Goal: Transaction & Acquisition: Book appointment/travel/reservation

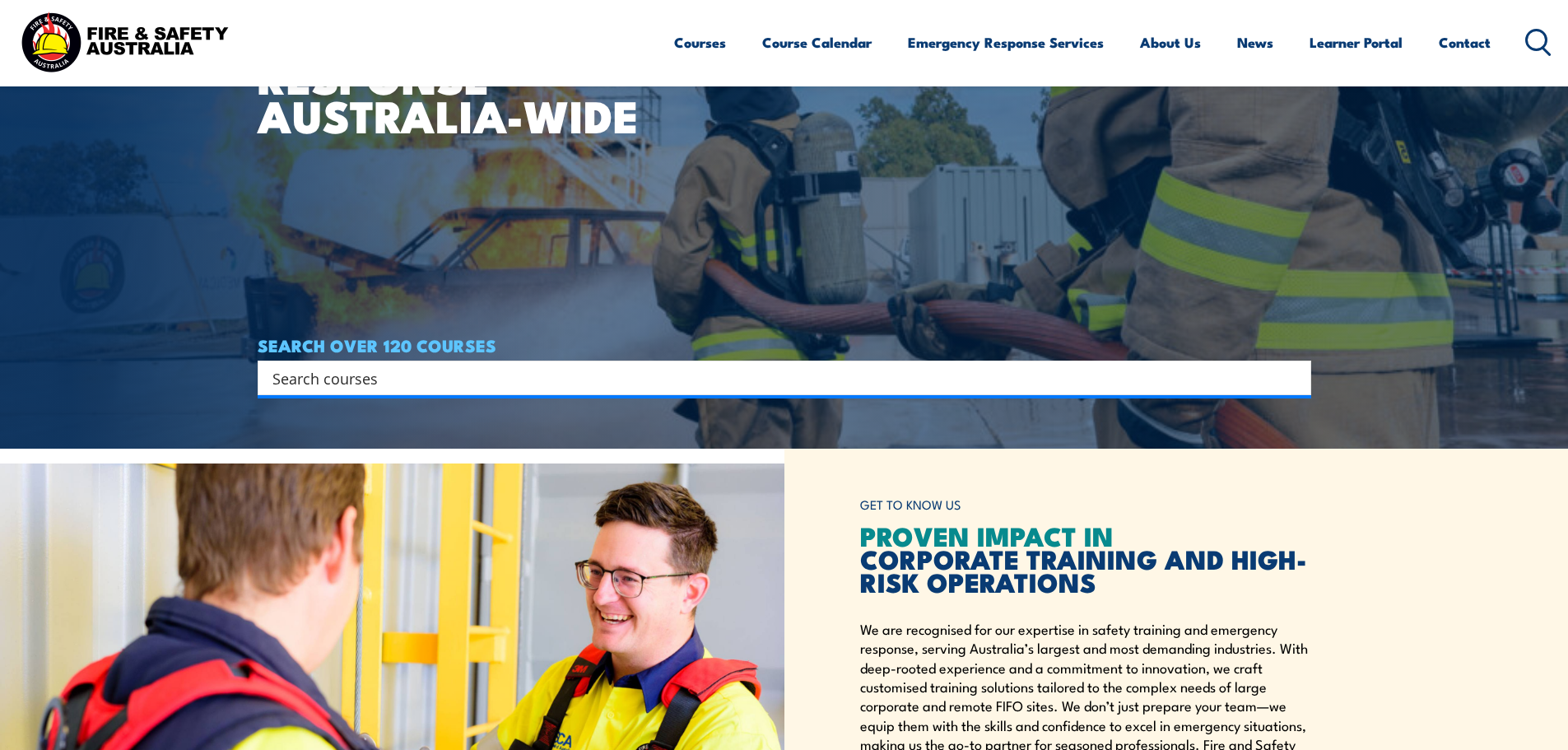
scroll to position [412, 0]
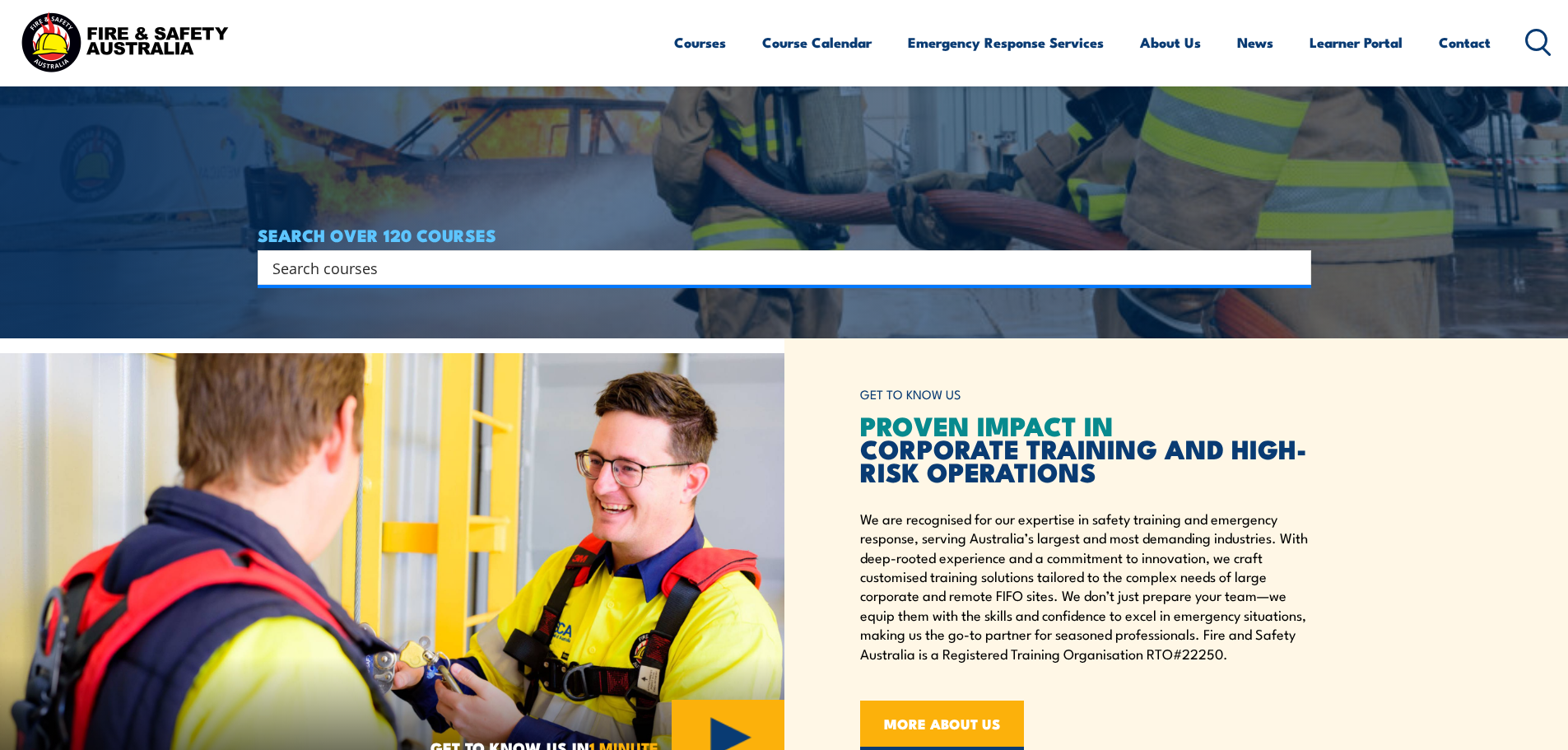
click at [328, 284] on div "Search Filter by Locations Australian Capital Territory New South Wales Norther…" at bounding box center [785, 267] width 1054 height 35
click at [336, 269] on input "Search input" at bounding box center [774, 267] width 1003 height 24
type input "inspect & test"
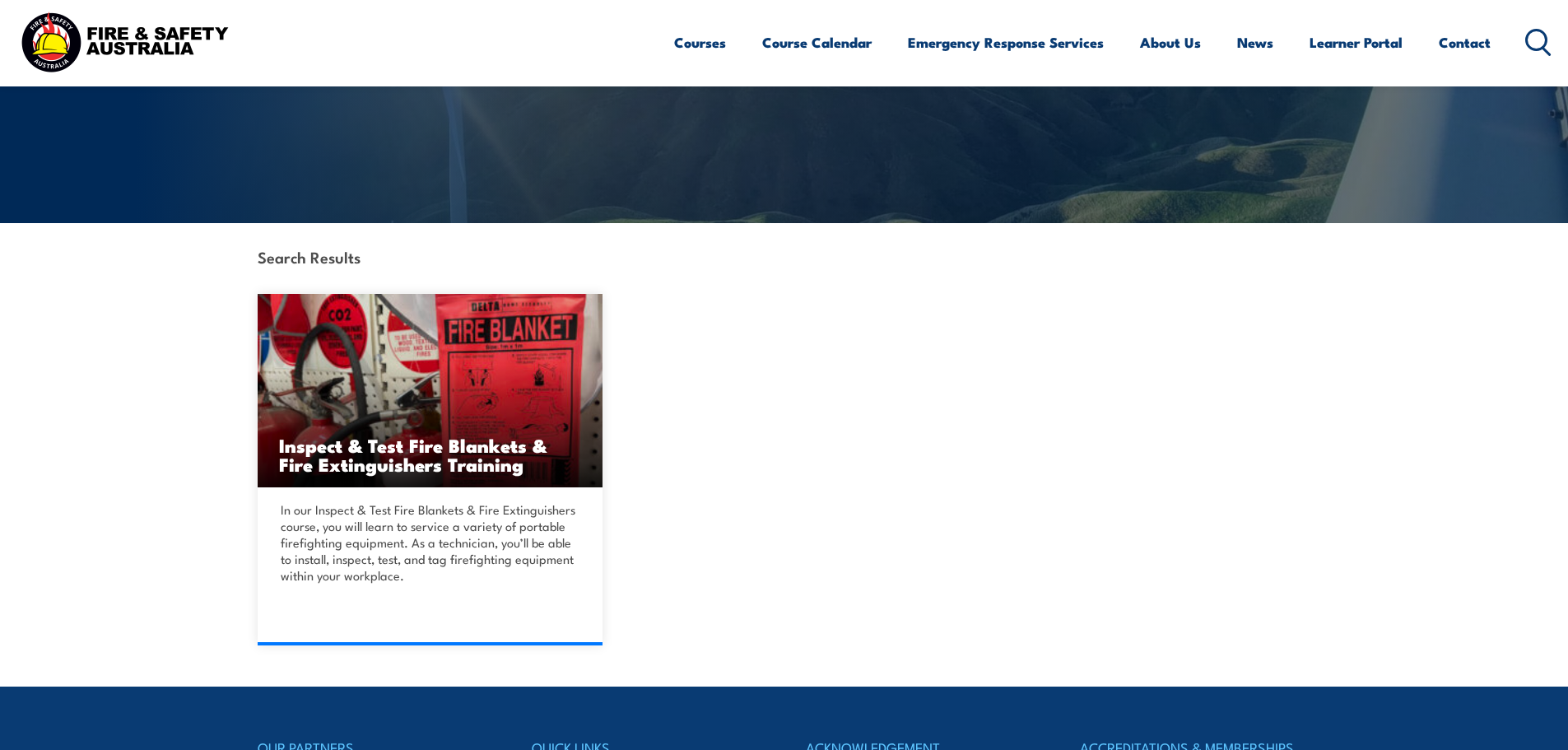
scroll to position [330, 0]
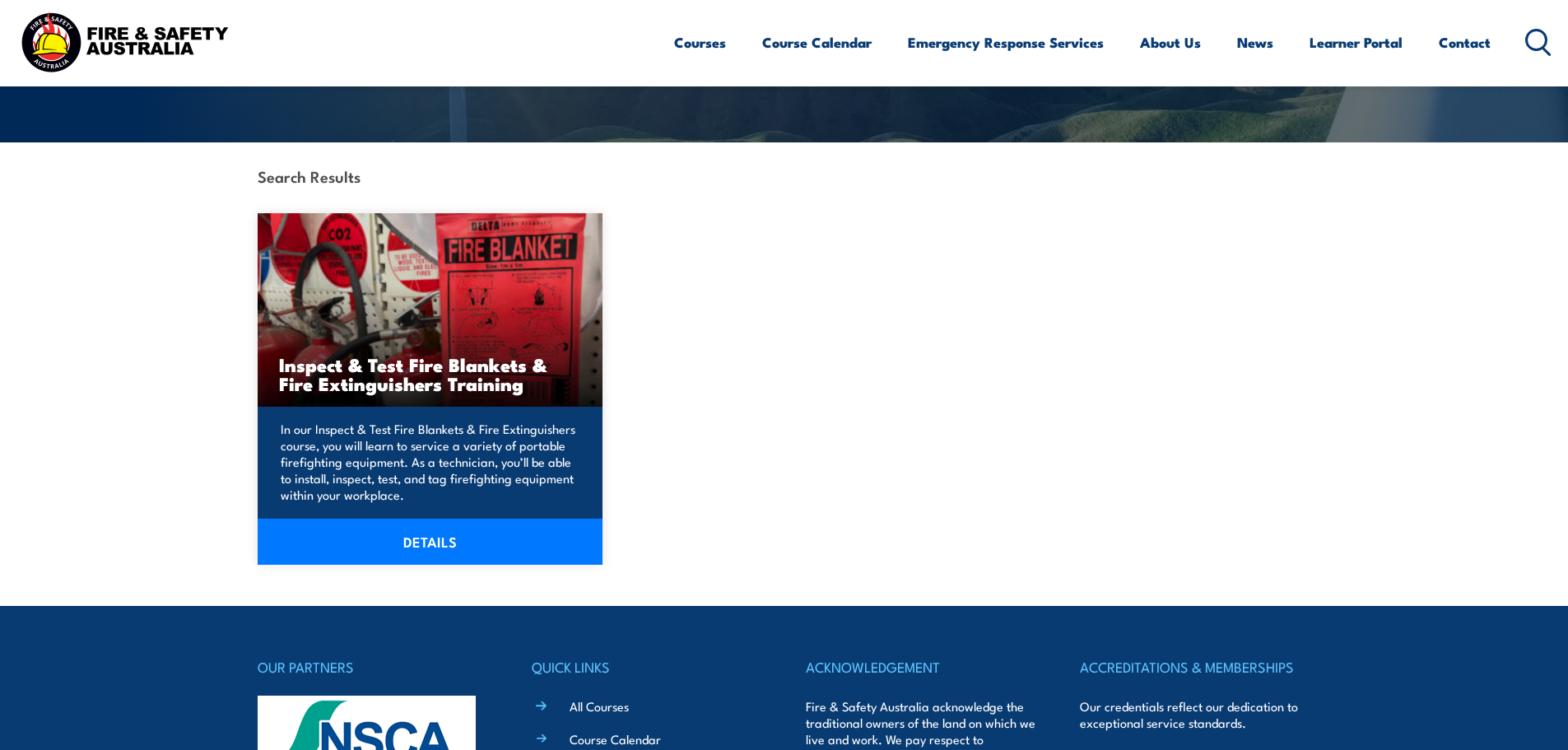
click at [441, 543] on link "DETAILS" at bounding box center [431, 541] width 346 height 46
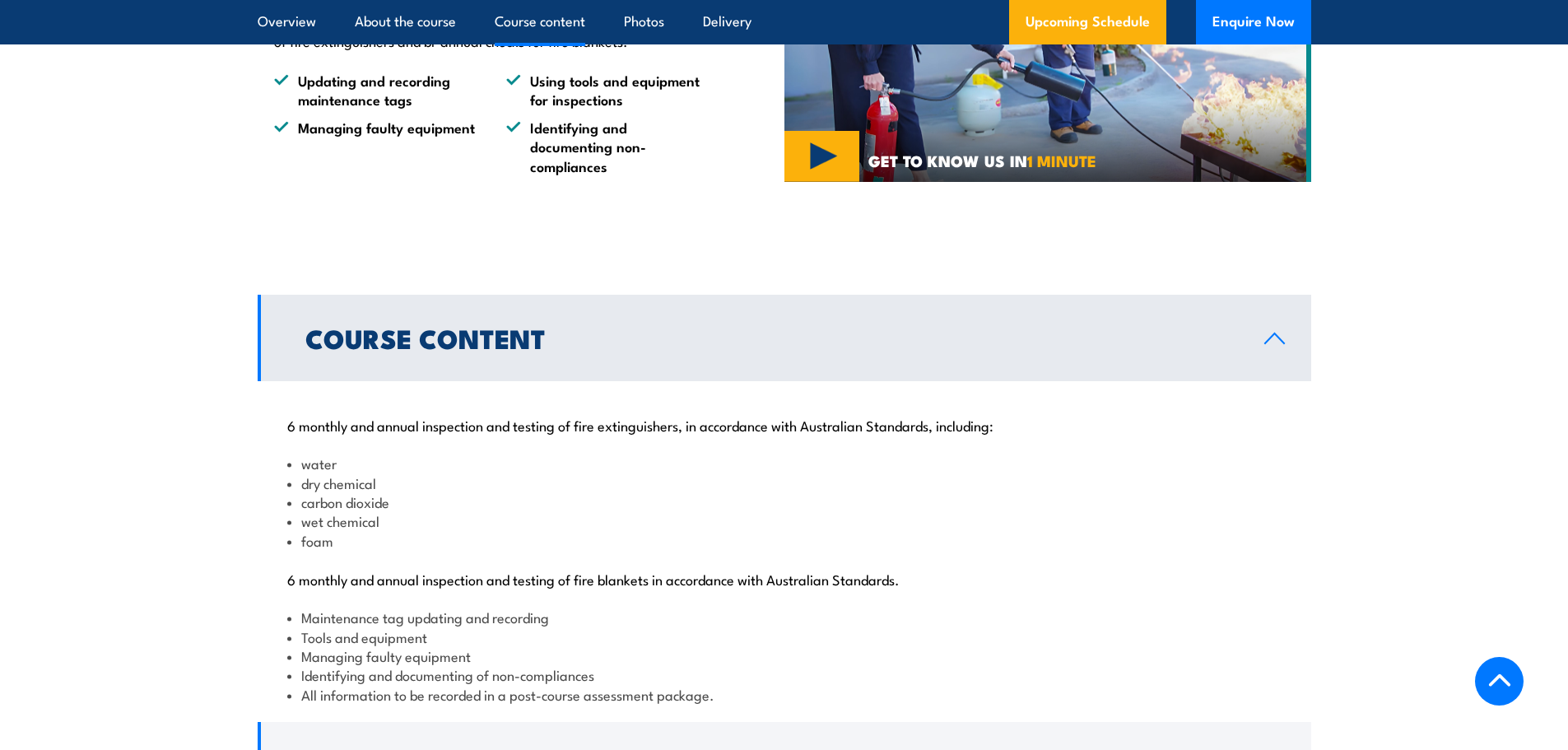
scroll to position [1647, 0]
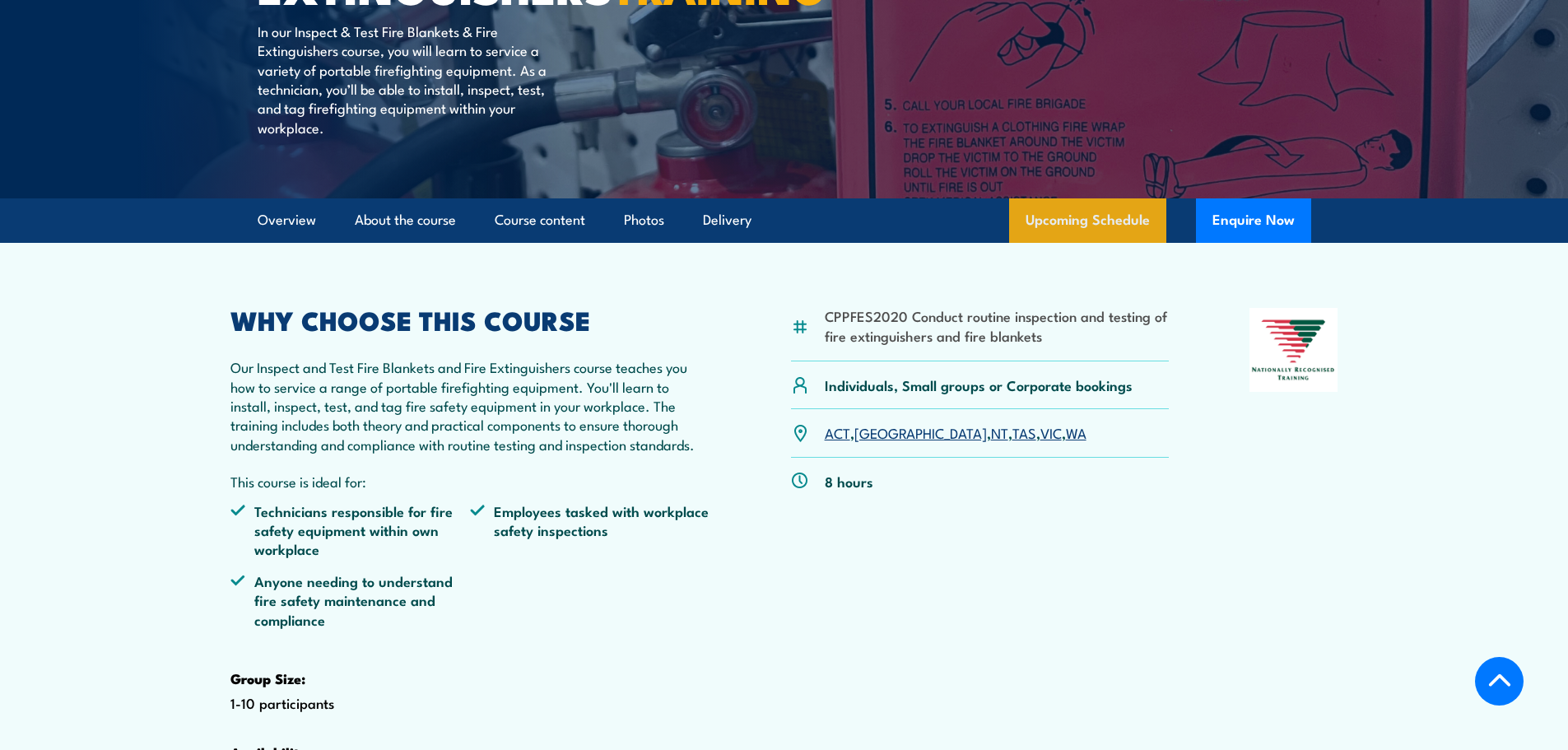
click at [1099, 243] on link "Upcoming Schedule" at bounding box center [1088, 220] width 157 height 45
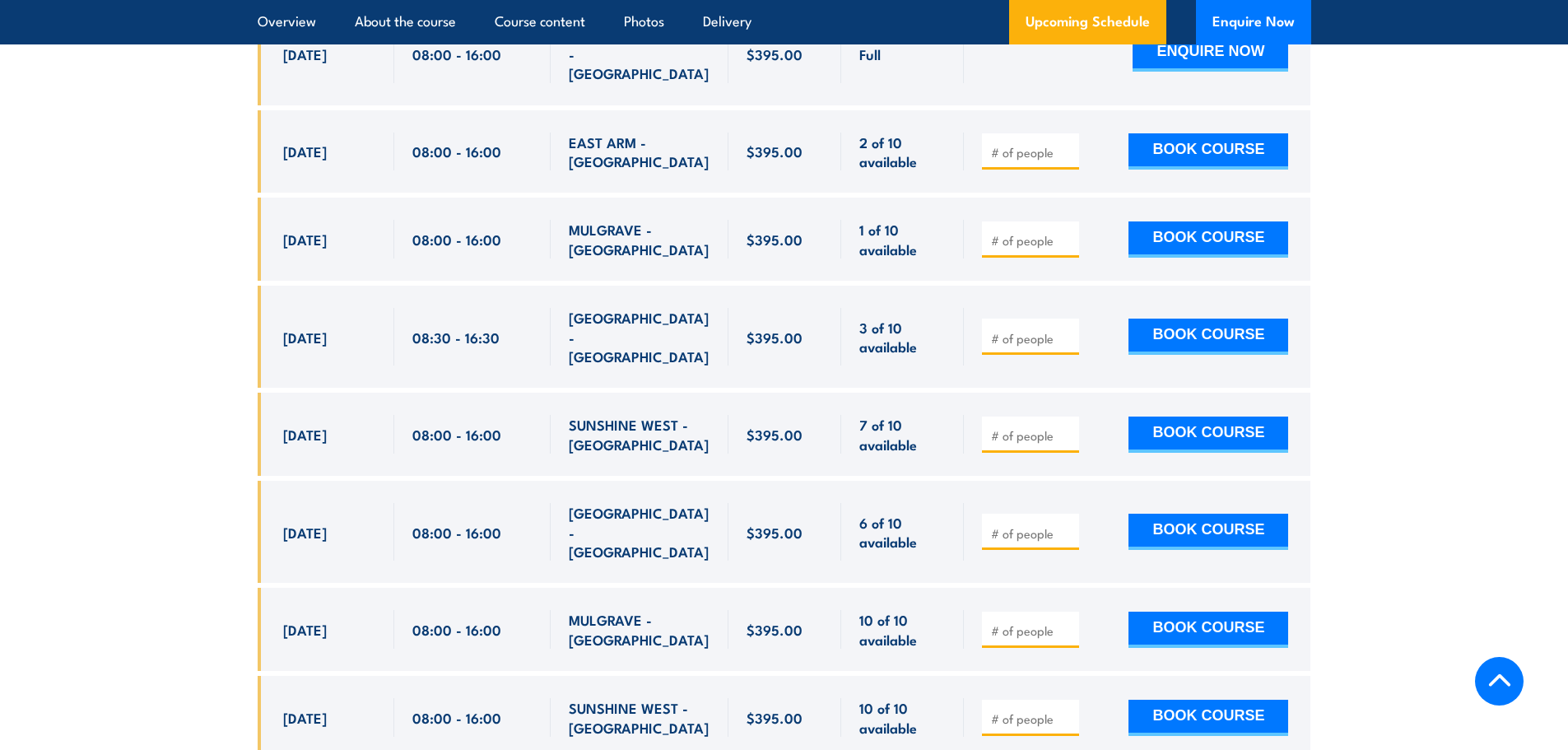
scroll to position [3387, 0]
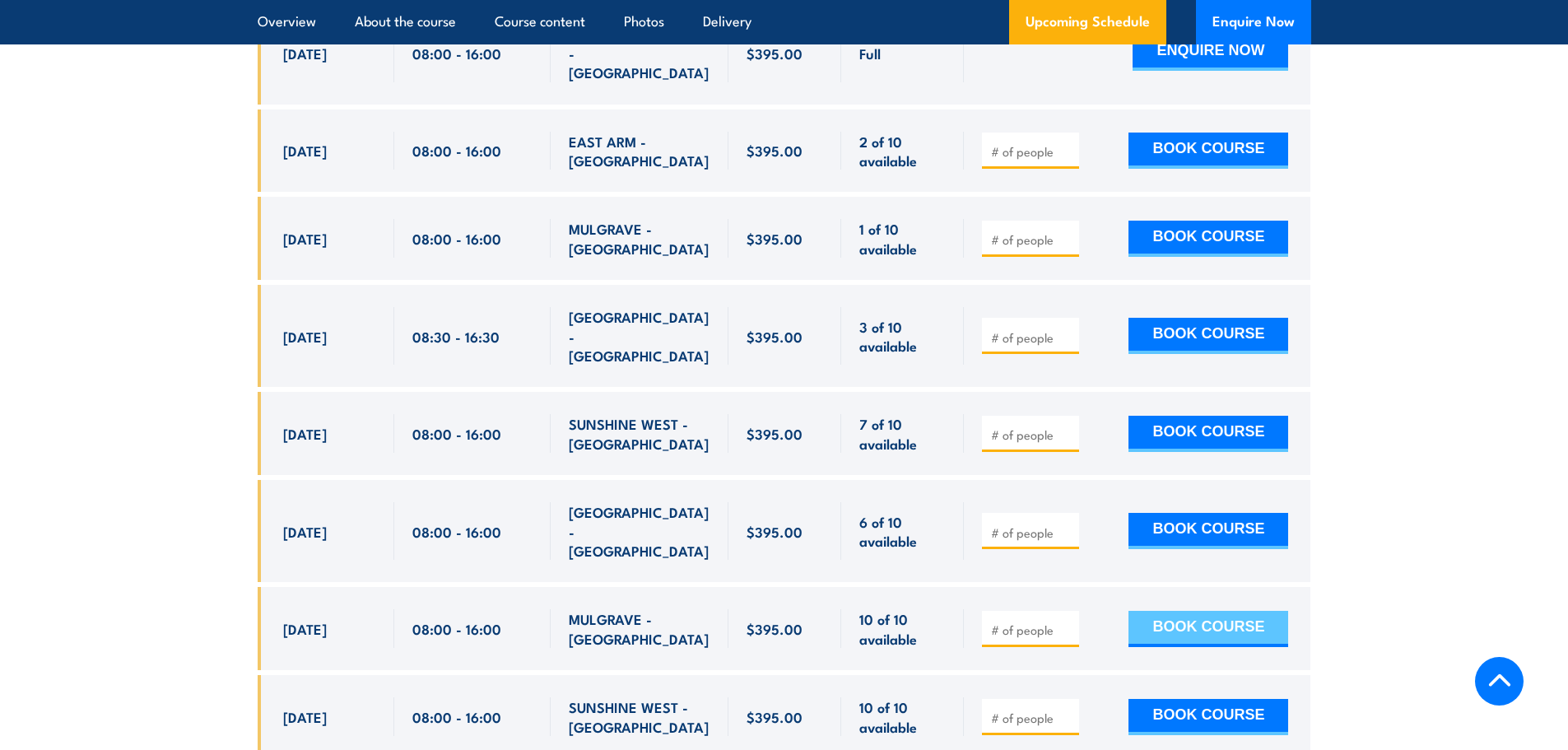
click at [1190, 611] on button "BOOK COURSE" at bounding box center [1208, 628] width 160 height 36
type input "1"
click at [1195, 611] on button "BOOK COURSE" at bounding box center [1208, 628] width 160 height 36
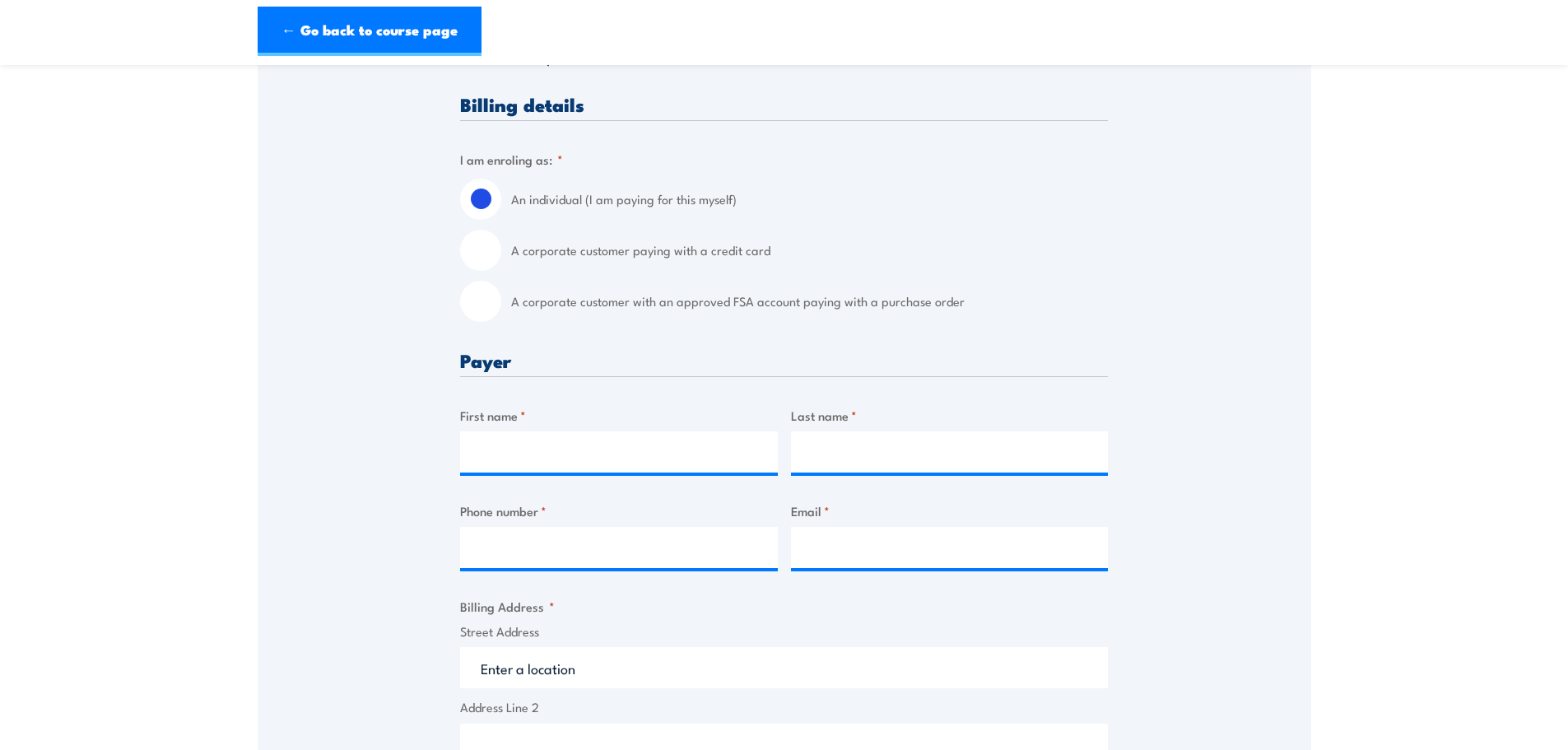
scroll to position [164, 0]
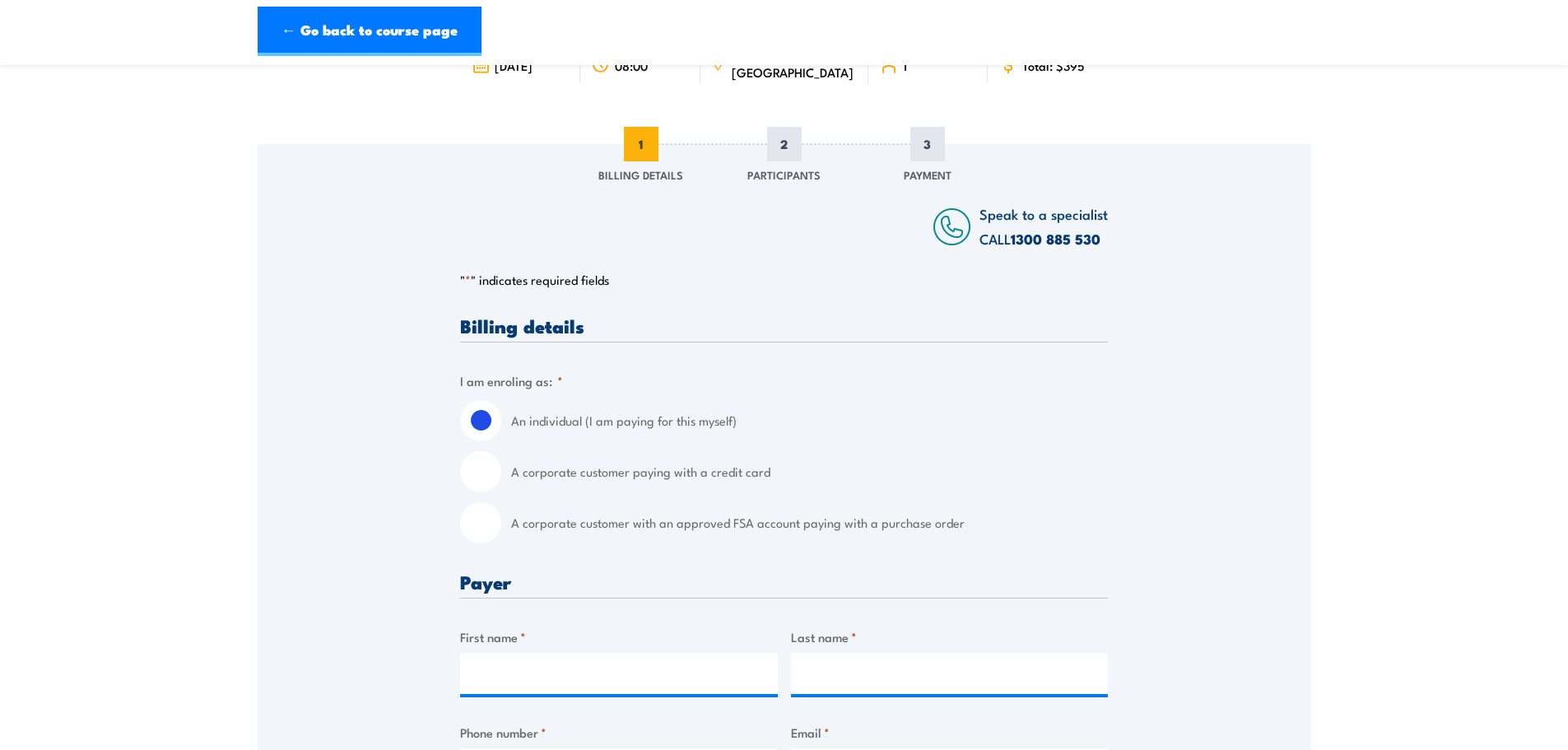
click at [489, 474] on input "A corporate customer paying with a credit card" at bounding box center [481, 471] width 41 height 41
radio input "true"
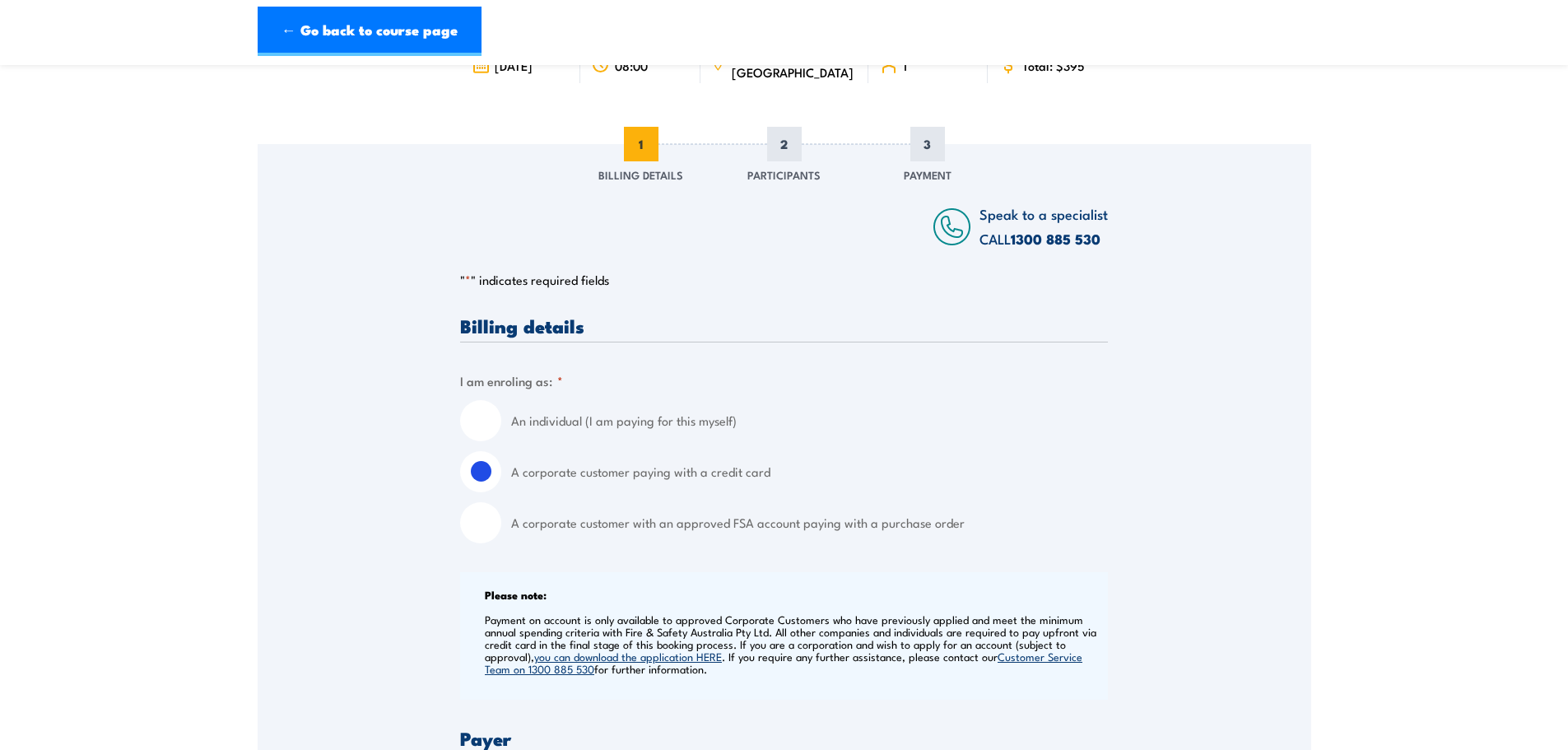
click at [474, 524] on input "A corporate customer with an approved FSA account paying with a purchase order" at bounding box center [481, 523] width 41 height 41
radio input "true"
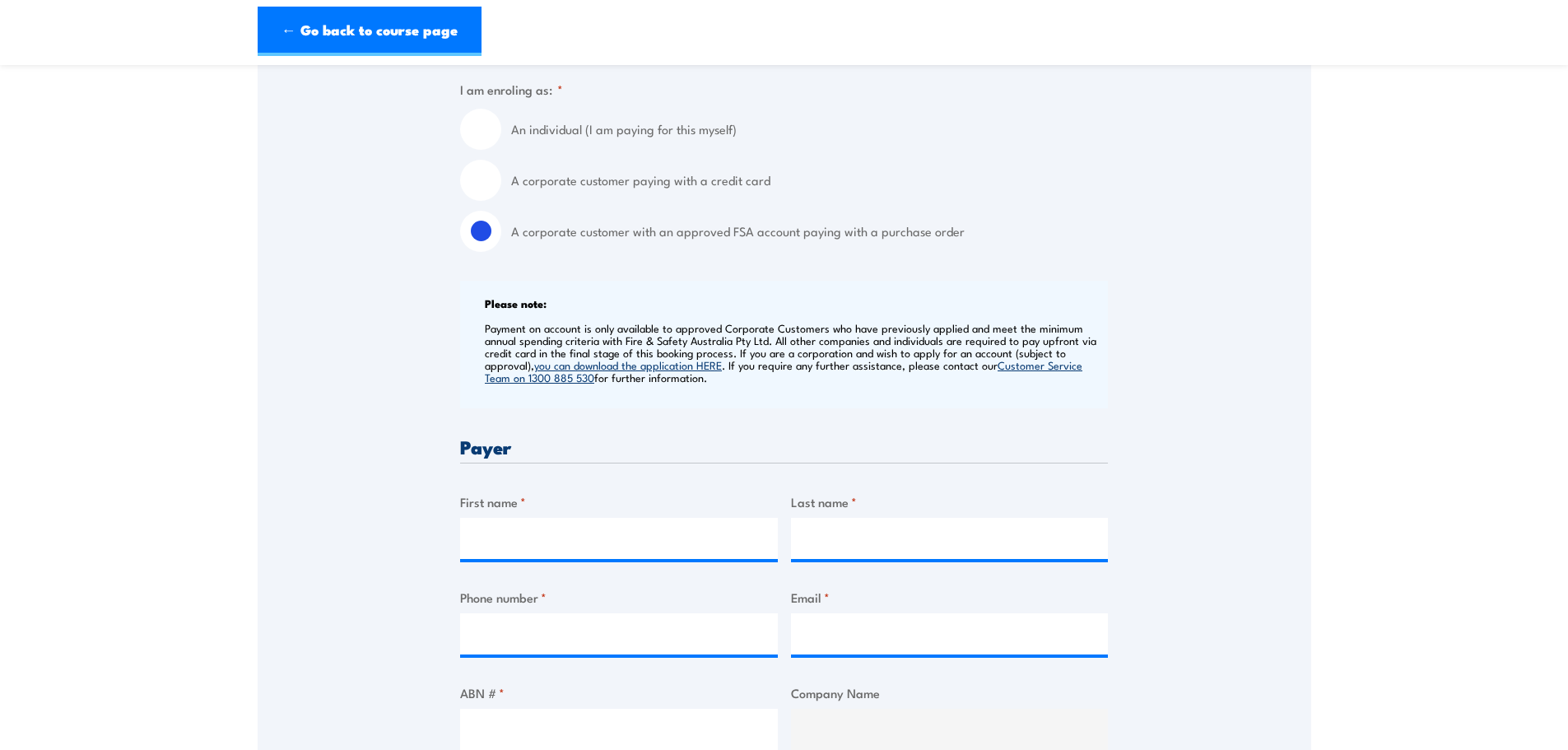
scroll to position [494, 0]
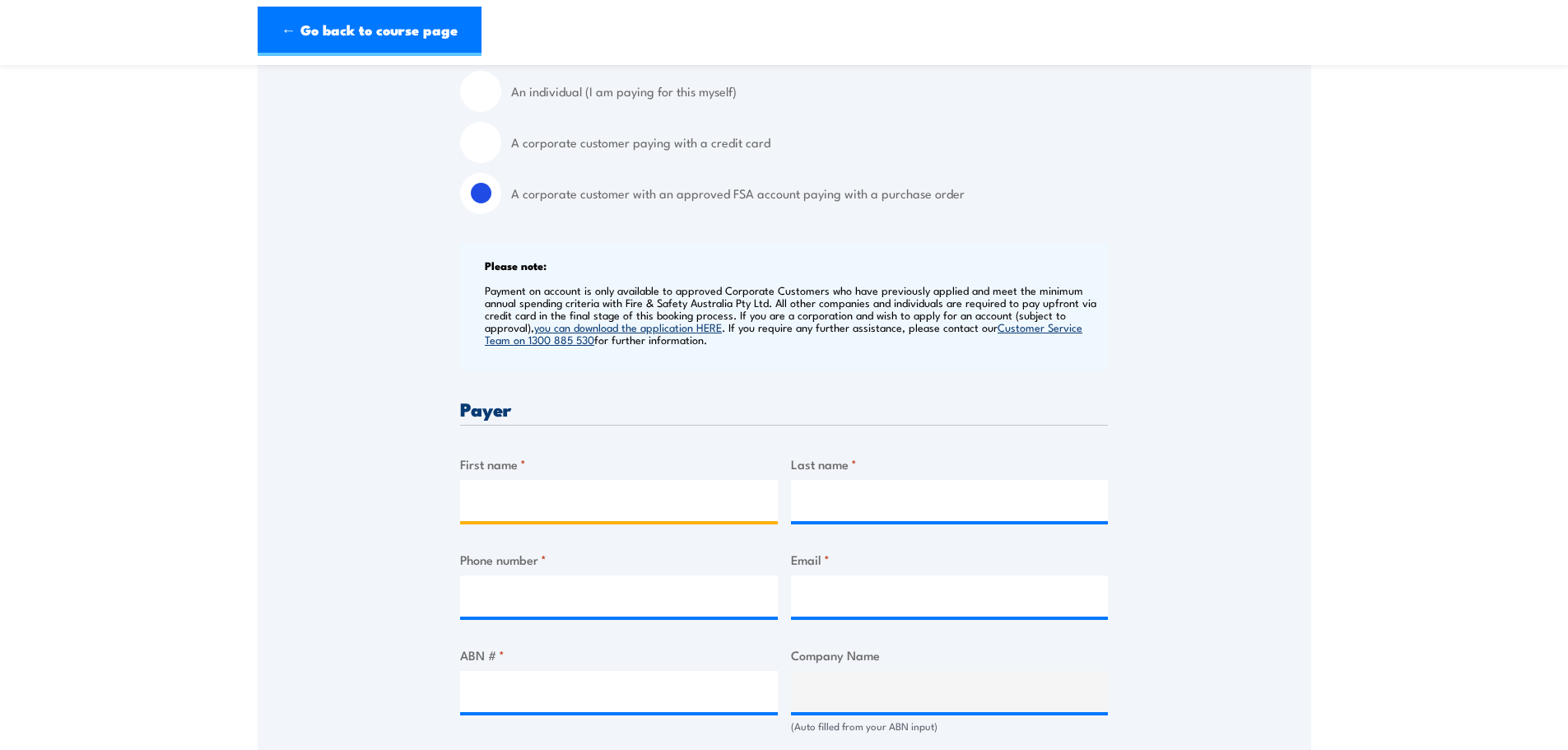
click at [475, 500] on input "First name *" at bounding box center [620, 500] width 318 height 41
type input "Mia"
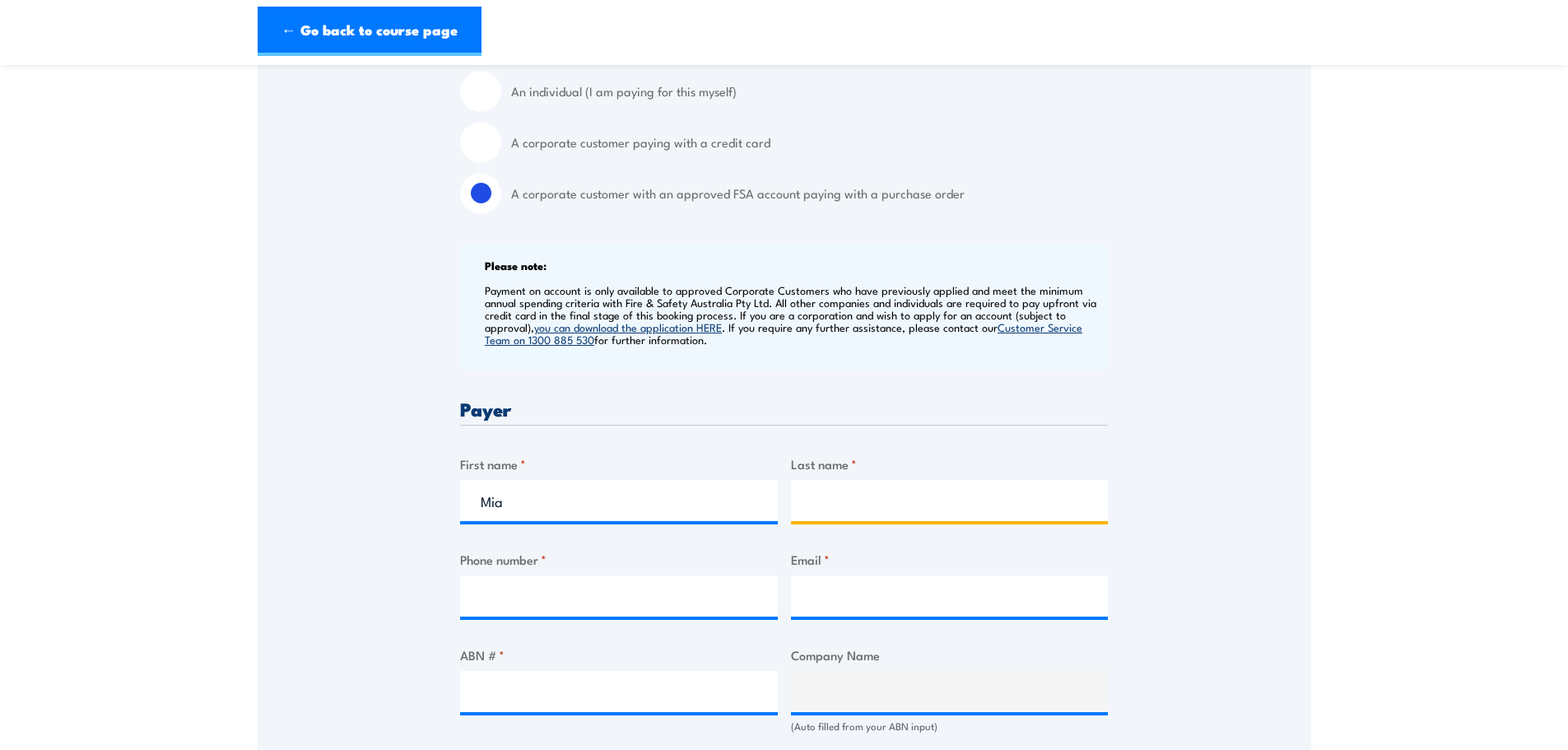
click at [885, 492] on input "Last name *" at bounding box center [950, 500] width 318 height 41
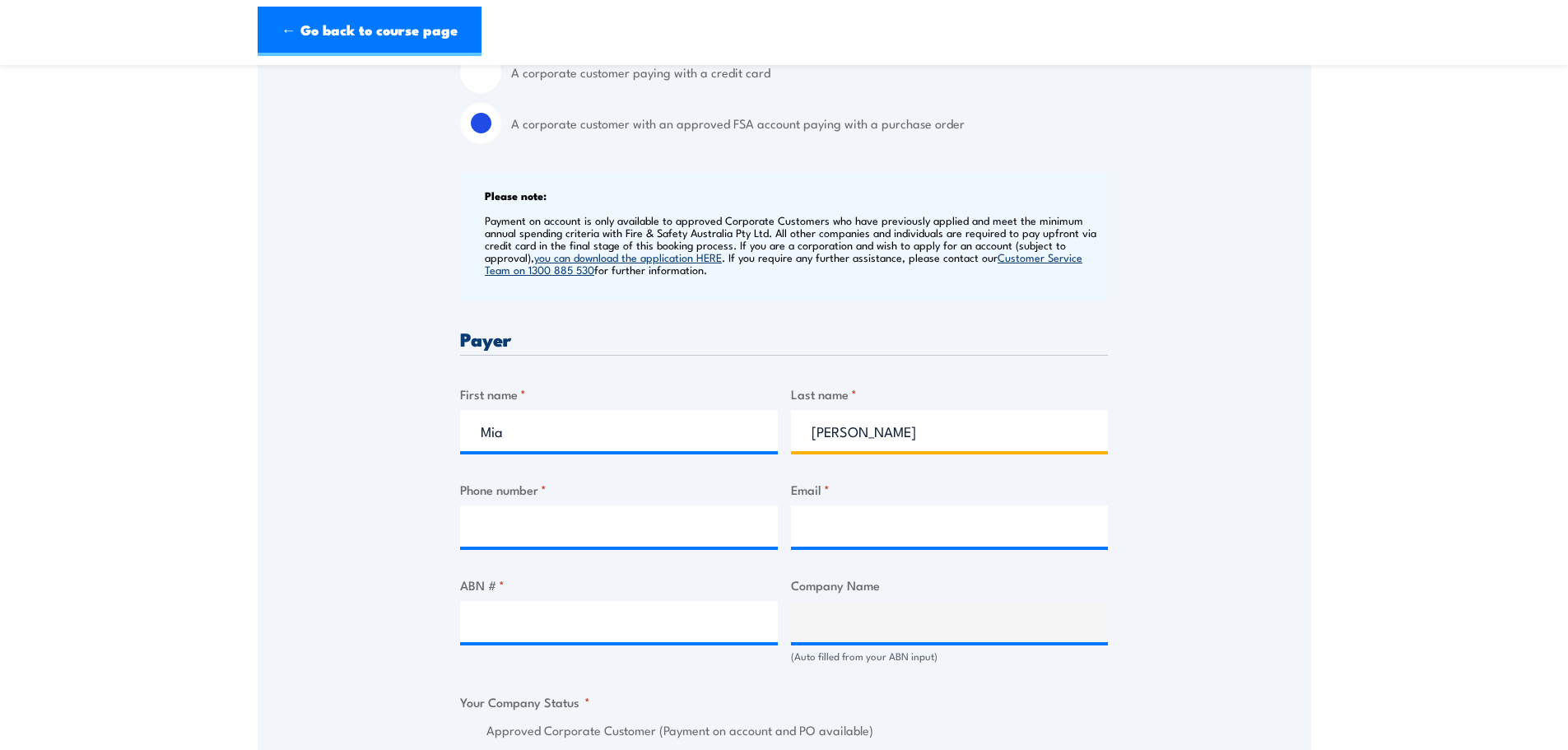
scroll to position [659, 0]
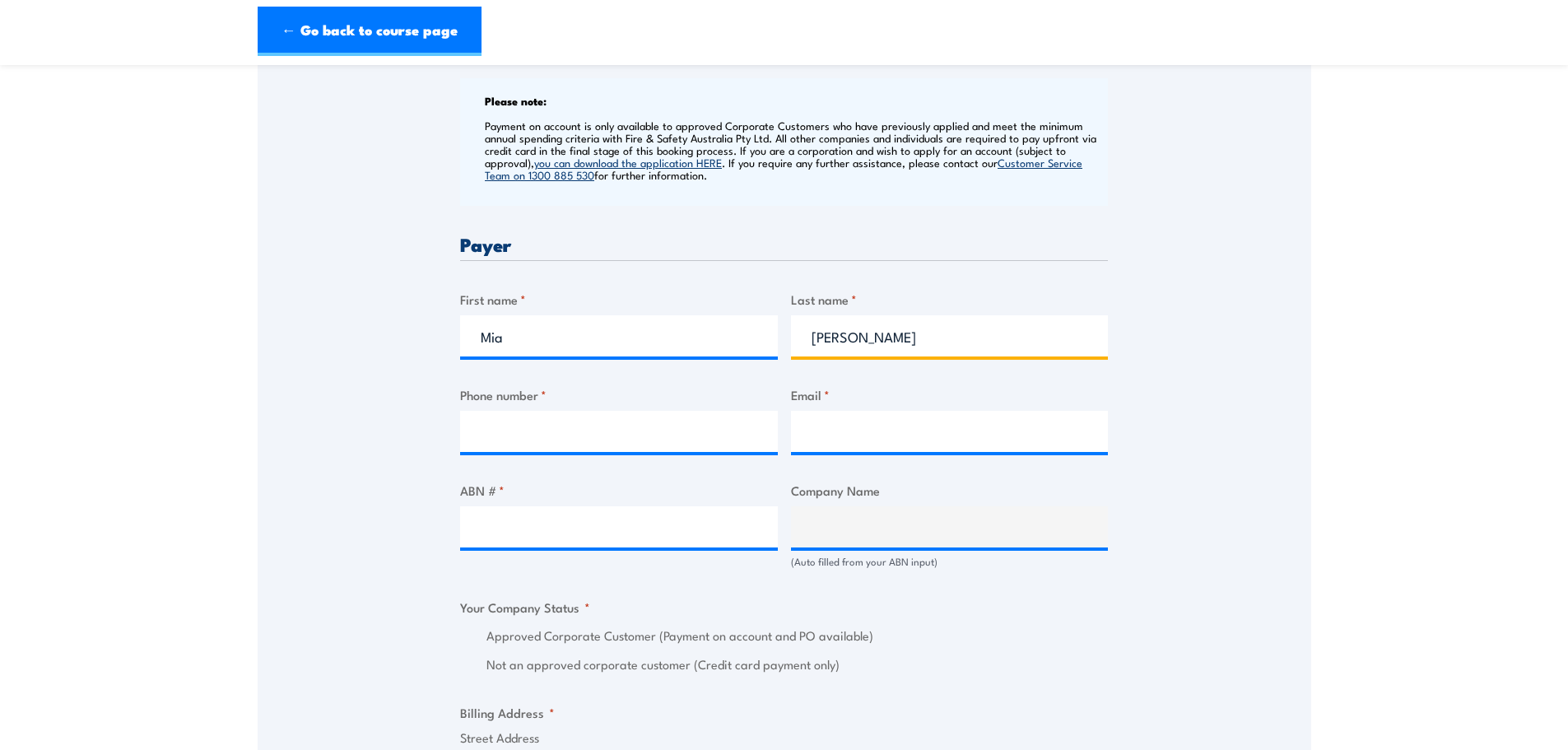
type input "Patti"
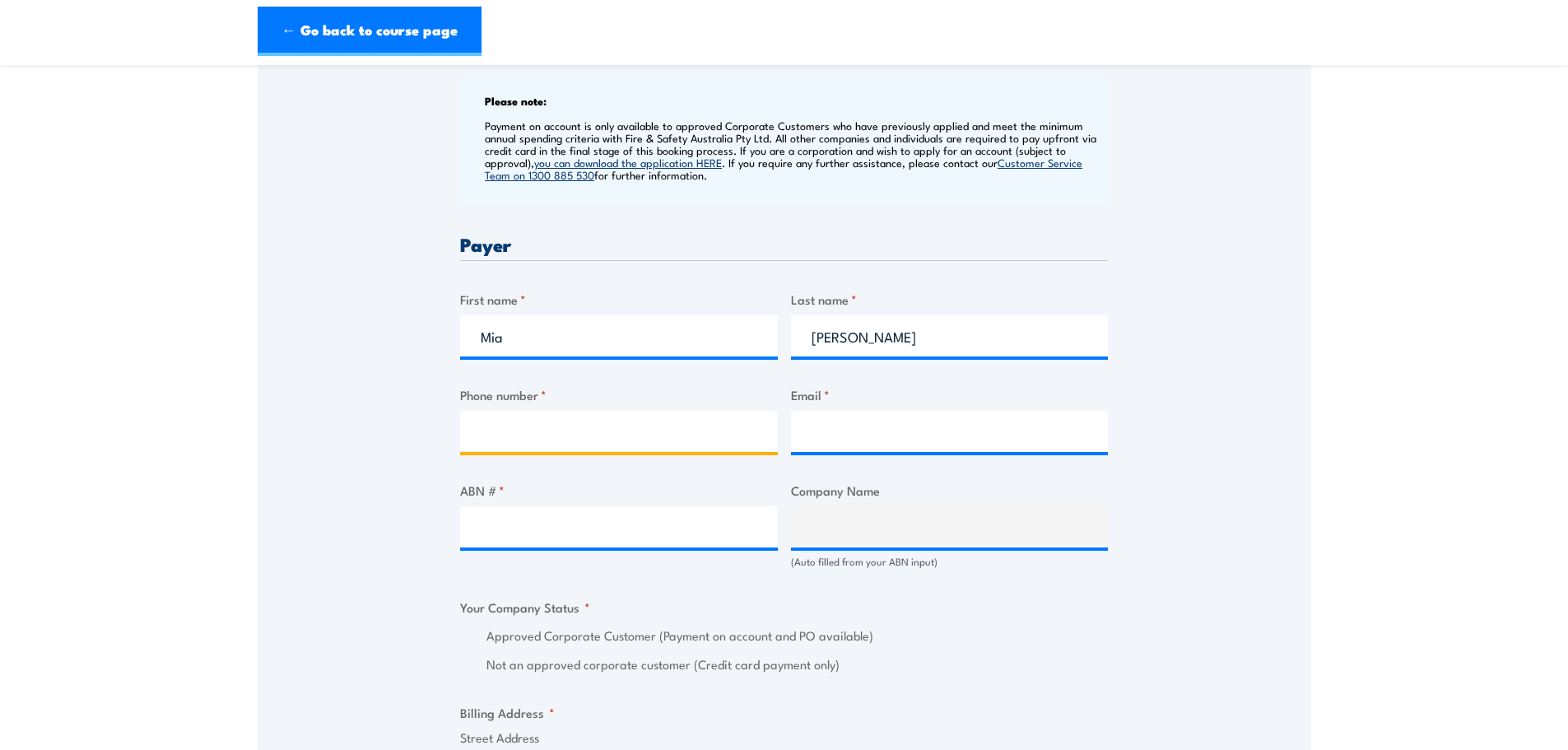
click at [496, 431] on input "Phone number *" at bounding box center [620, 431] width 318 height 41
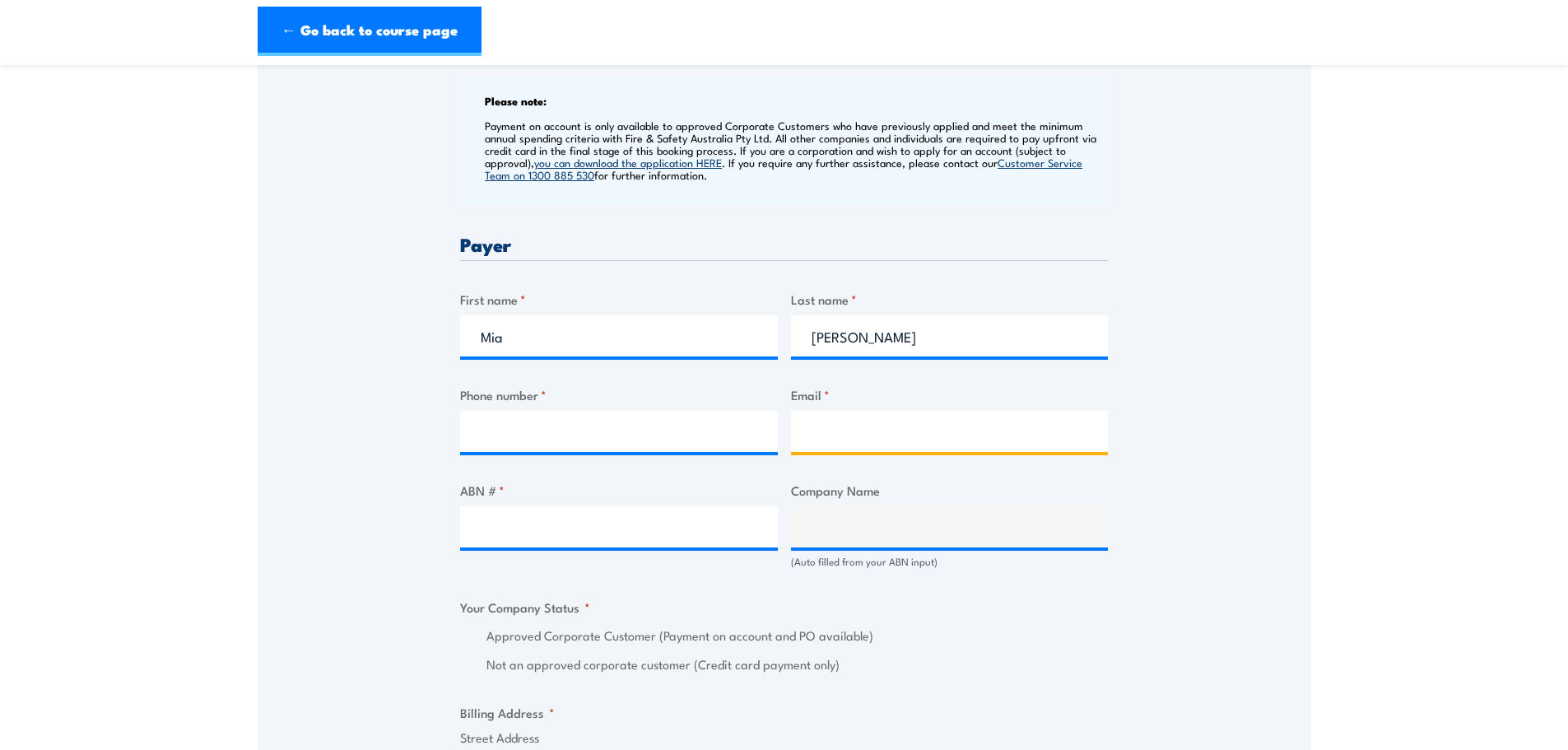
click at [828, 434] on input "Email *" at bounding box center [950, 431] width 318 height 41
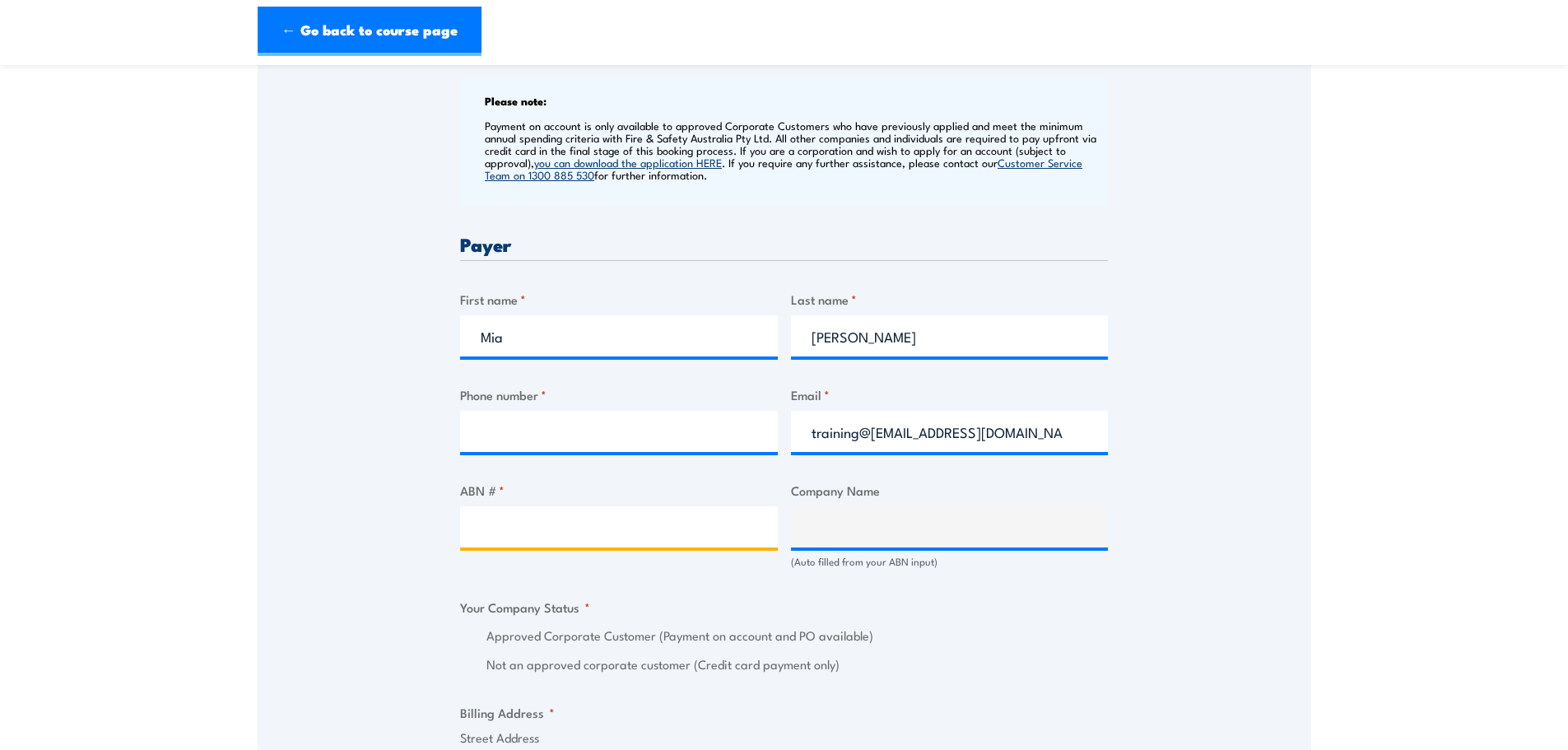
click at [524, 534] on input "ABN # *" at bounding box center [620, 526] width 318 height 41
click at [656, 531] on input "ABN # *" at bounding box center [620, 526] width 318 height 41
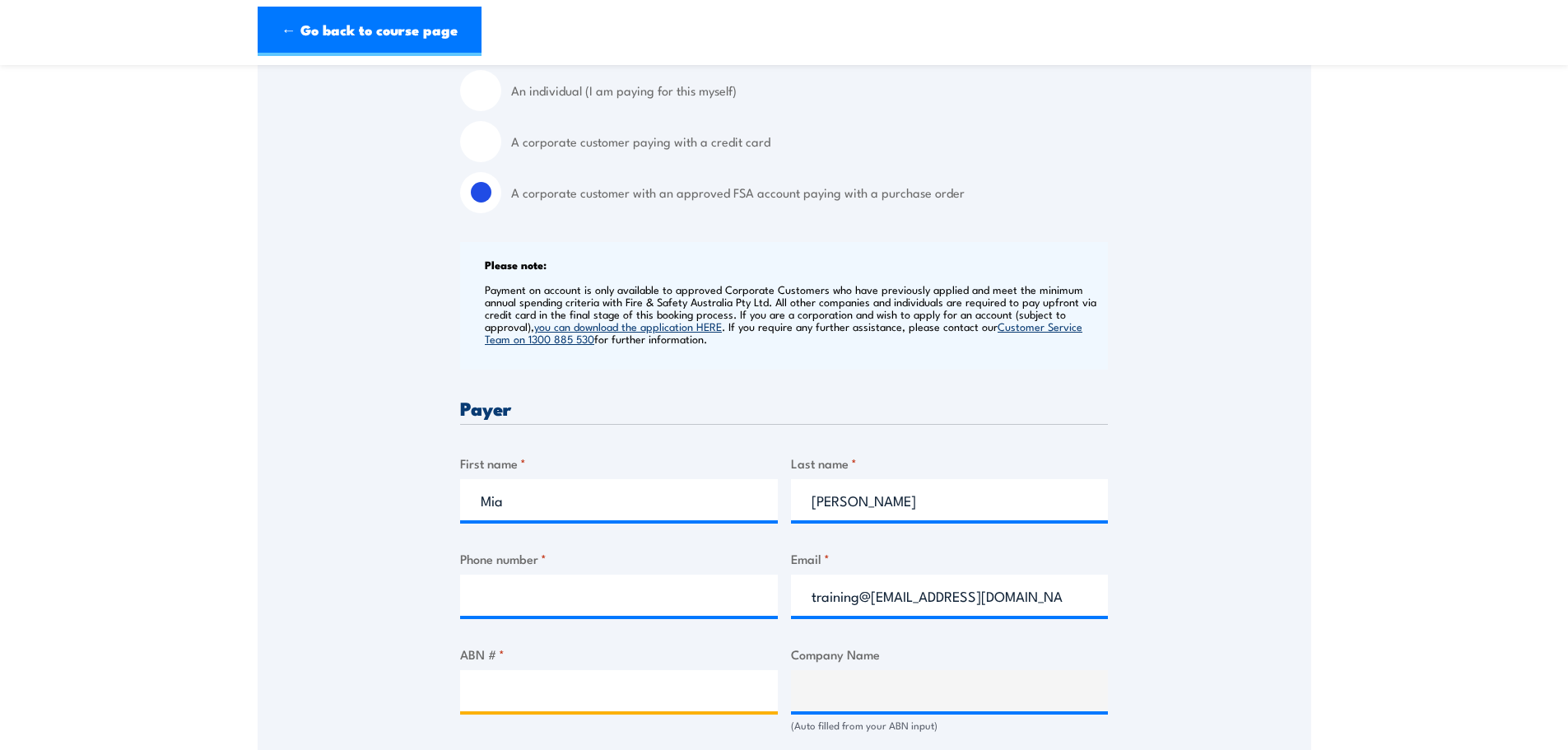
scroll to position [494, 0]
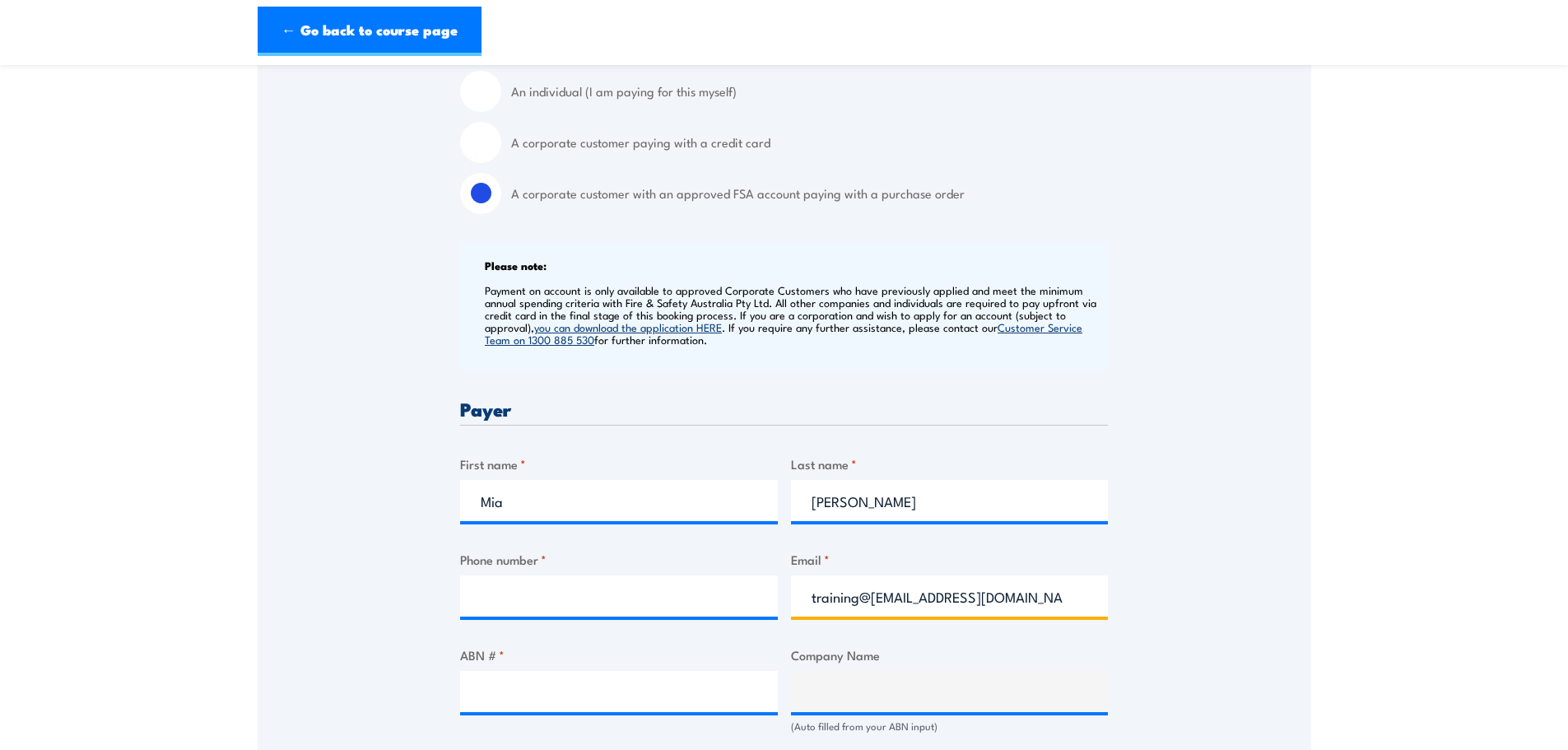
click at [1061, 601] on input "training@nelna@nelnorthalliance.com" at bounding box center [950, 595] width 318 height 41
click at [905, 601] on input "training@nelna@nelnorthalliance.com.au" at bounding box center [950, 595] width 318 height 41
type input "traininNELNA@nelnorthalliance.com.au"
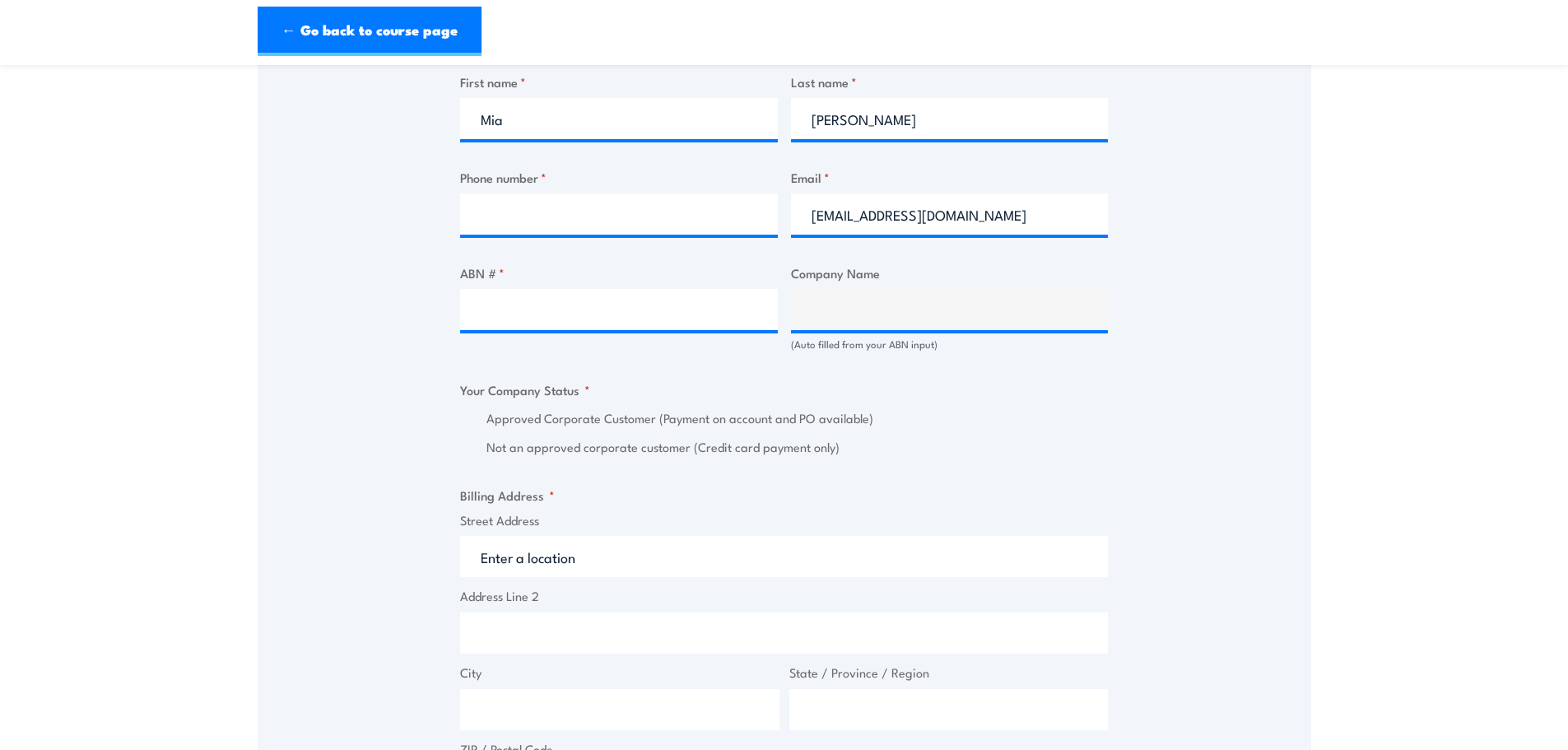
scroll to position [906, 0]
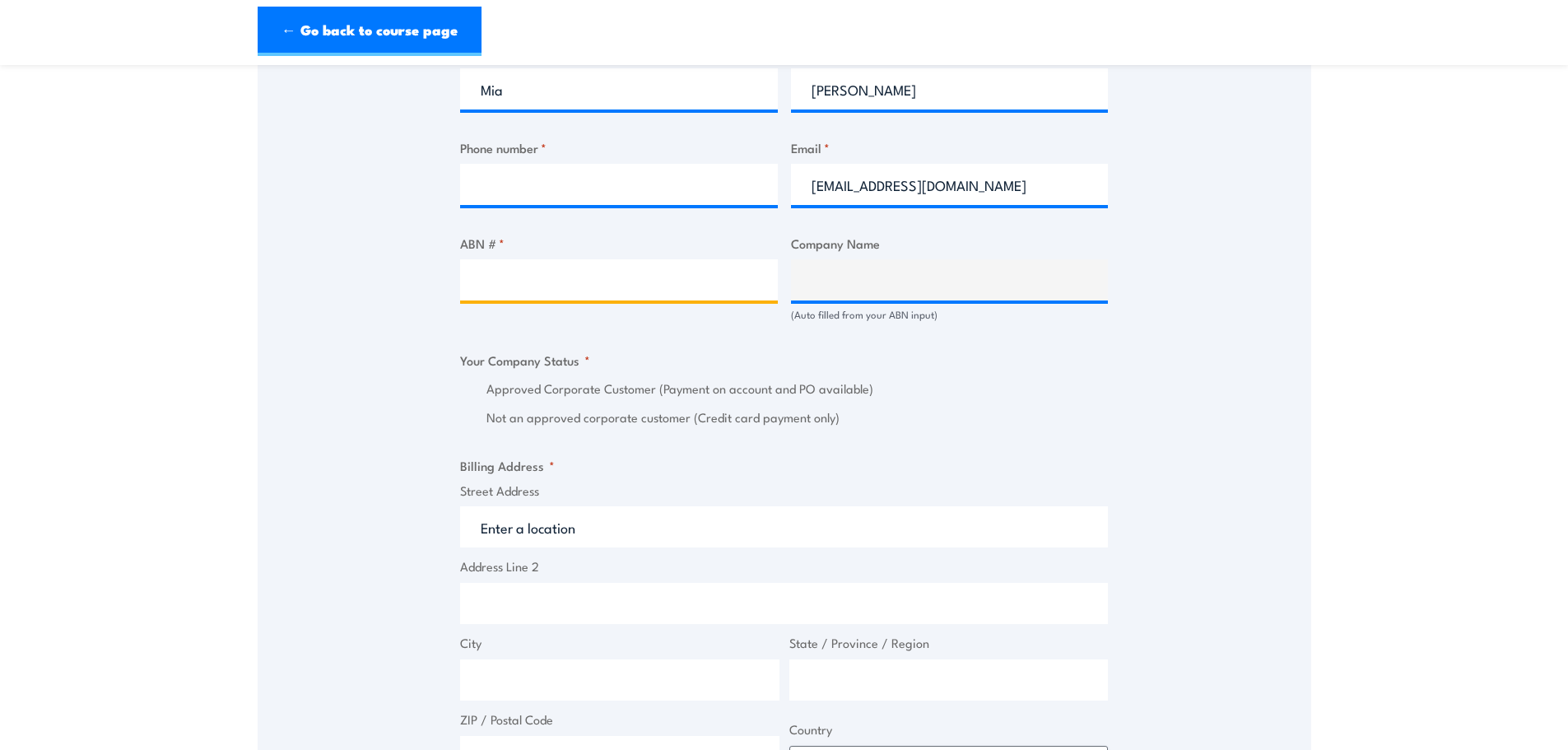
click at [561, 293] on input "ABN # *" at bounding box center [620, 280] width 318 height 41
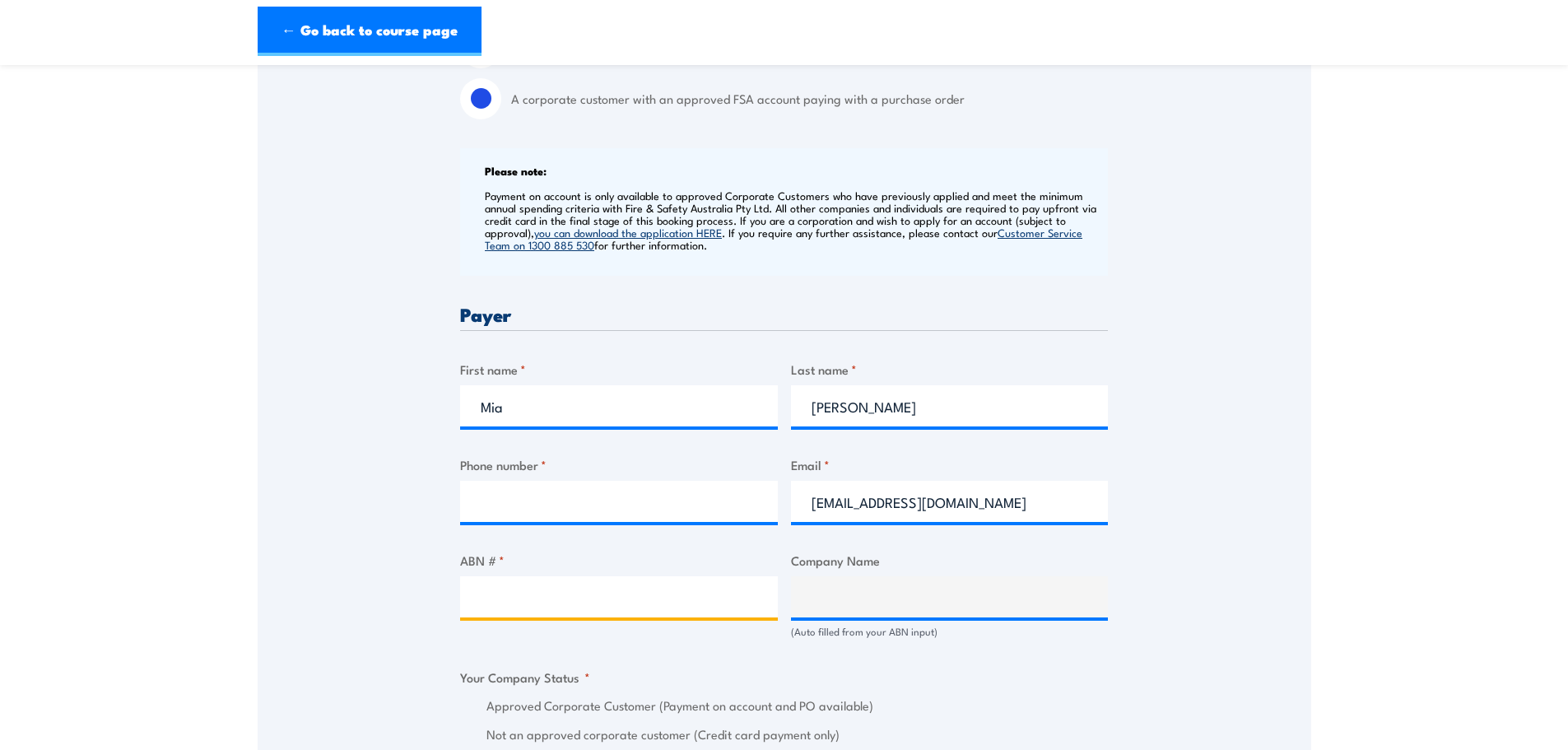
scroll to position [576, 0]
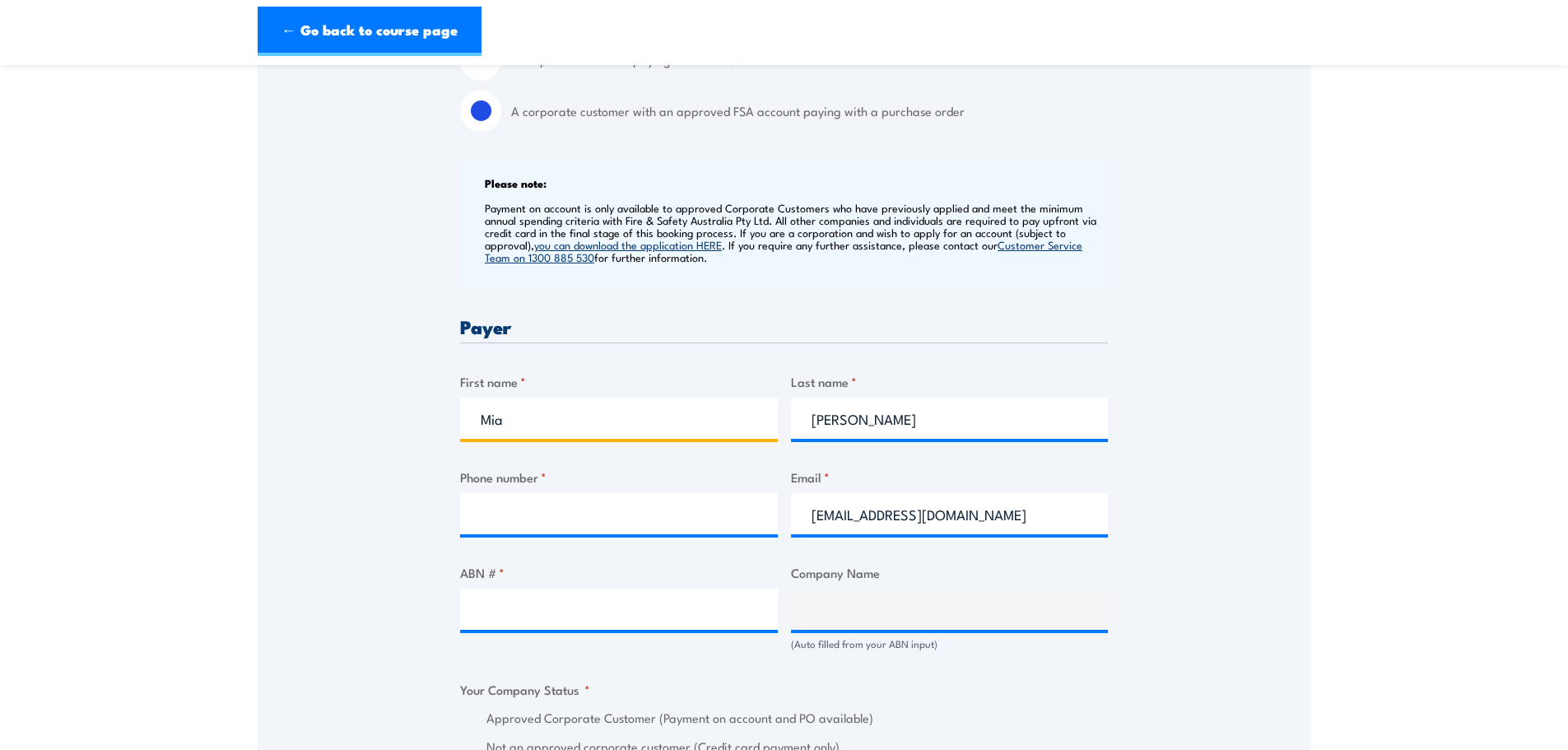
click at [555, 431] on input "Mia" at bounding box center [620, 418] width 318 height 41
type input "M"
type input "Kristen"
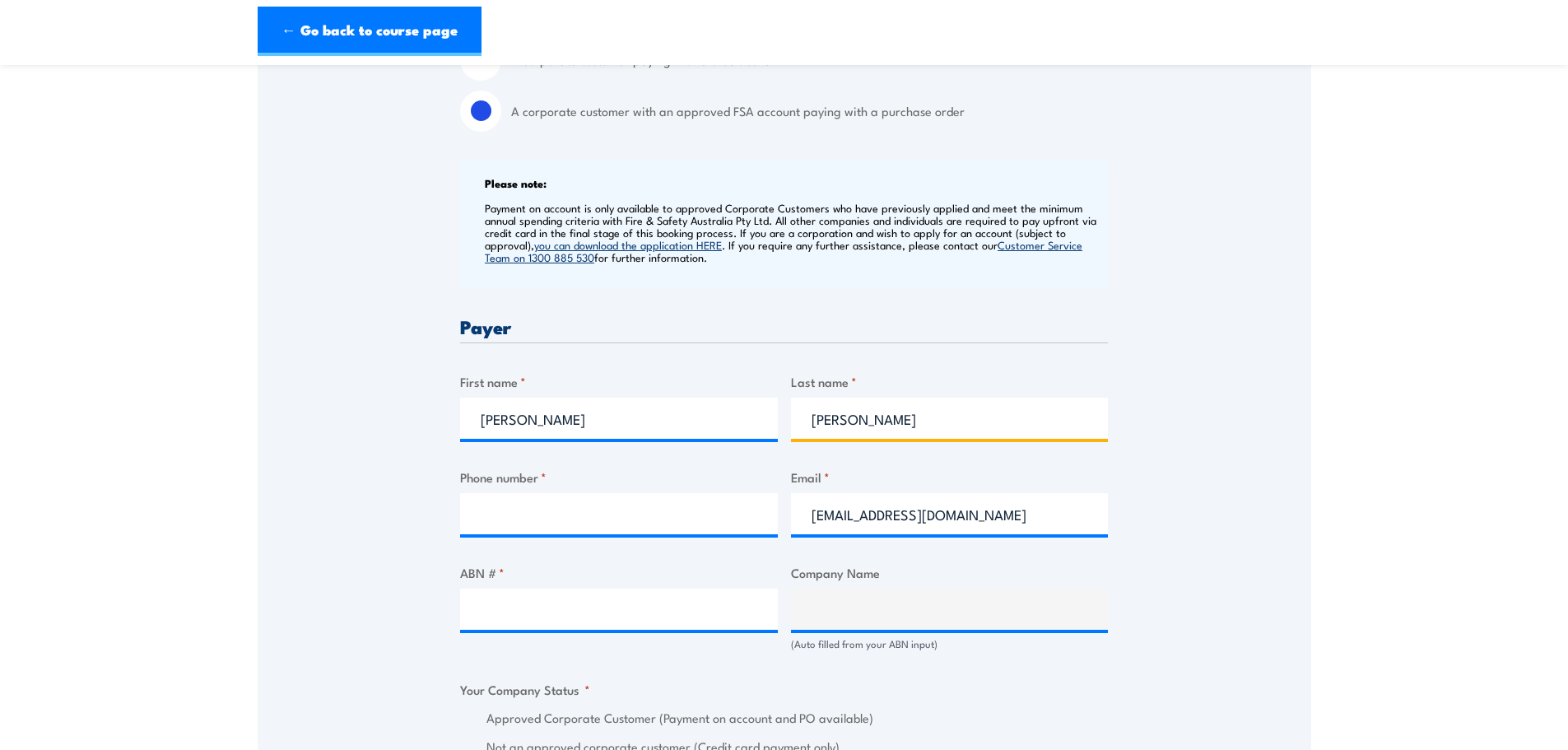
click at [855, 413] on input "Patti" at bounding box center [950, 418] width 318 height 41
type input "P"
type input "Bentley"
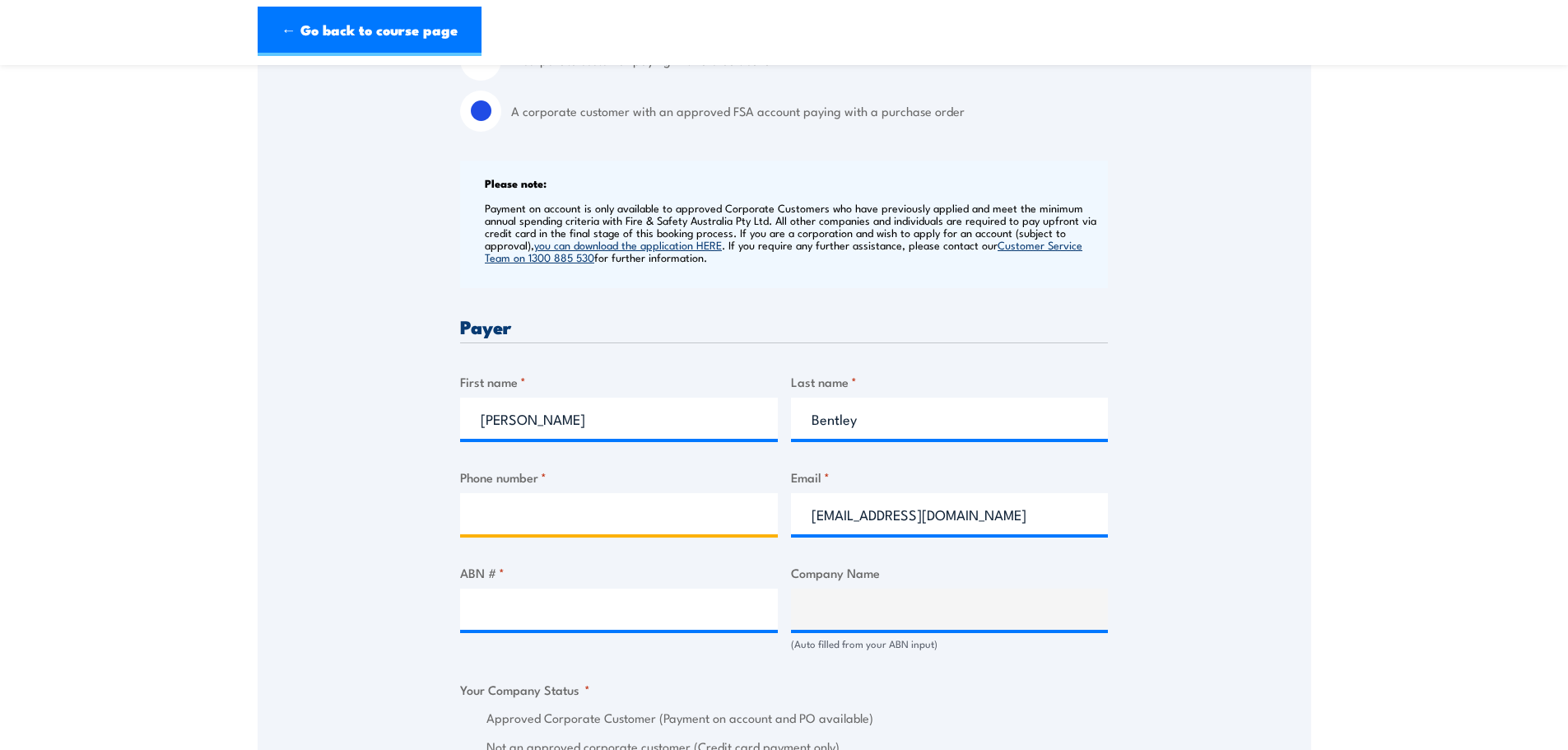
click at [551, 495] on input "Phone number *" at bounding box center [620, 513] width 318 height 41
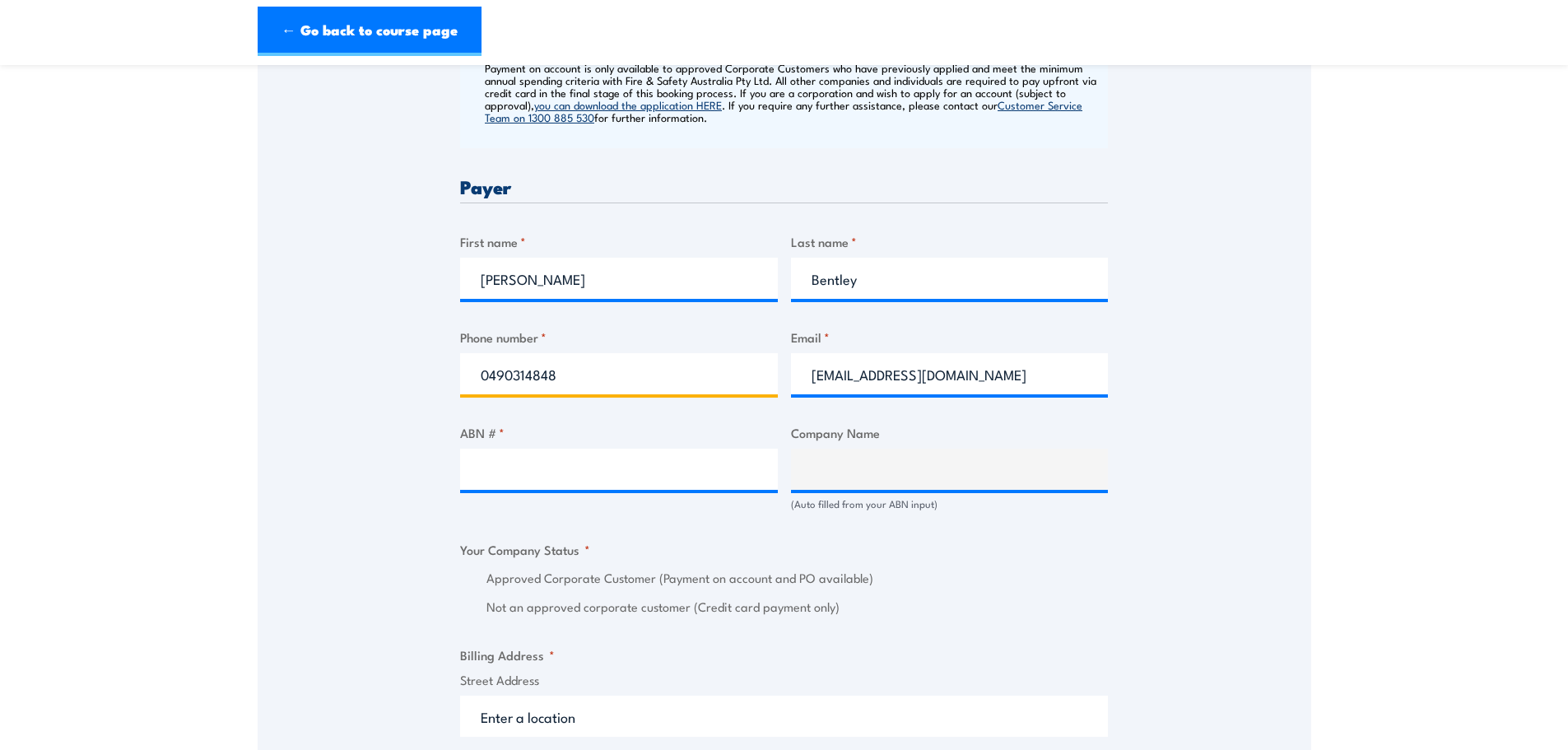
scroll to position [741, 0]
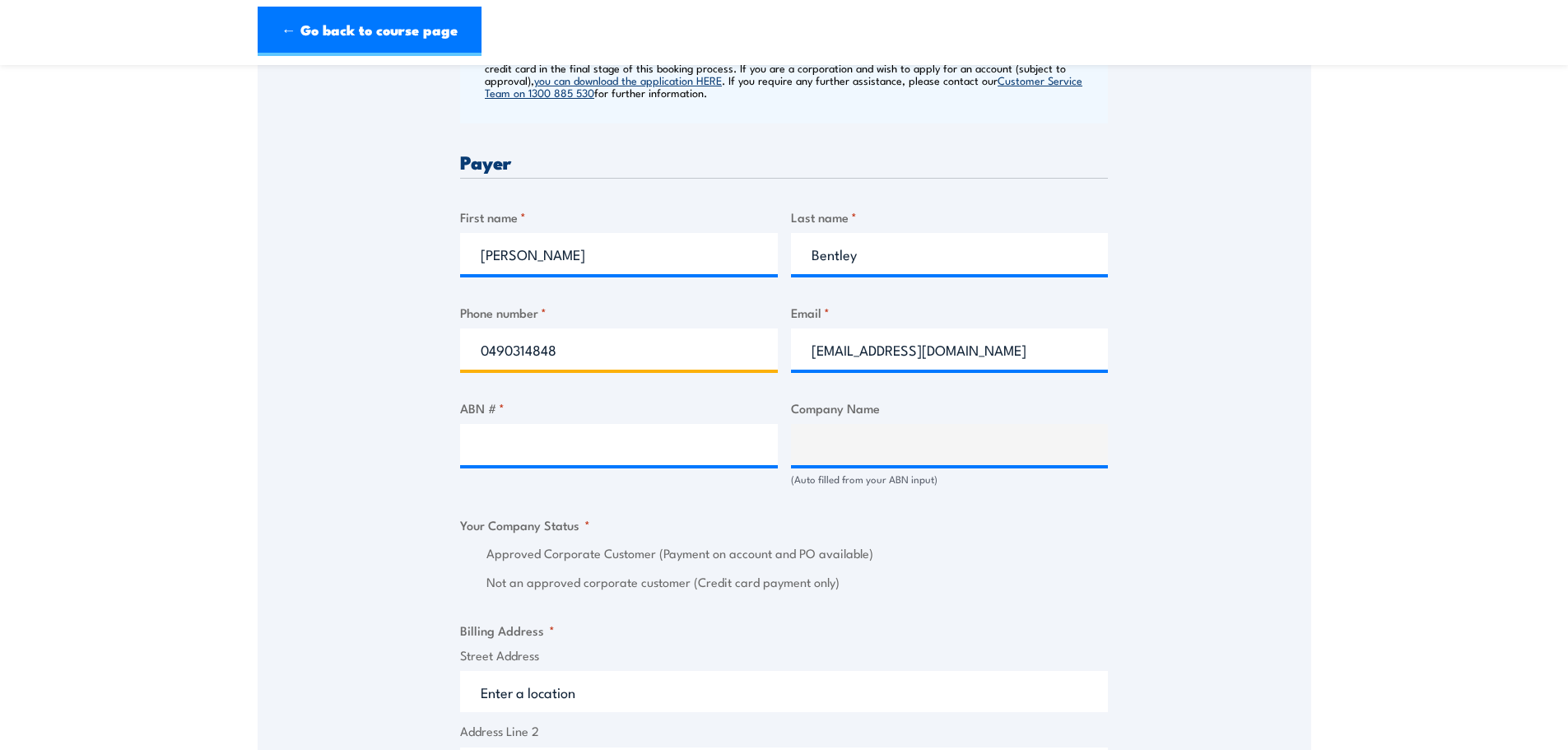
type input "0490314848"
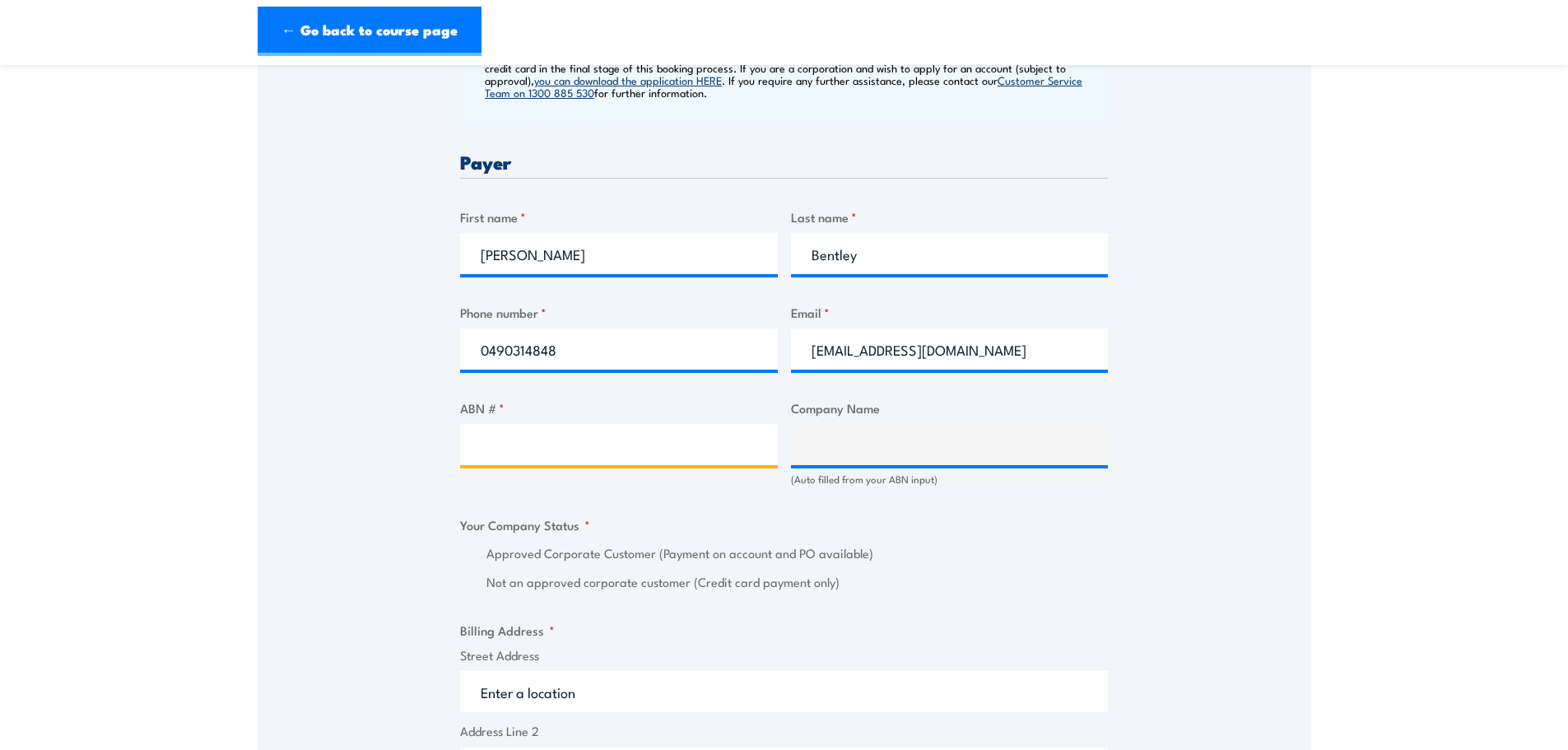
click at [503, 444] on input "ABN # *" at bounding box center [620, 444] width 318 height 41
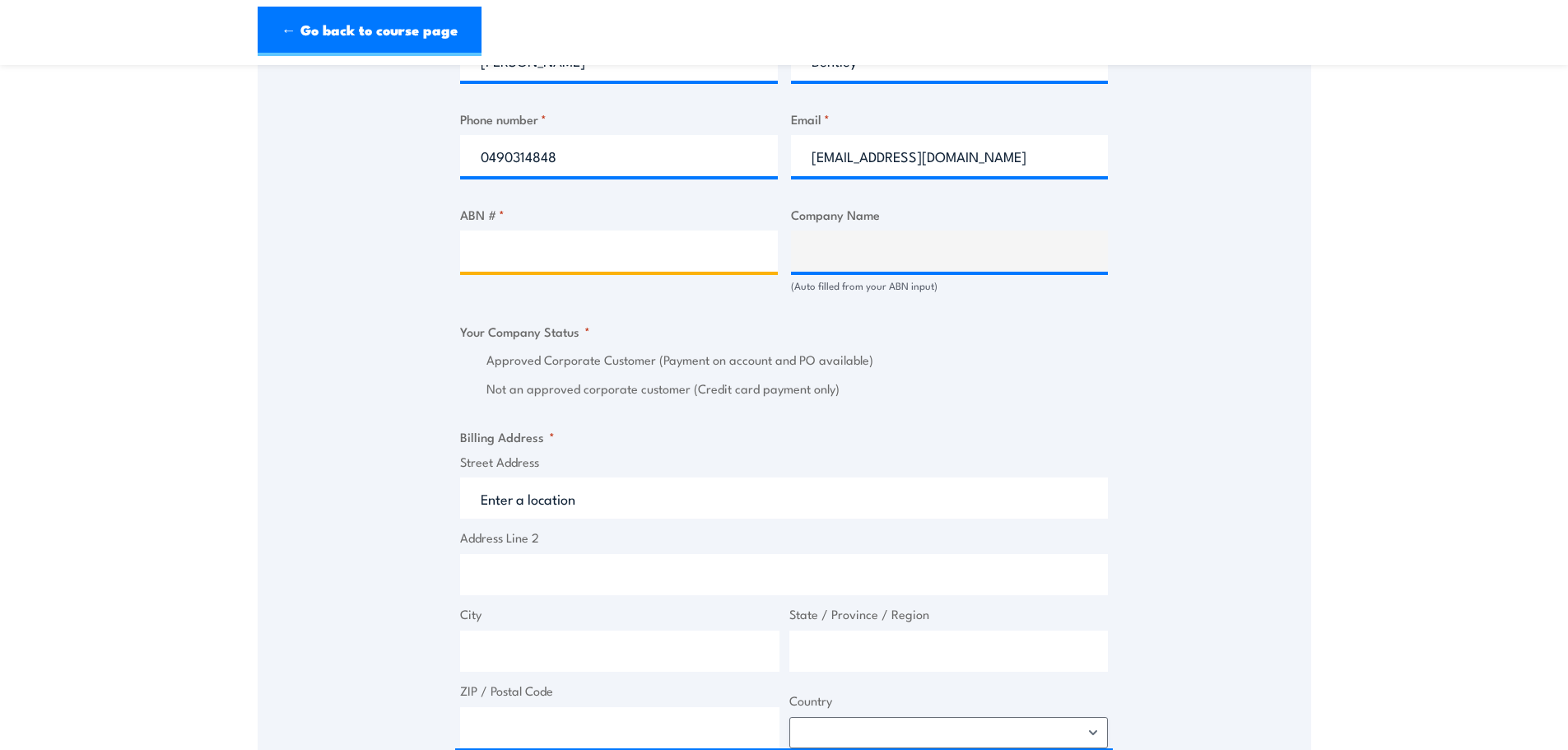
scroll to position [988, 0]
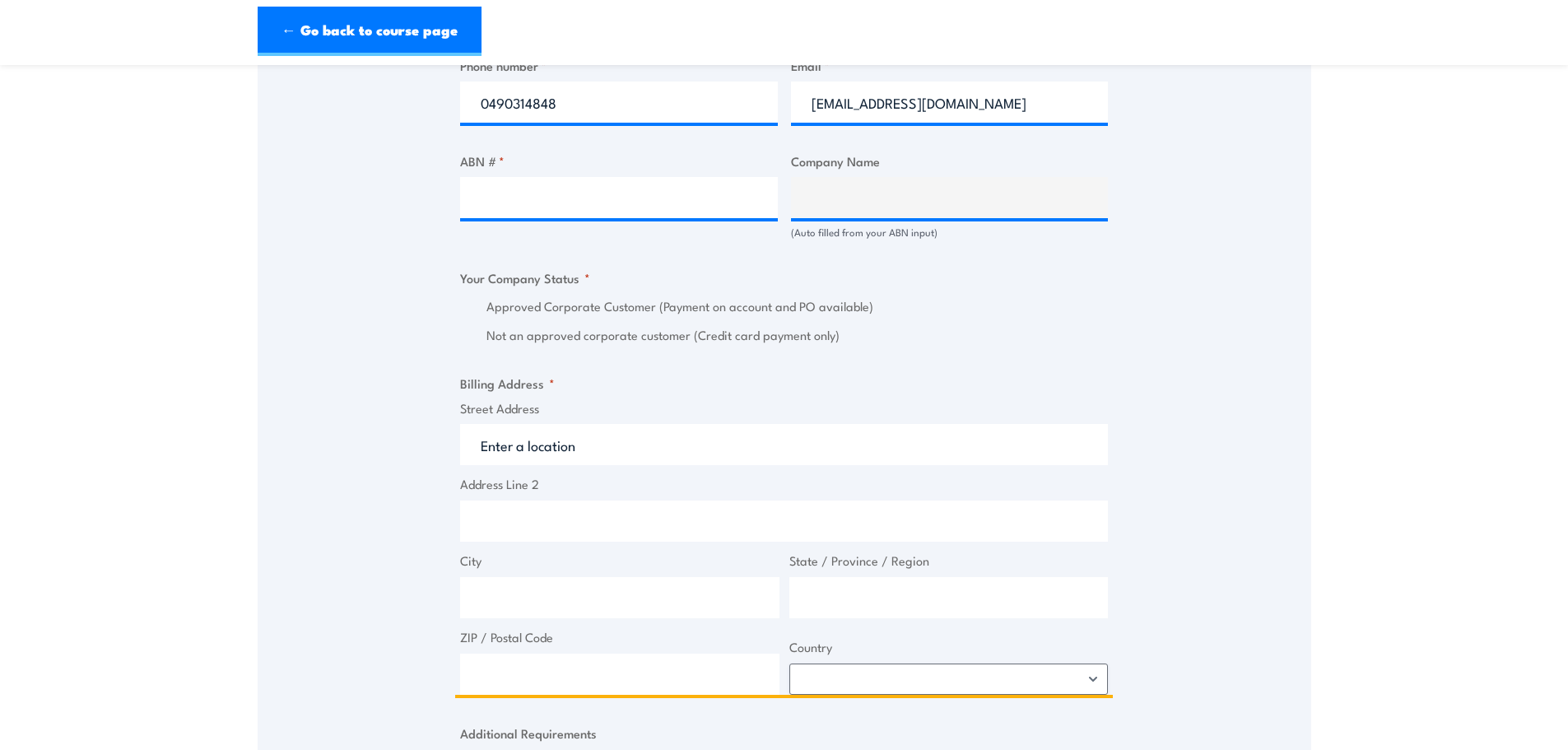
click at [530, 446] on input "Street Address" at bounding box center [784, 444] width 648 height 41
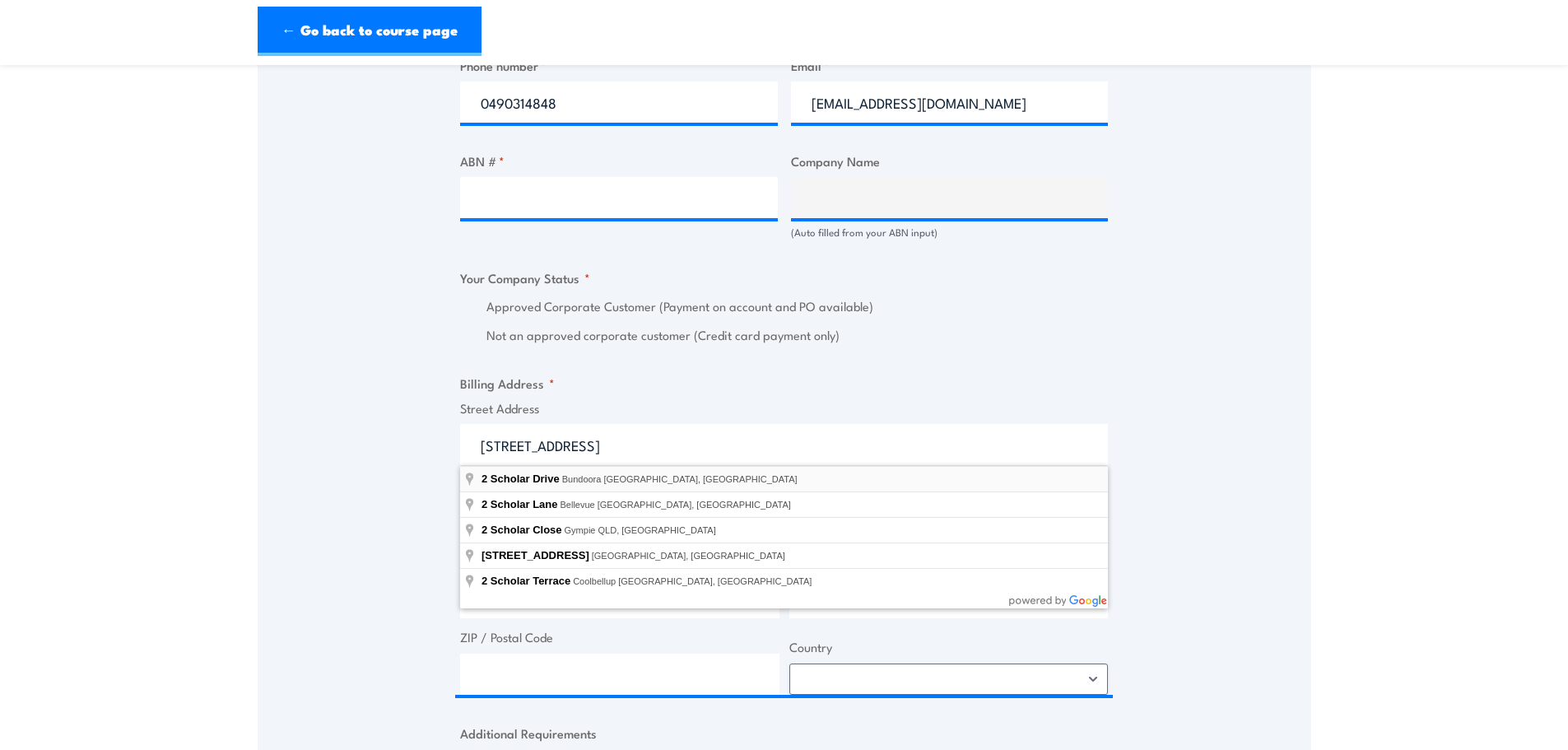
type input "2 Scholar Drive, Bundoora VIC, Australia"
type input "2 Scholar Dr"
type input "Bundoora"
type input "Victoria"
type input "3083"
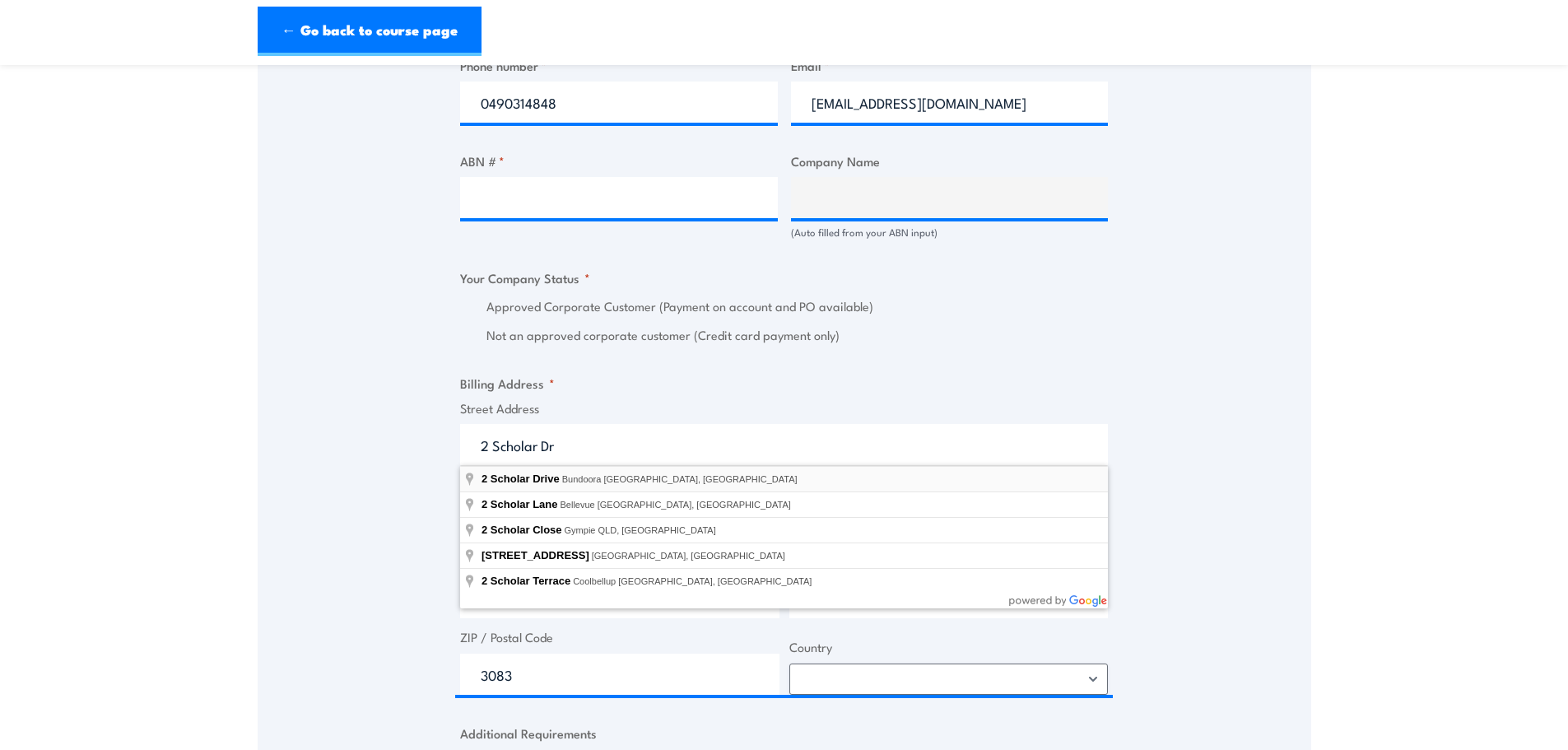
select select "Australia"
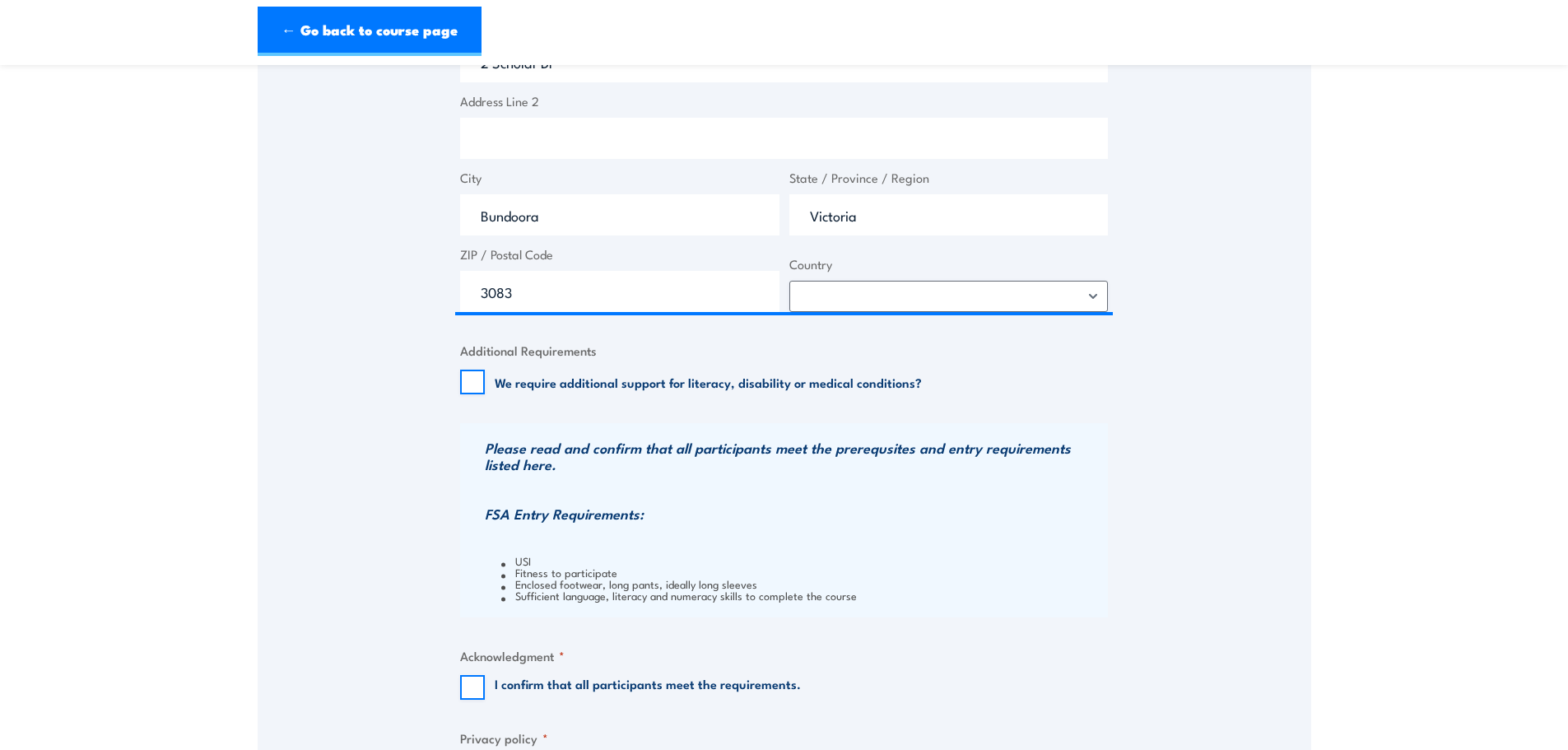
scroll to position [1399, 0]
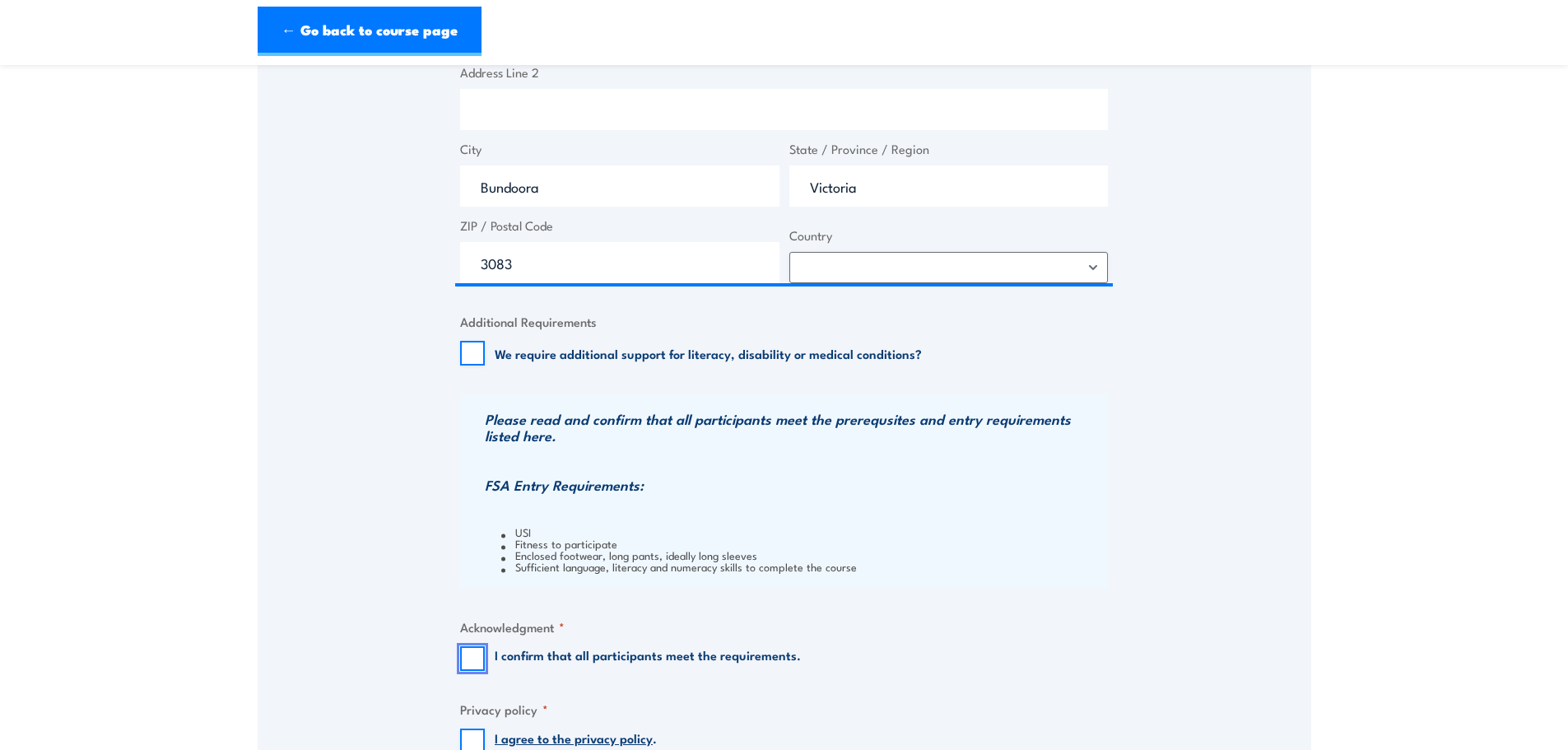
click at [464, 666] on input "I confirm that all participants meet the requirements." at bounding box center [473, 658] width 24 height 24
checkbox input "true"
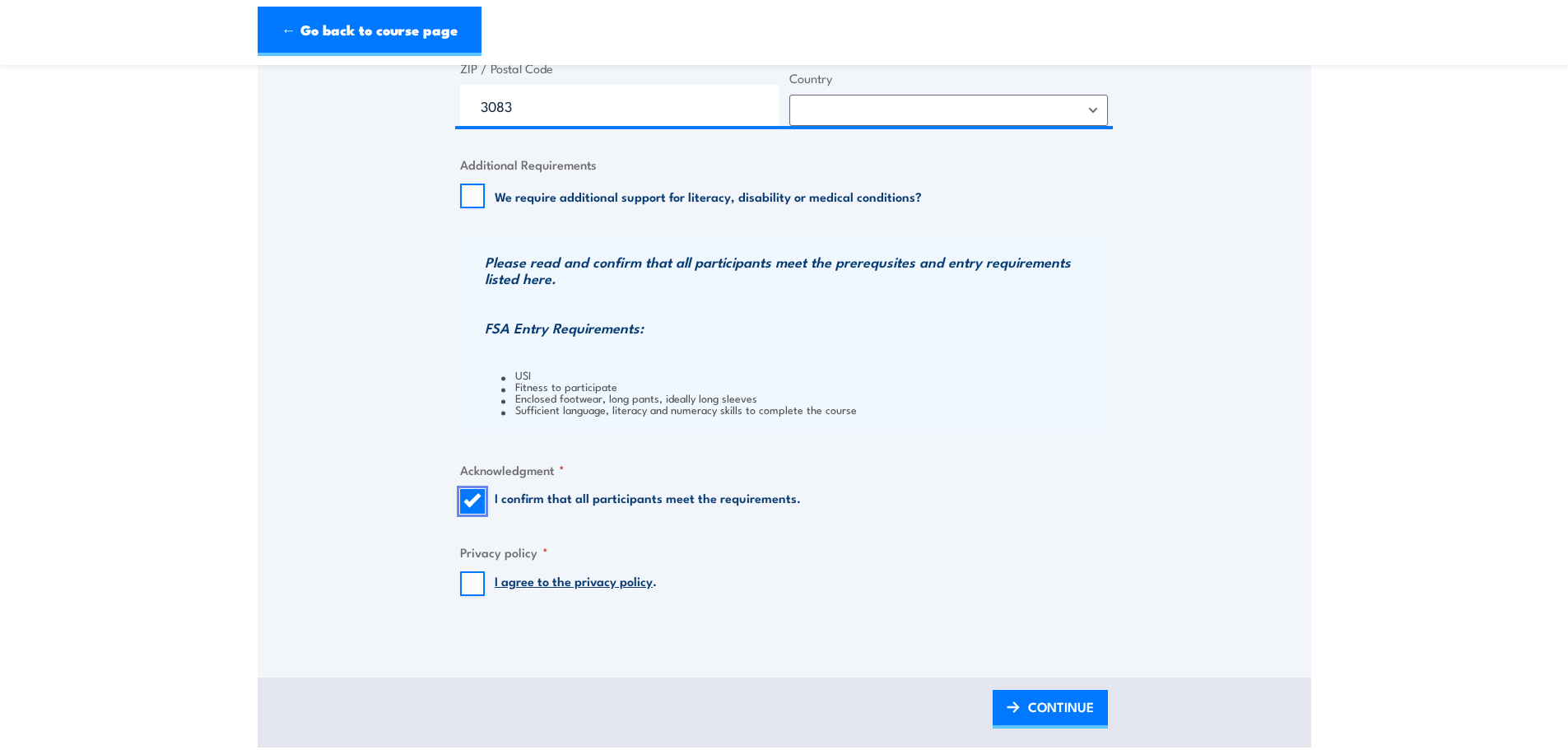
scroll to position [1565, 0]
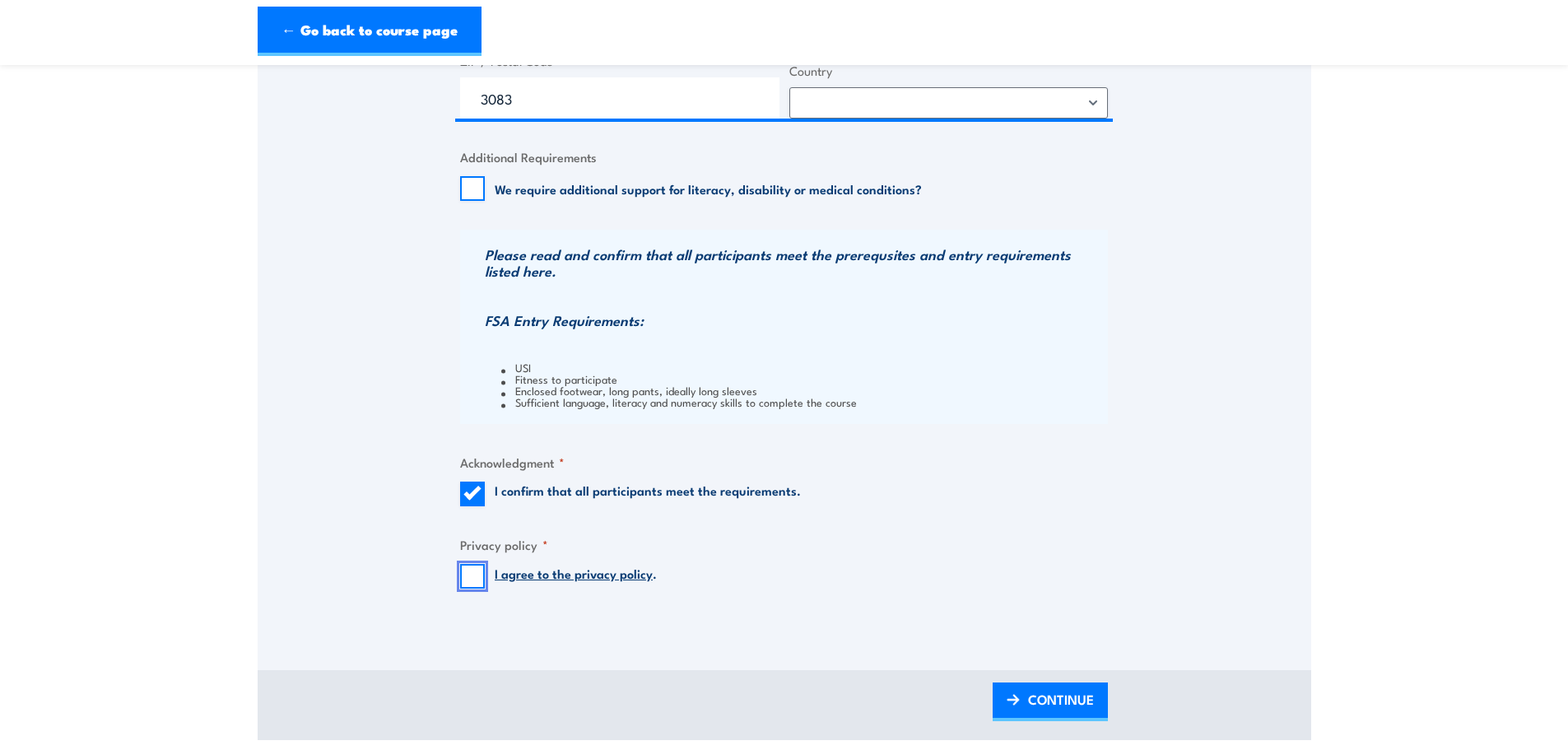
click at [474, 575] on input "I agree to the privacy policy ." at bounding box center [473, 576] width 24 height 24
checkbox input "true"
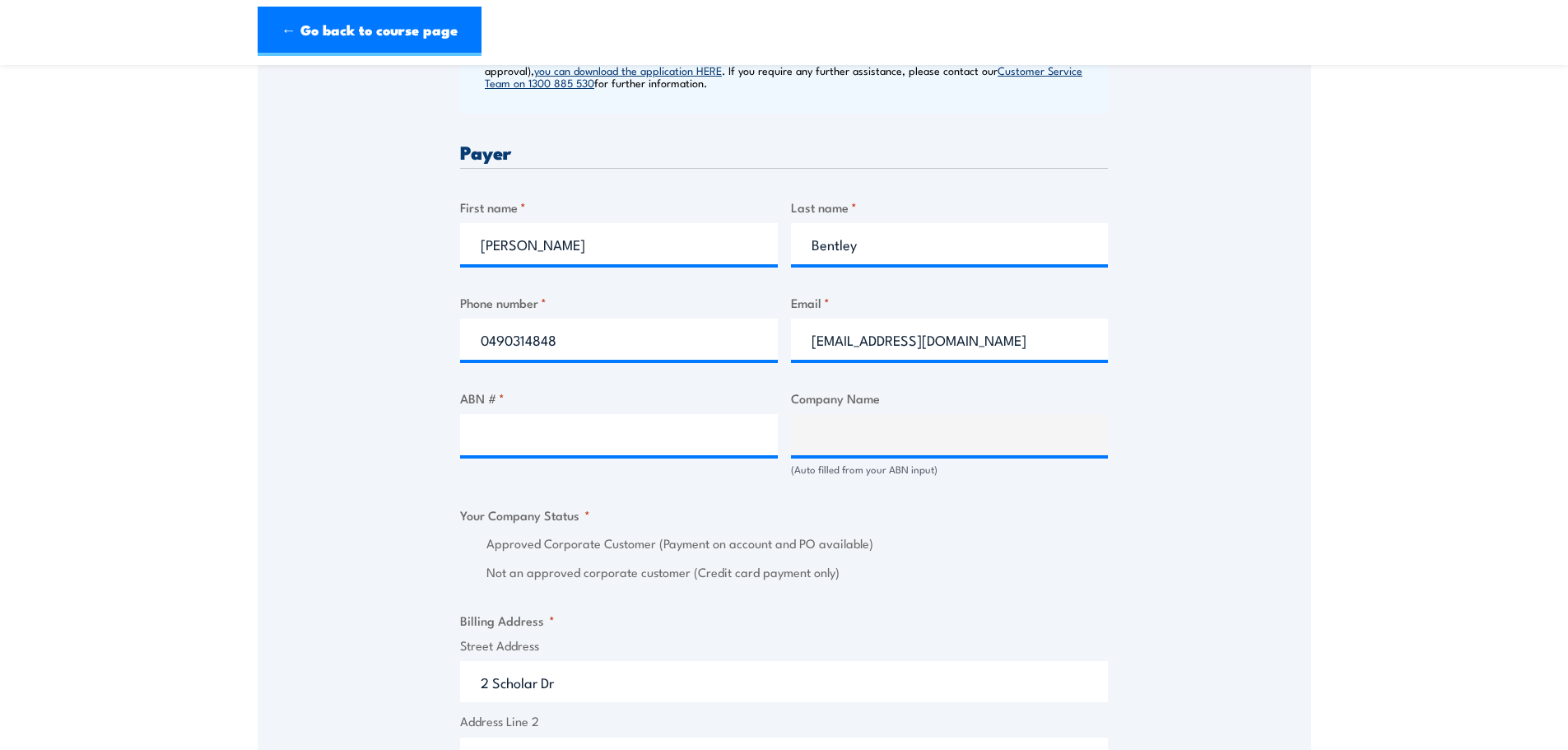
scroll to position [741, 0]
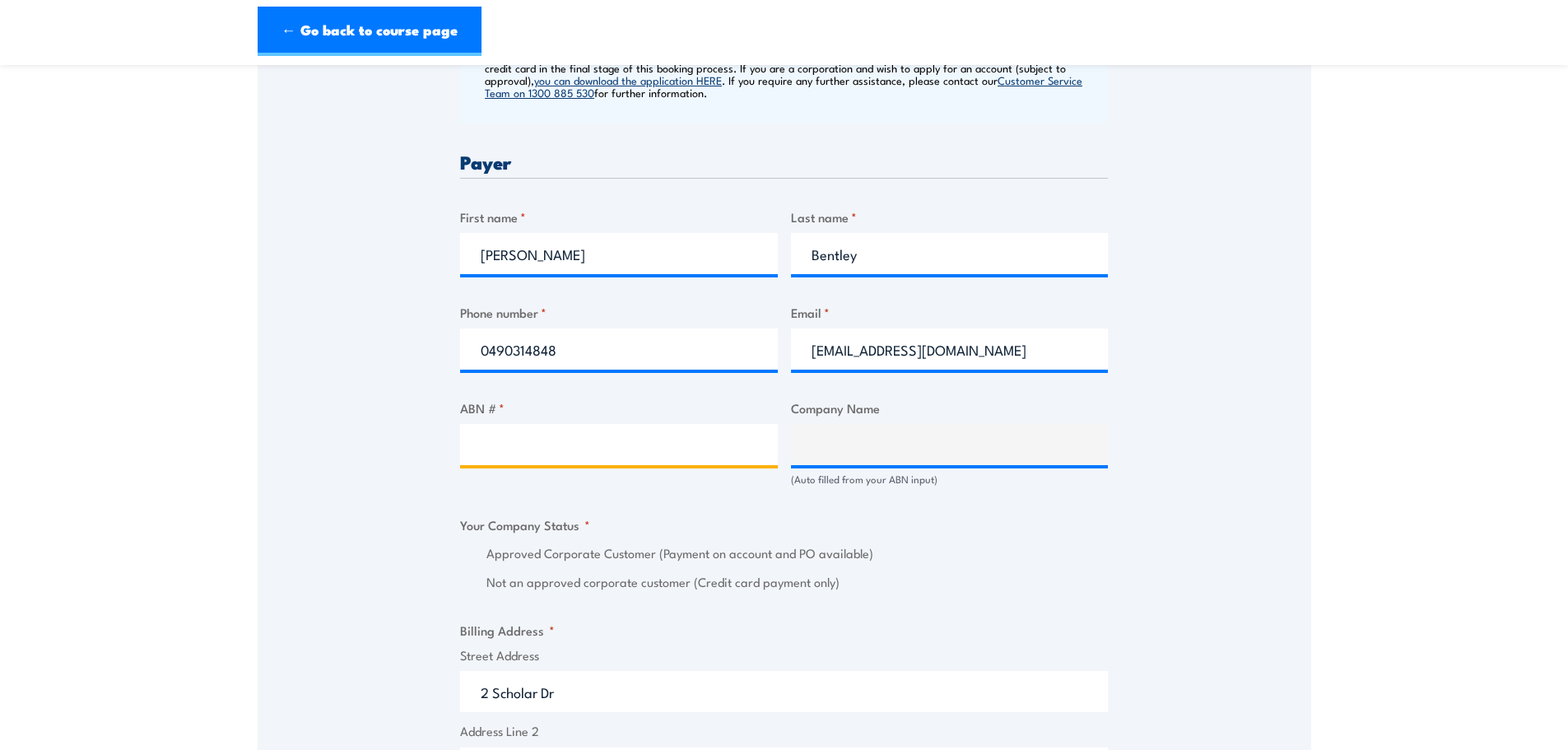
click at [496, 449] on input "ABN # *" at bounding box center [620, 444] width 318 height 41
type input "82243303975"
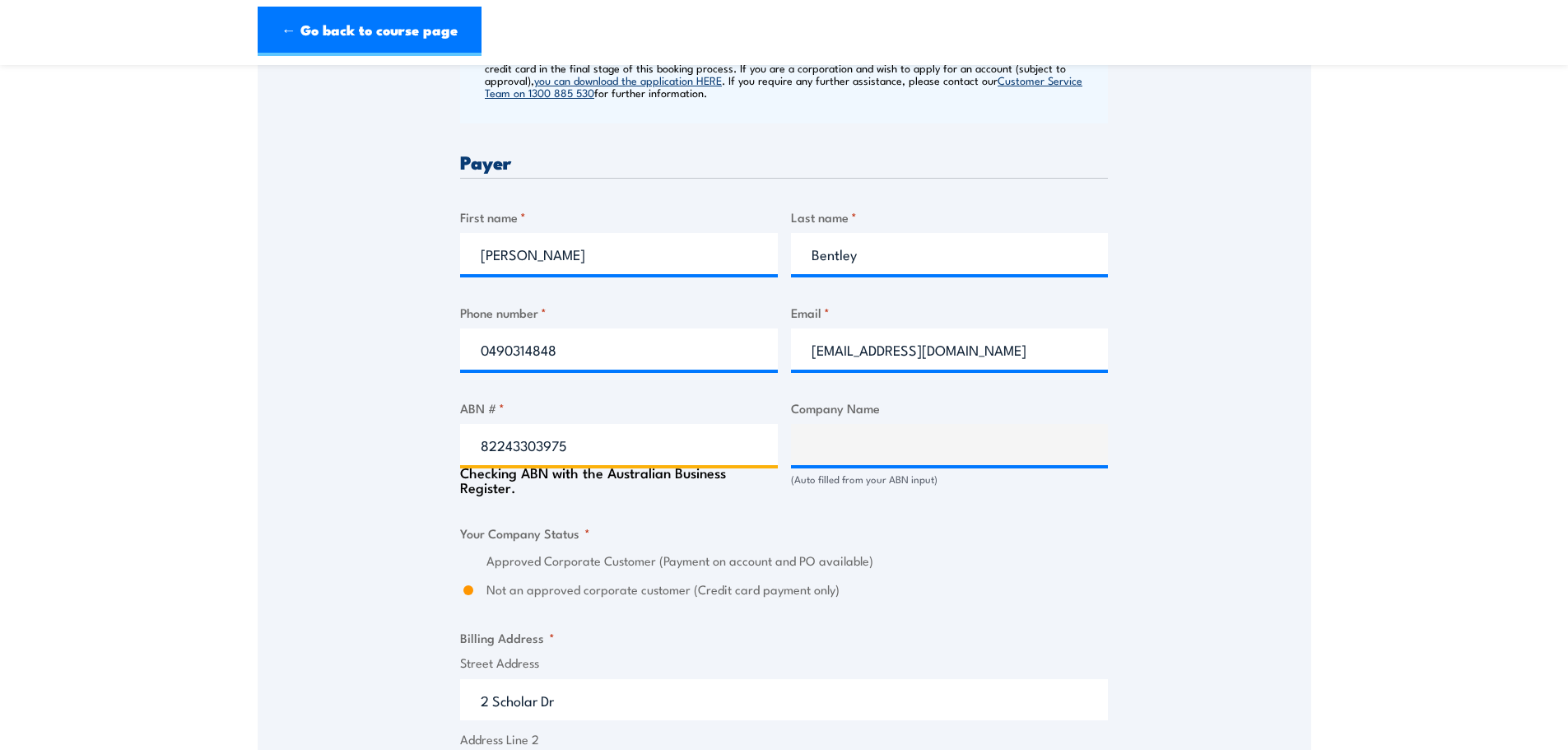
type input "ACCIONA CONSTRUCTION AUSTRALIA PTY LTD & MACA CIVIL PTY LTD"
radio input "true"
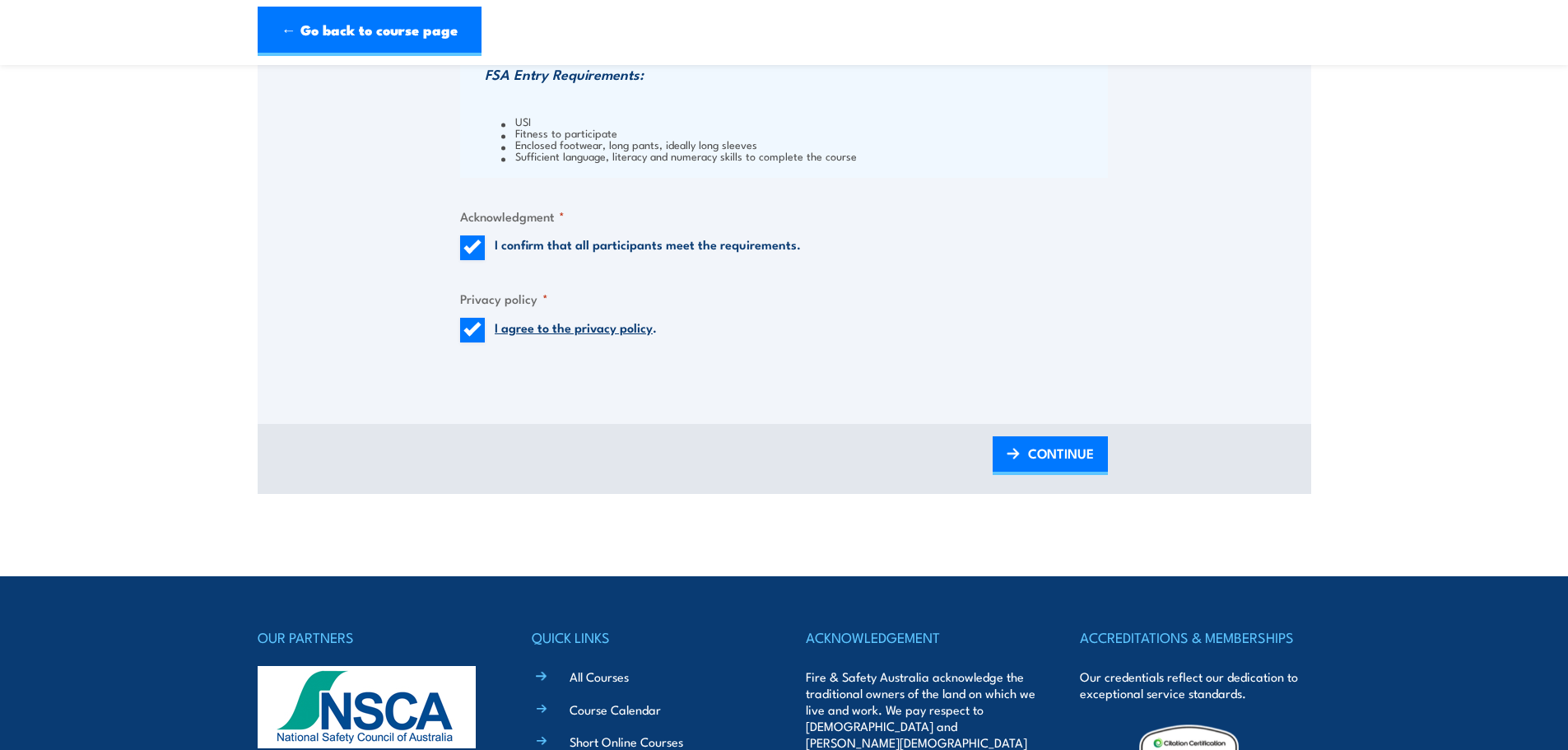
scroll to position [1811, 0]
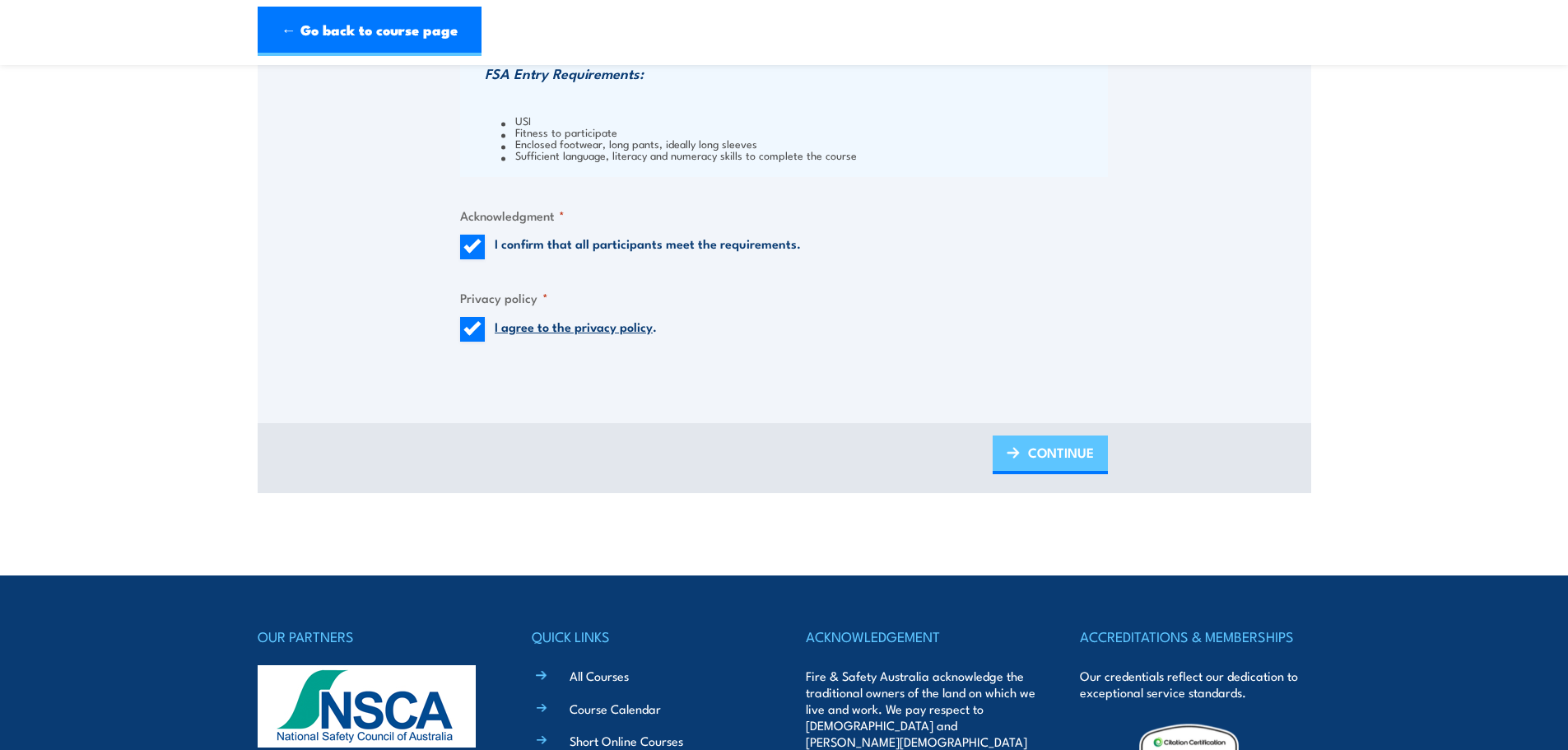
type input "82243303975"
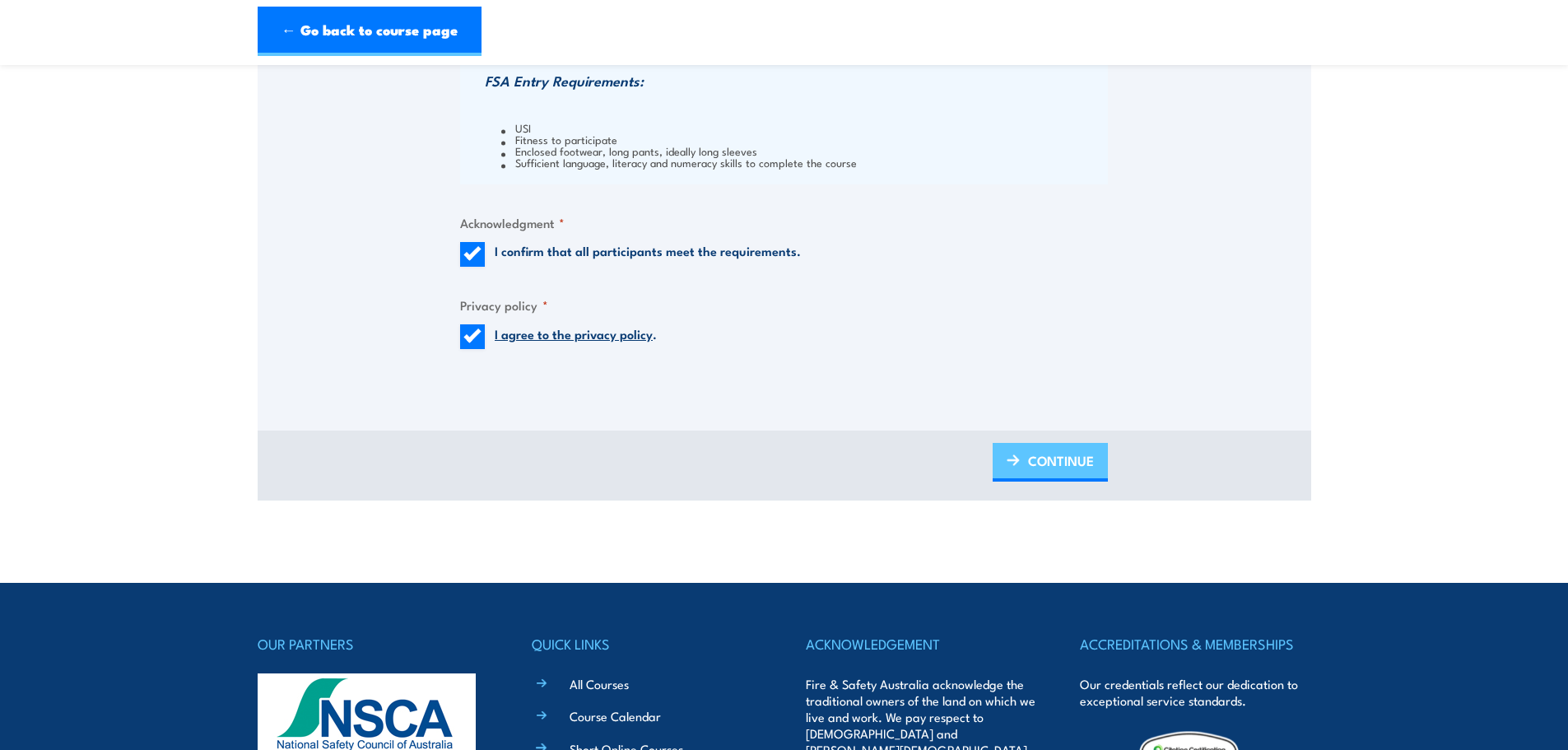
click at [1027, 455] on link "CONTINUE" at bounding box center [1051, 462] width 115 height 38
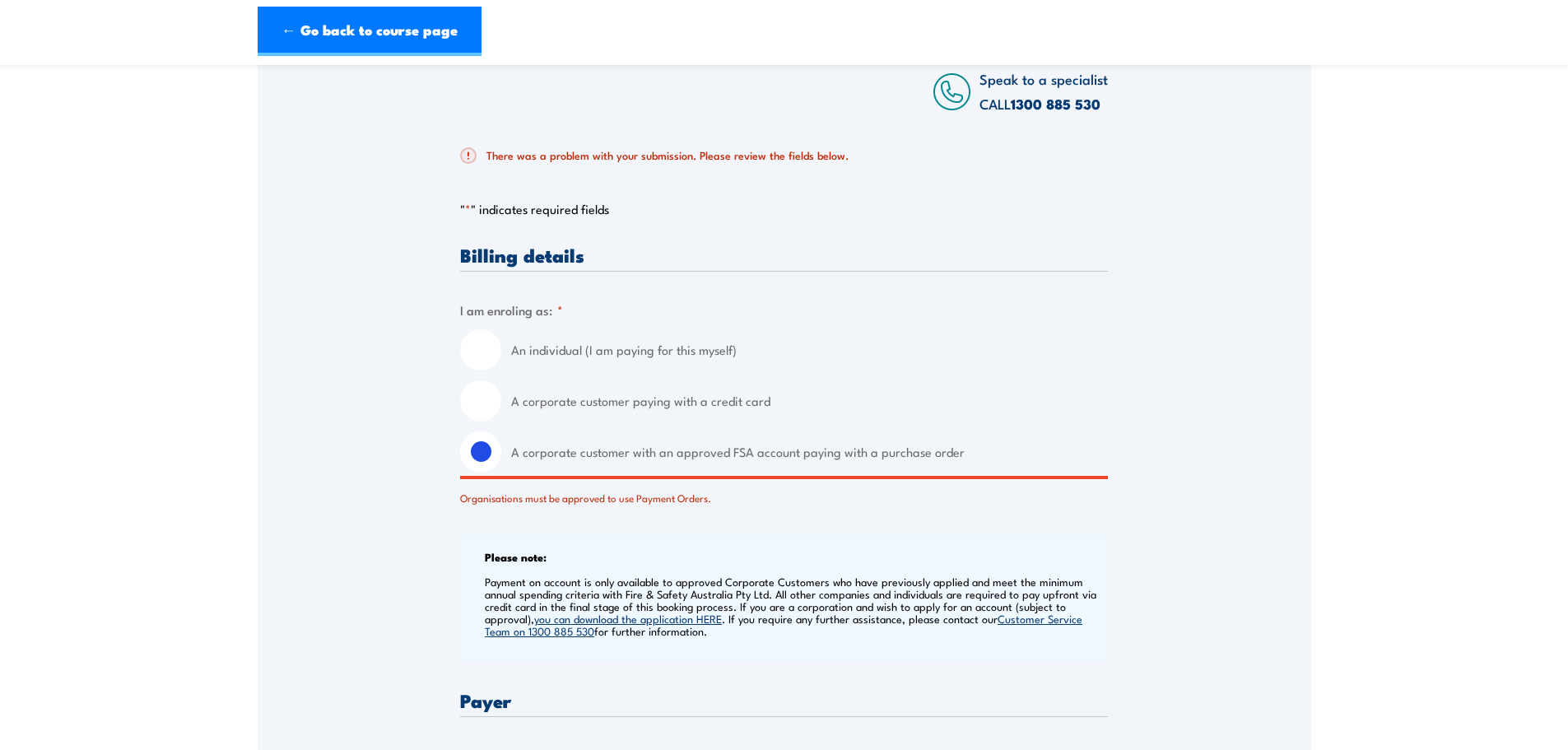
scroll to position [412, 0]
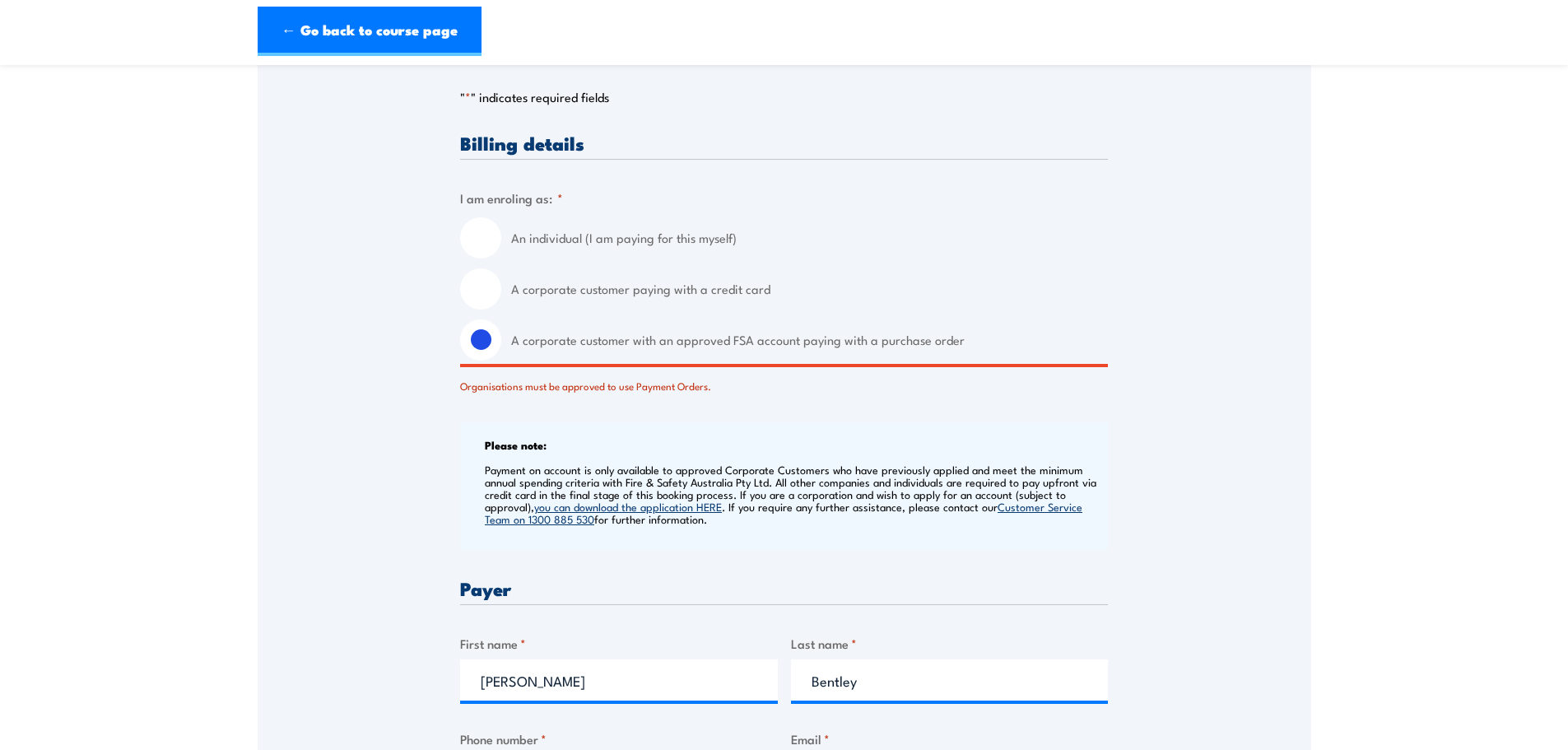
click at [488, 288] on input "A corporate customer paying with a credit card" at bounding box center [481, 288] width 41 height 41
radio input "true"
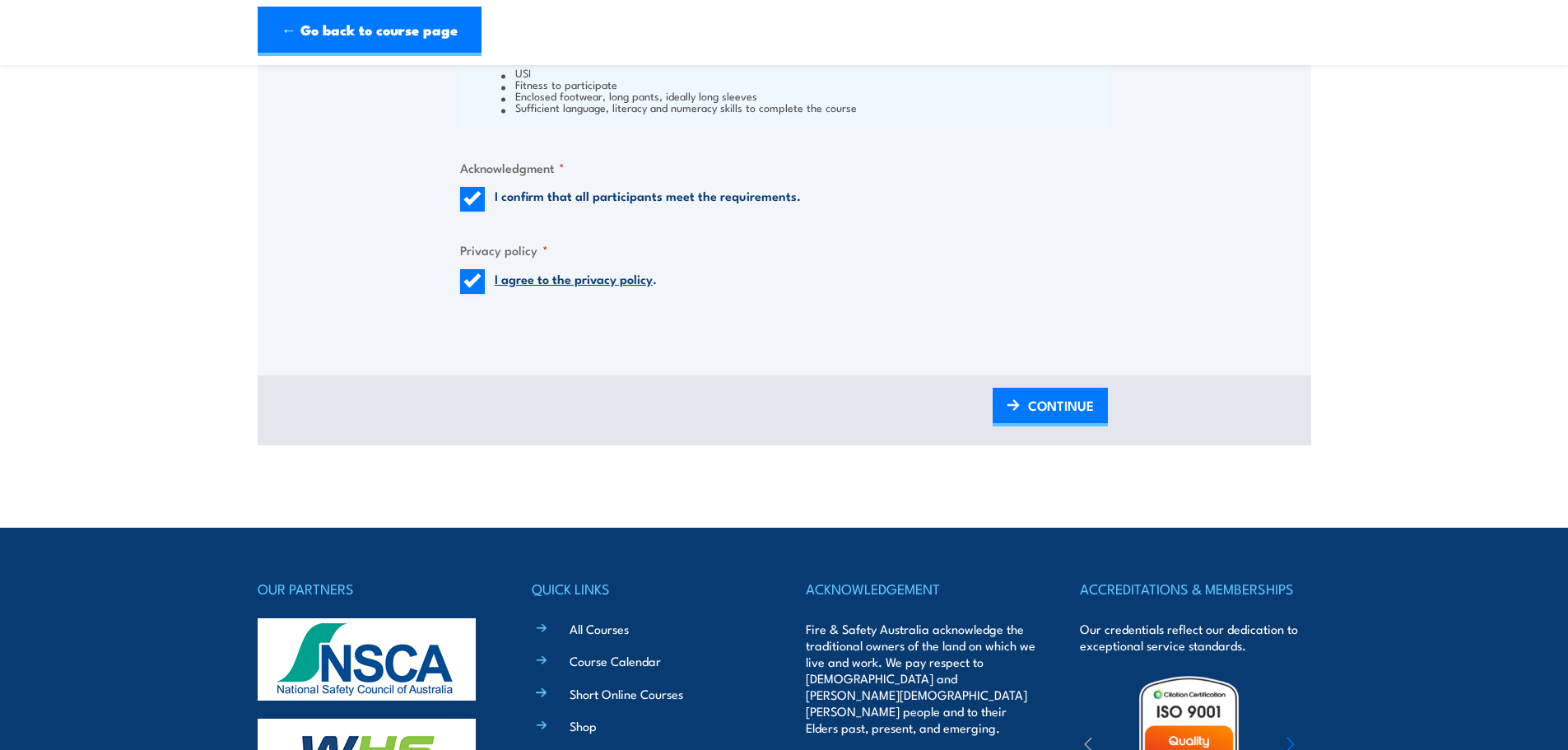
scroll to position [1893, 0]
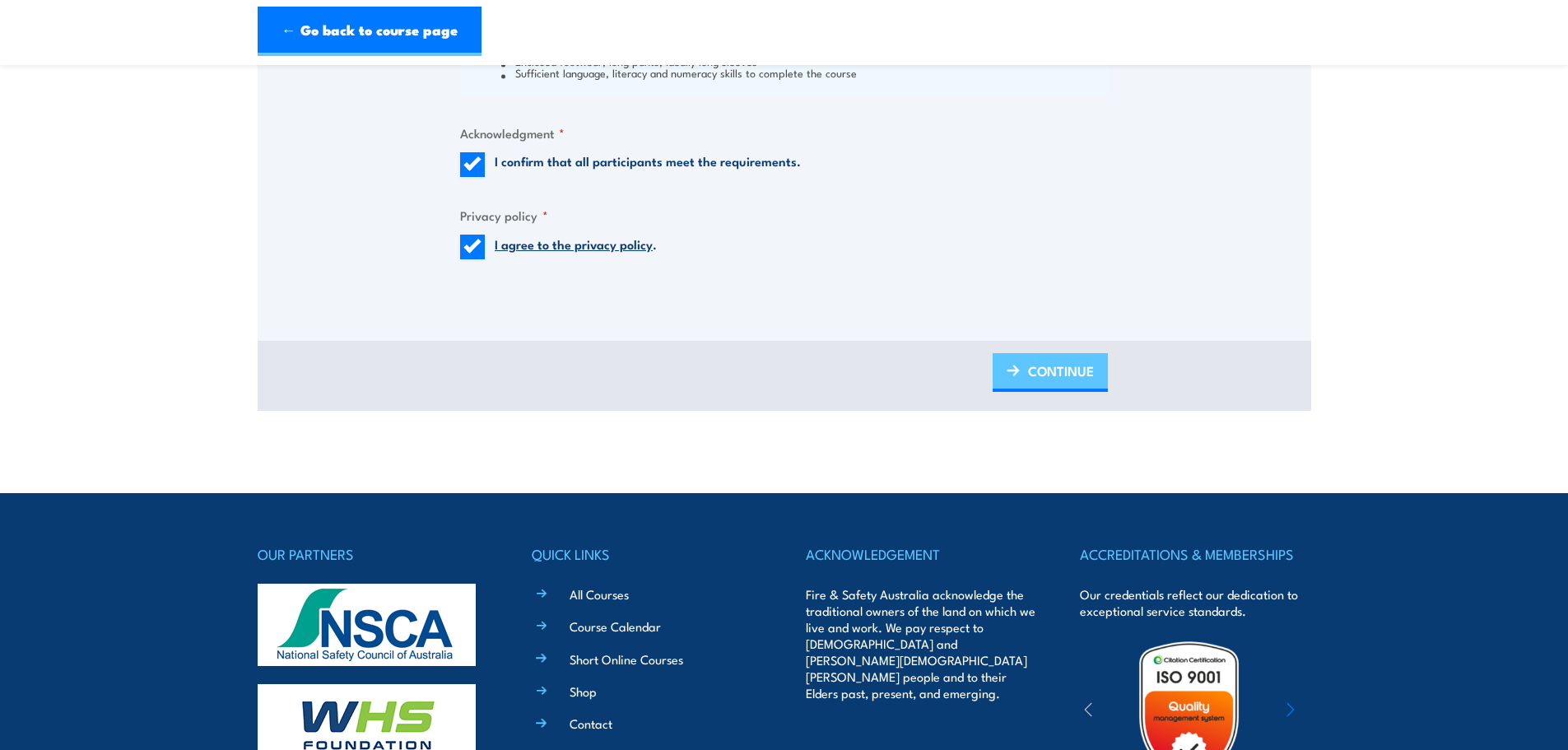
click at [1066, 374] on span "CONTINUE" at bounding box center [1060, 371] width 66 height 44
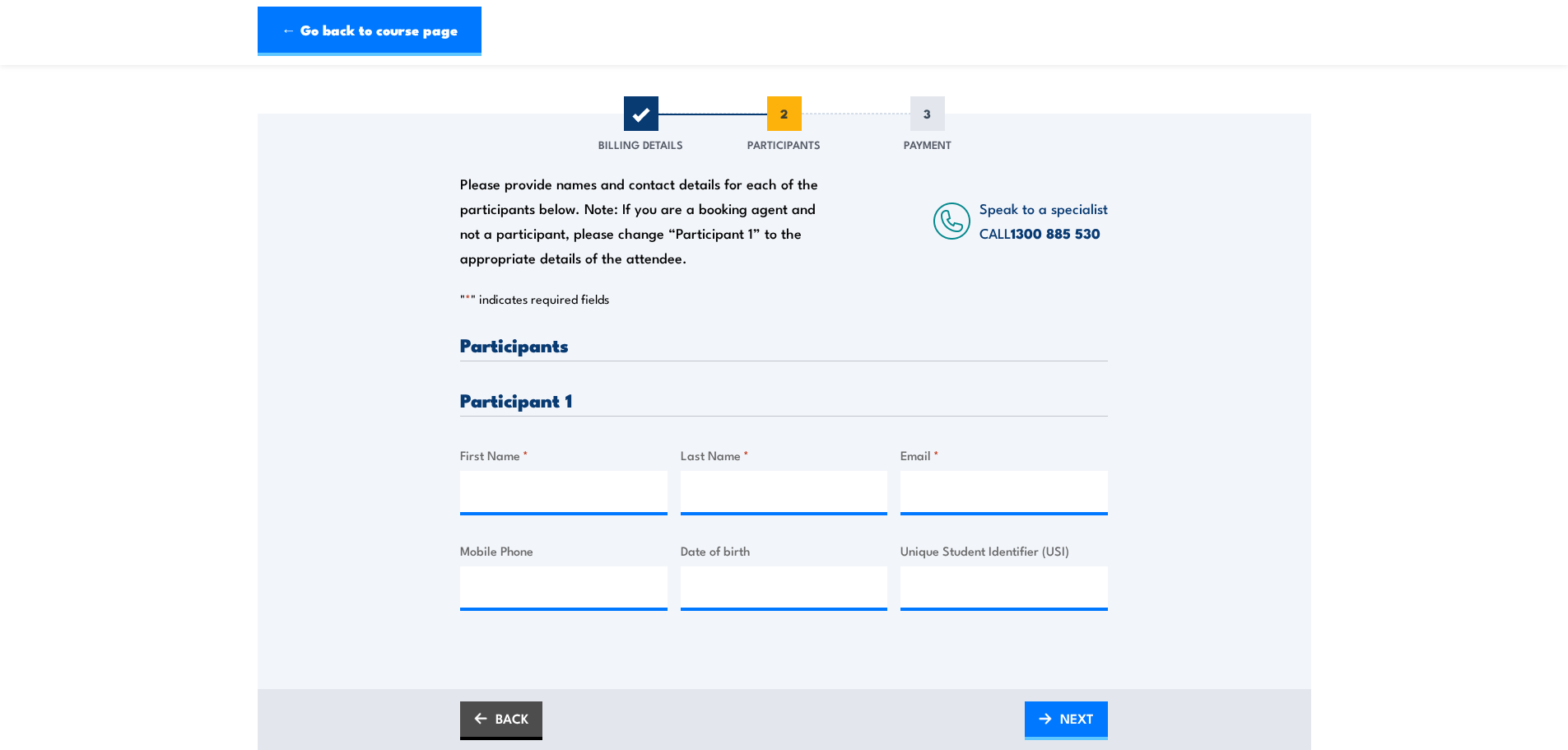
scroll to position [164, 0]
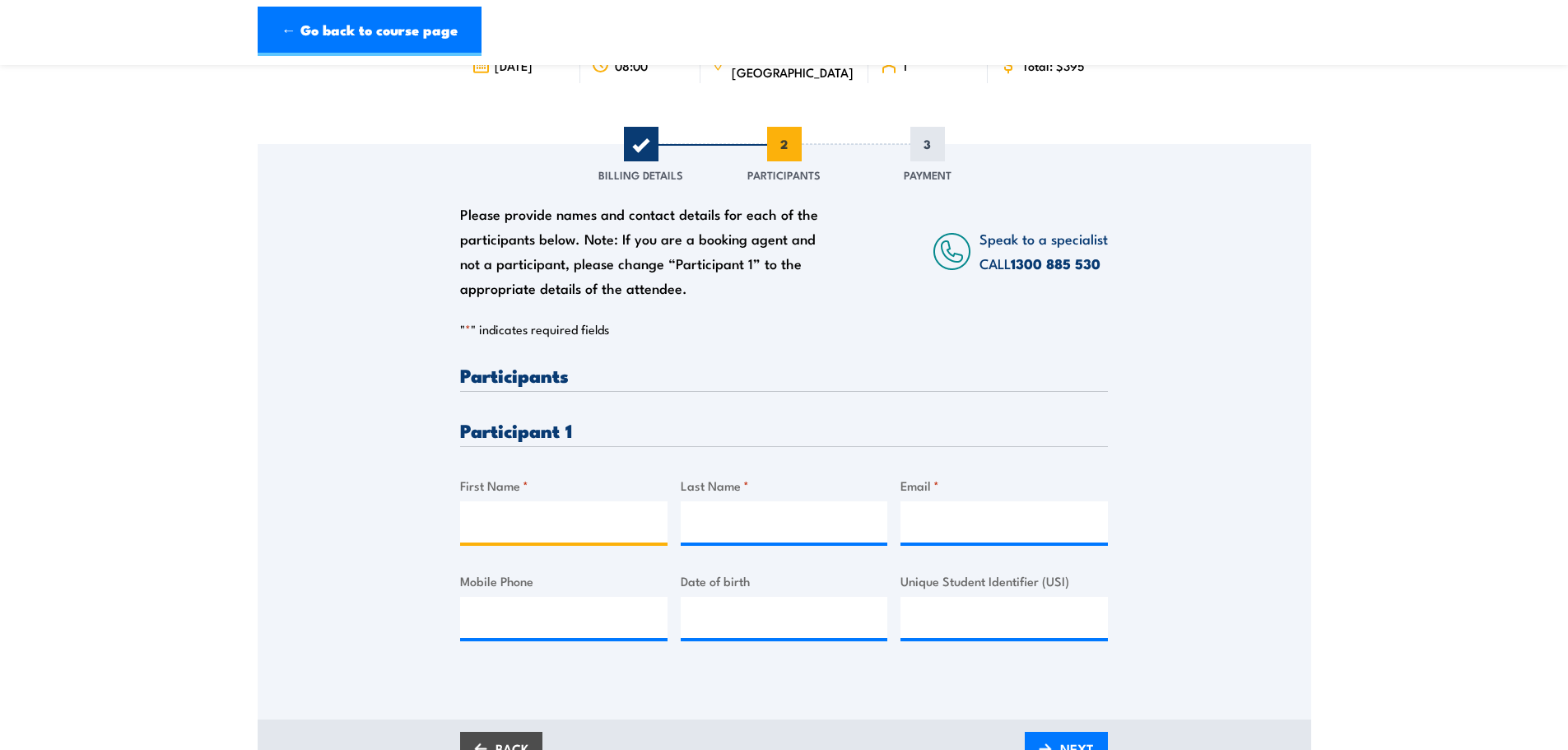
click at [511, 511] on input "First Name *" at bounding box center [564, 522] width 207 height 41
type input "Mia"
click at [711, 519] on input "Last Name *" at bounding box center [784, 522] width 207 height 41
type input "Patti"
click at [973, 524] on input "Email *" at bounding box center [1003, 522] width 207 height 41
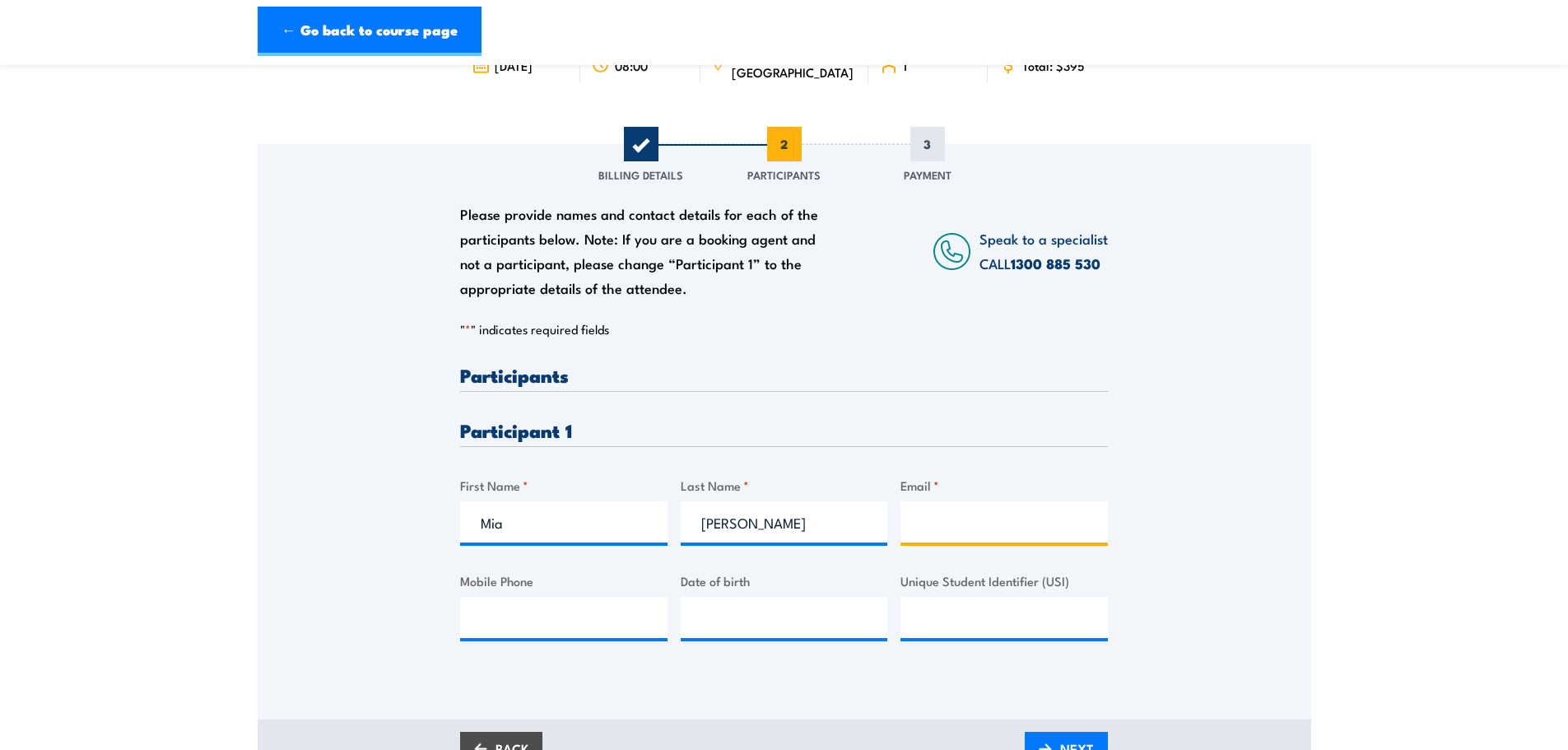
click at [953, 517] on input "Email *" at bounding box center [1003, 522] width 207 height 41
paste input "mia.patti@acciona.com"
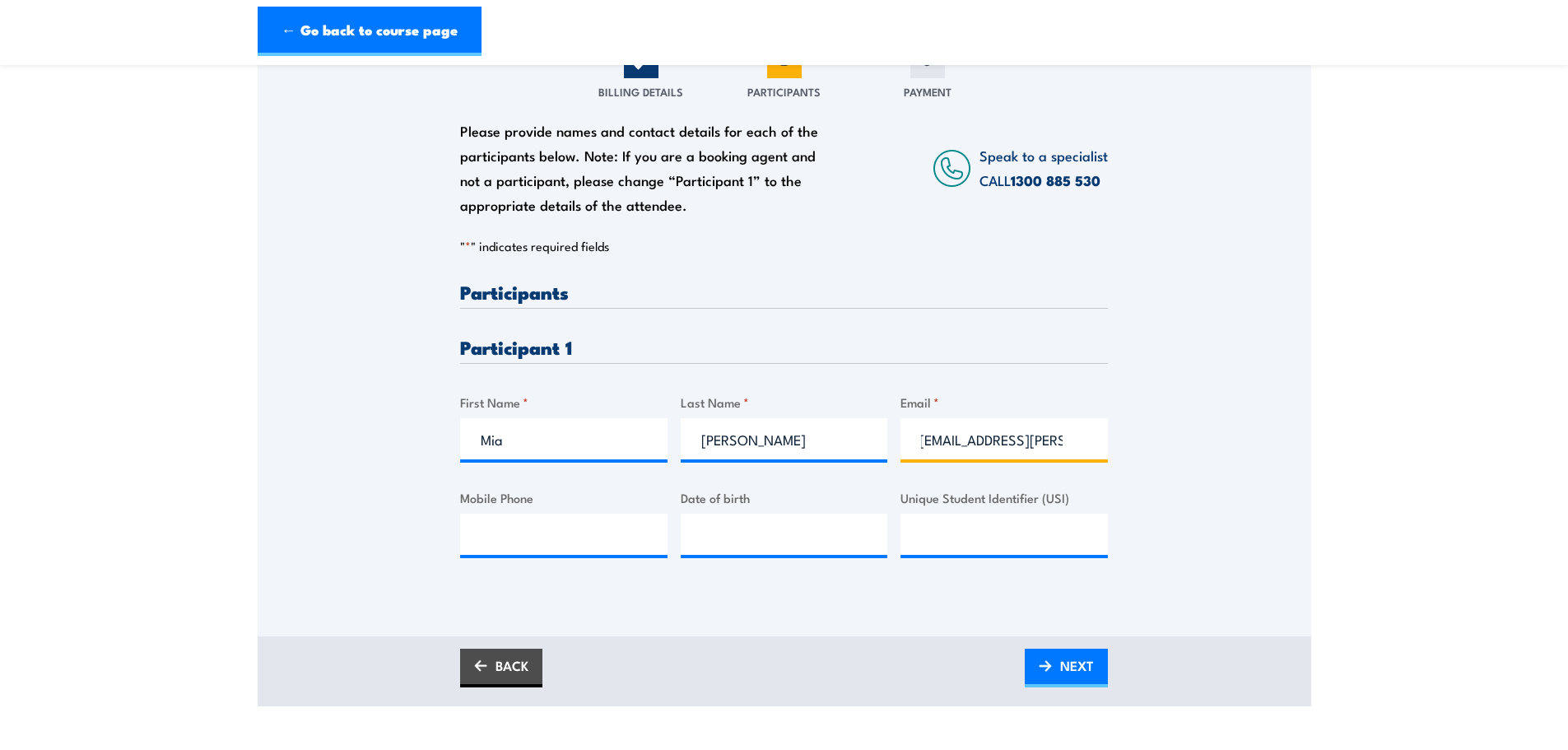
scroll to position [247, 0]
type input "mia.patti@acciona.com"
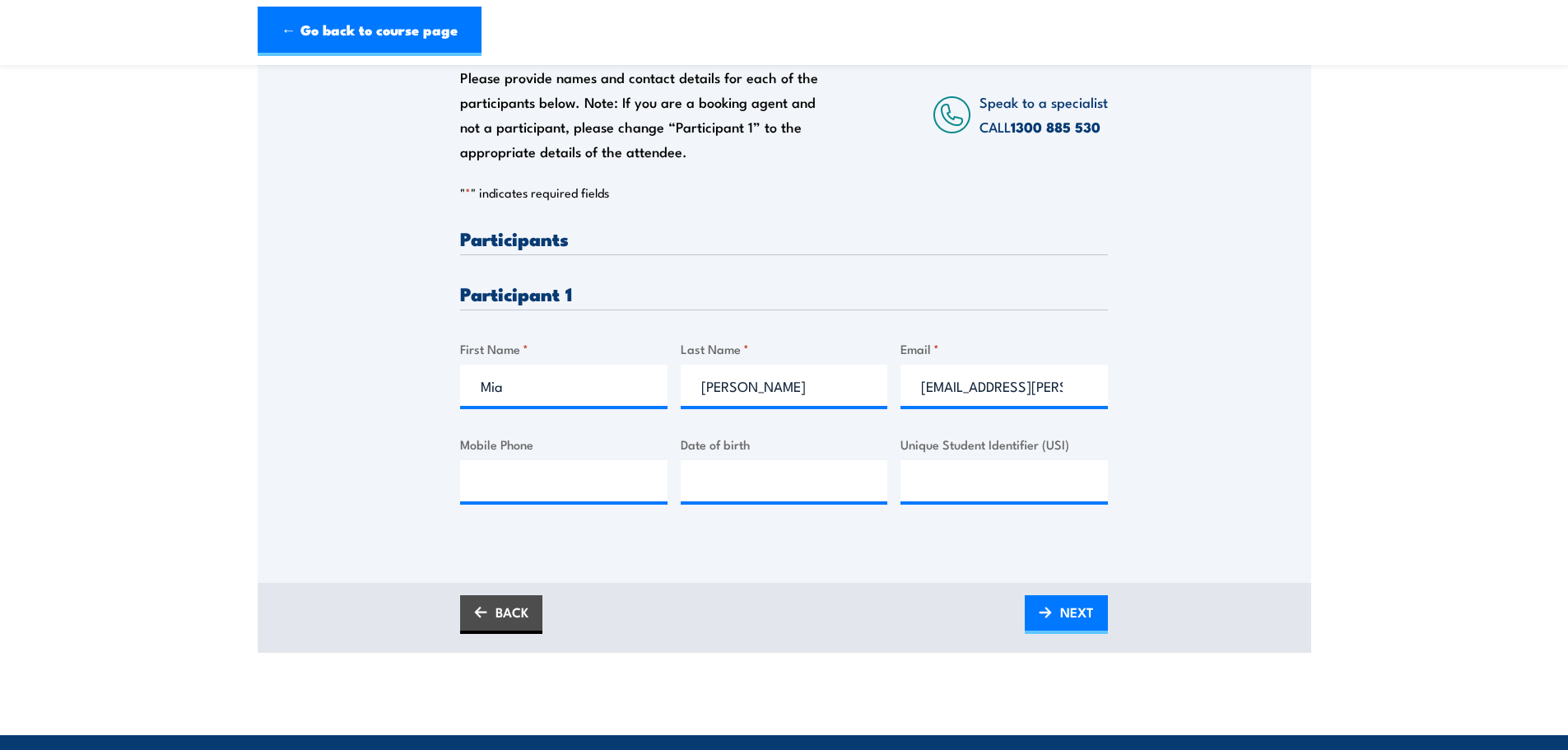
scroll to position [330, 0]
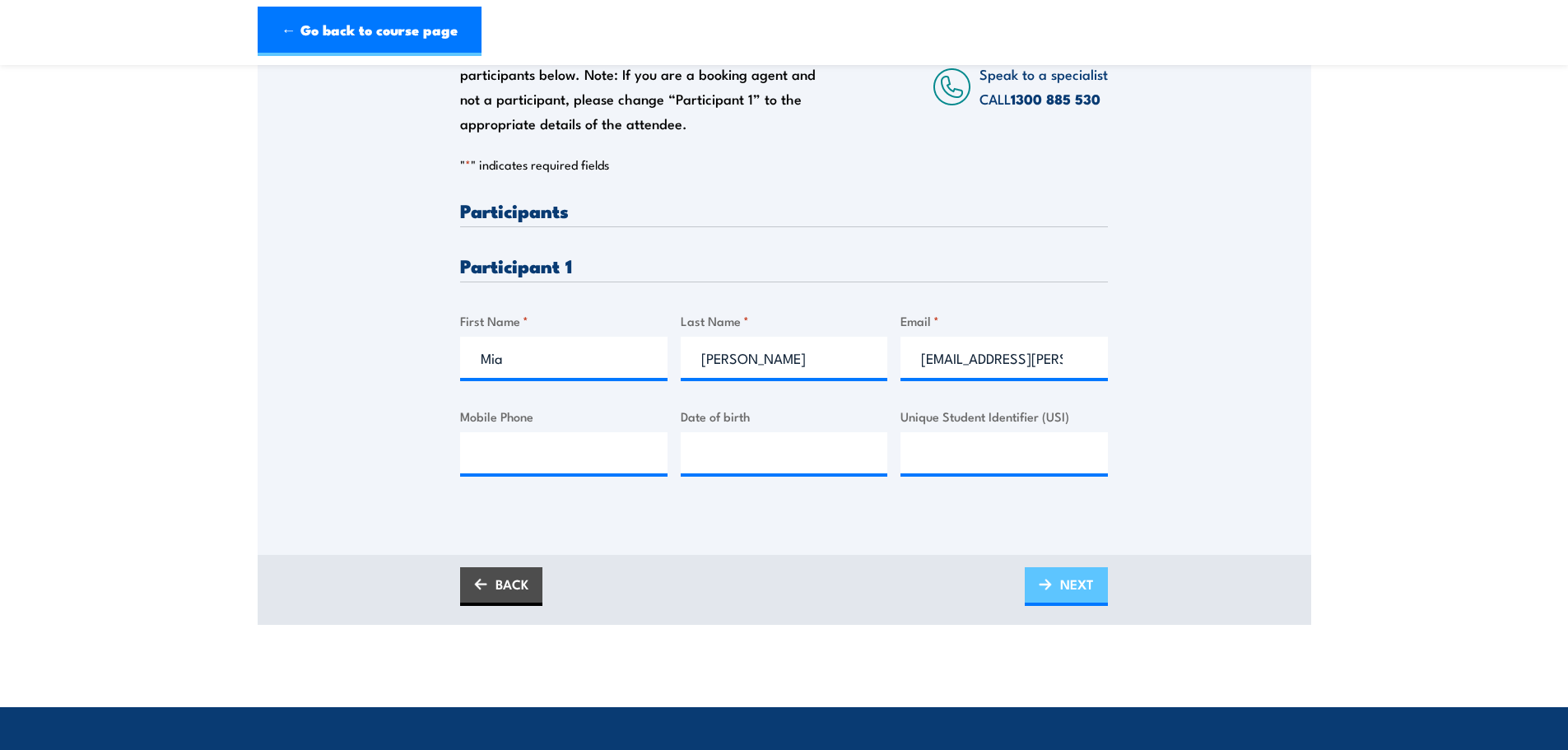
click at [1066, 575] on span "NEXT" at bounding box center [1077, 584] width 34 height 44
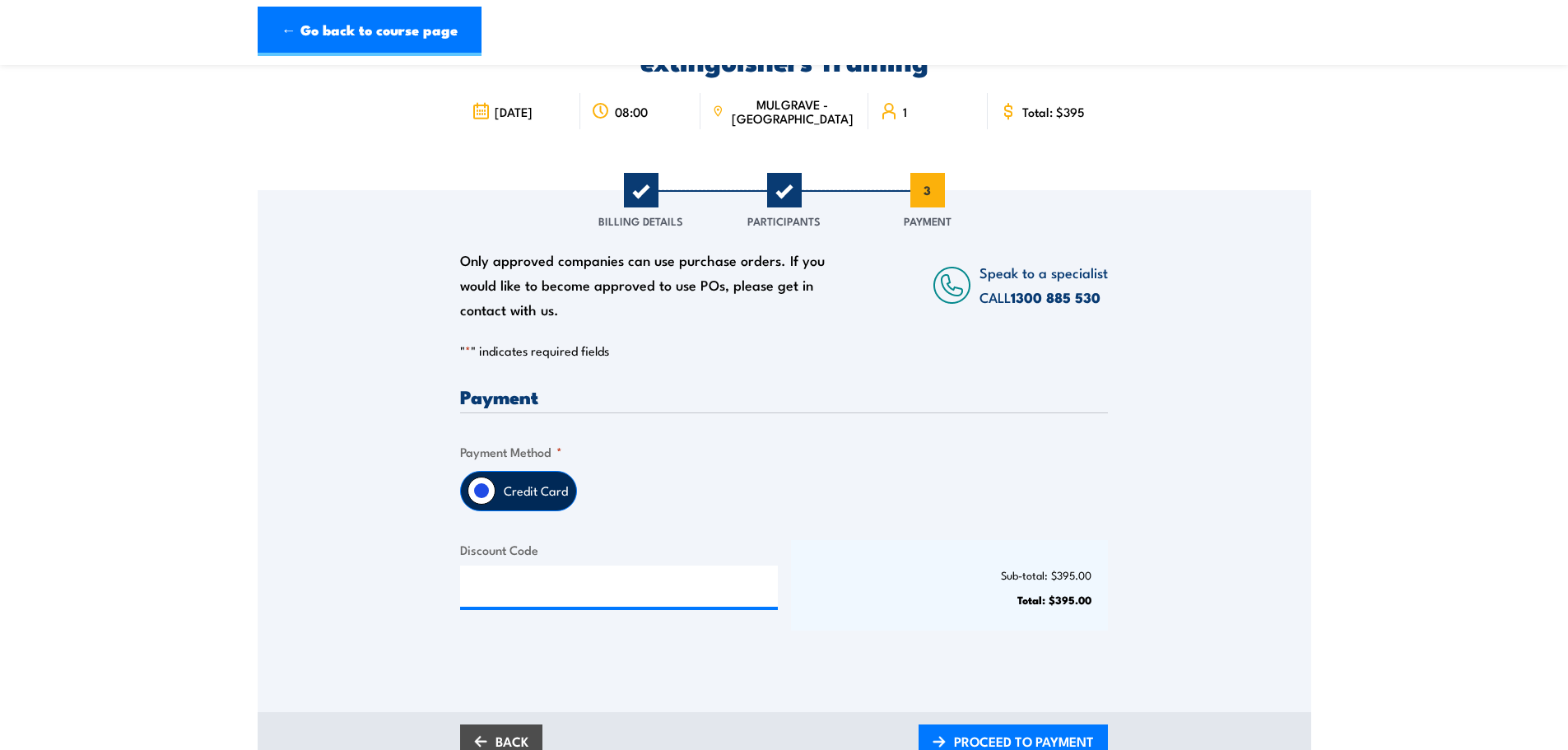
scroll to position [164, 0]
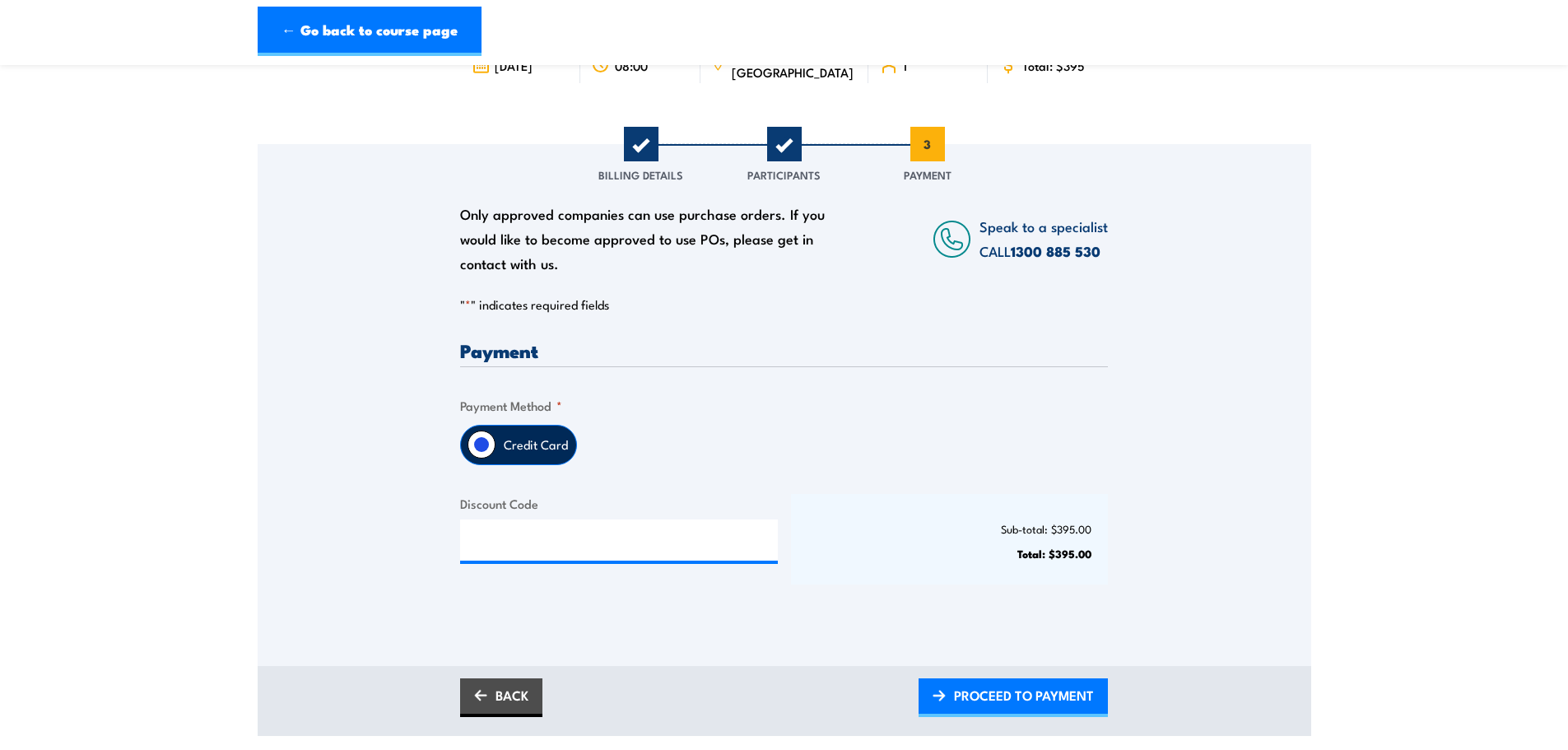
click at [534, 446] on label "Credit Card" at bounding box center [536, 445] width 80 height 38
click at [496, 446] on input "Credit Card" at bounding box center [482, 445] width 28 height 28
click at [1023, 691] on span "PROCEED TO PAYMENT" at bounding box center [1024, 695] width 140 height 44
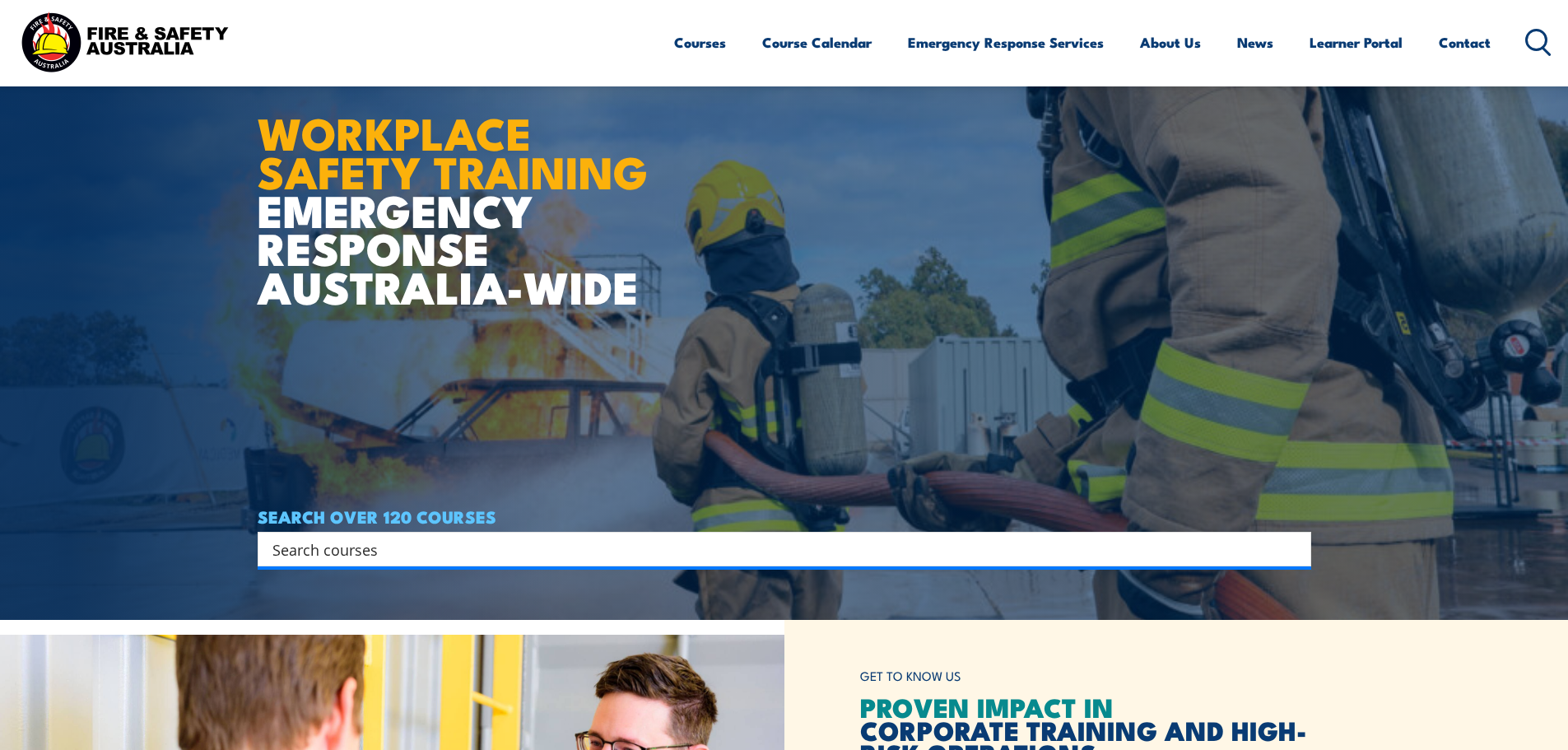
scroll to position [330, 0]
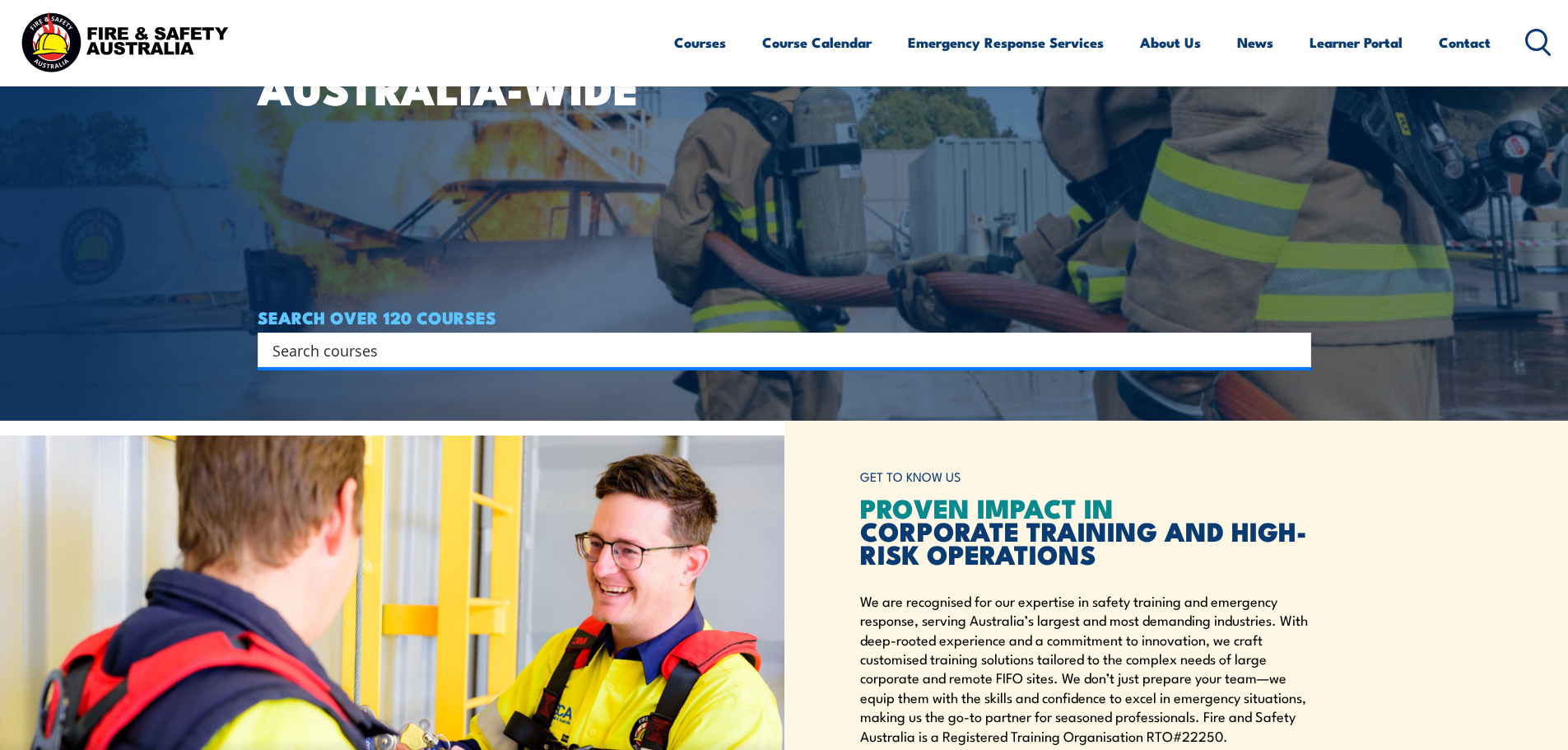
click at [380, 347] on input "Search input" at bounding box center [774, 350] width 1003 height 24
type input "test"
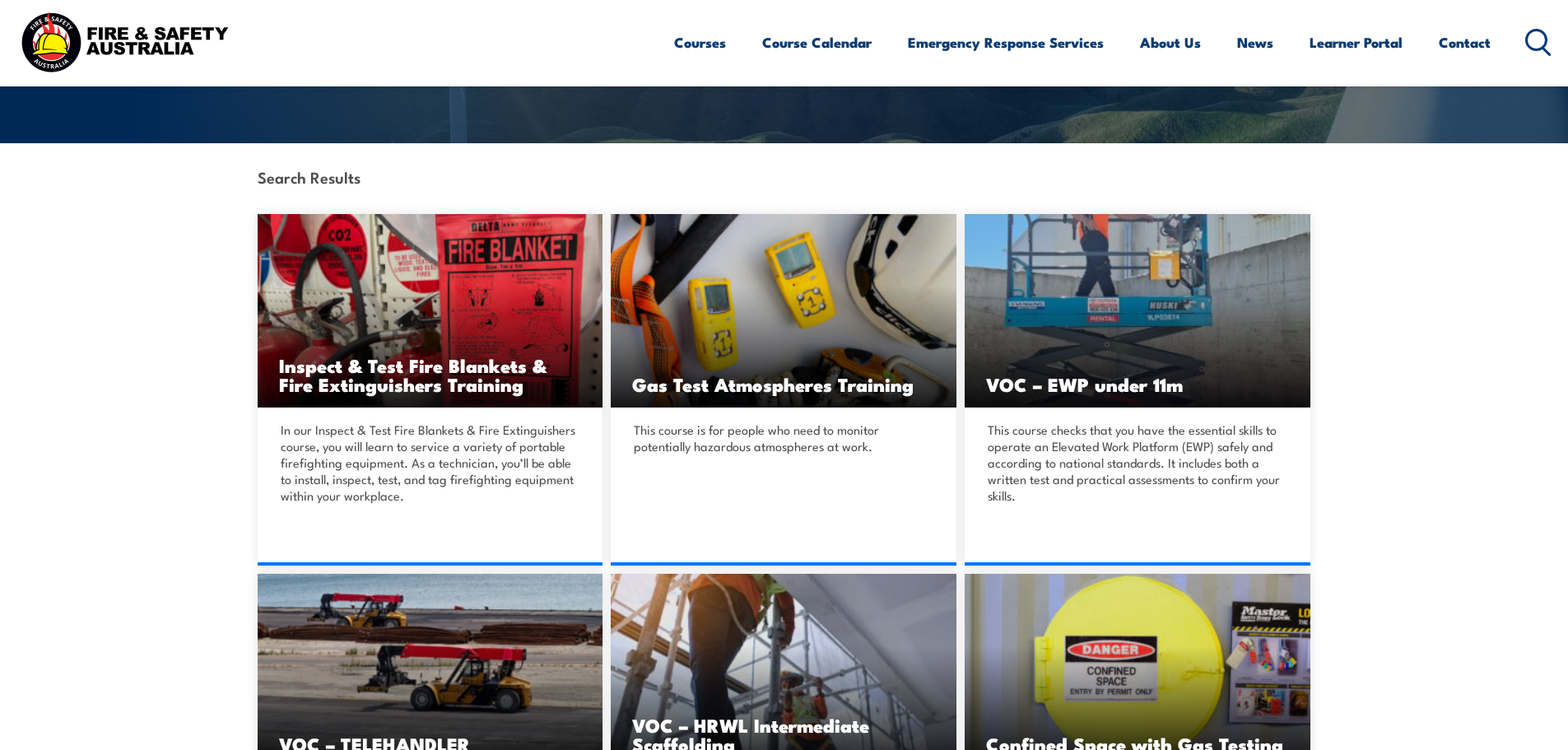
scroll to position [330, 0]
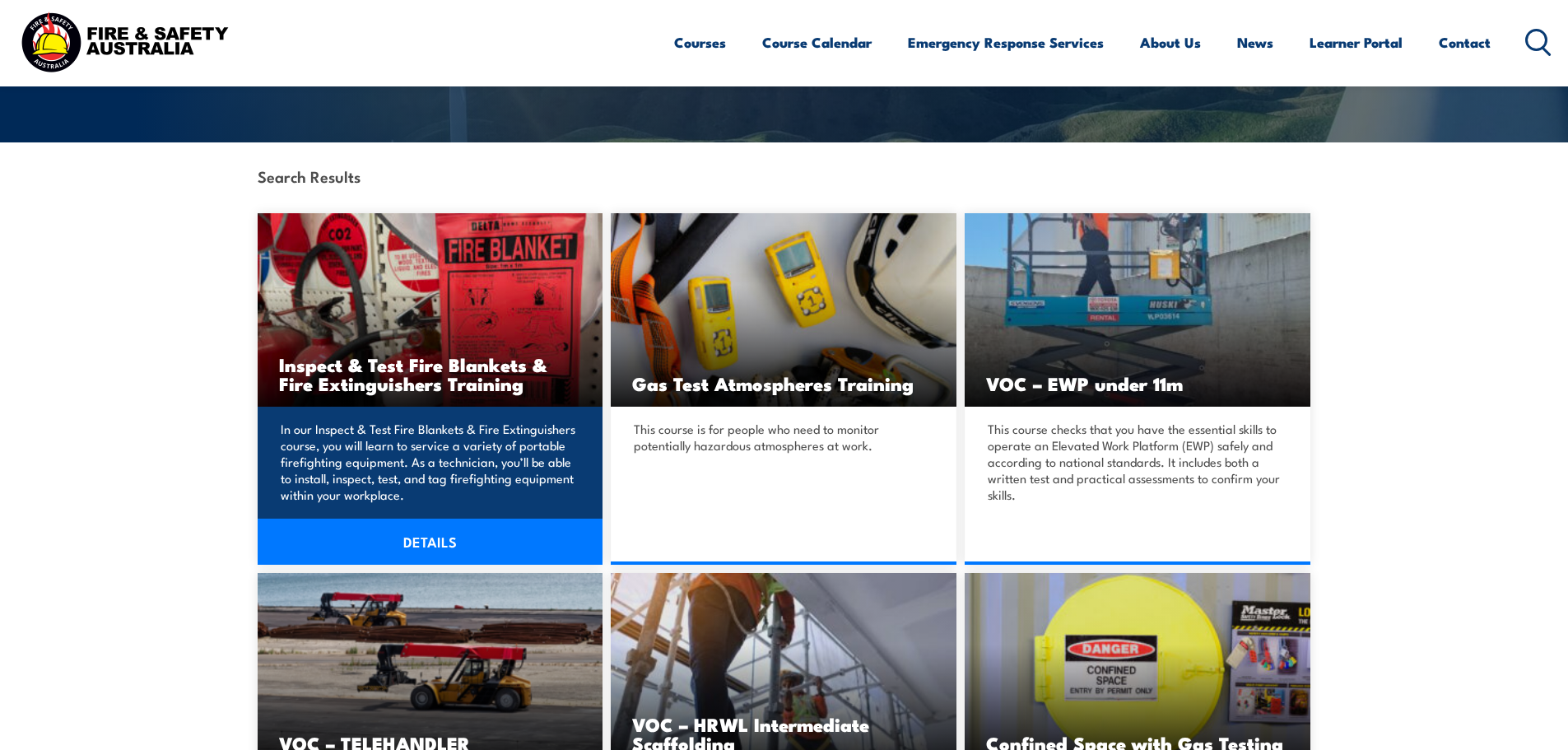
click at [433, 534] on link "DETAILS" at bounding box center [431, 541] width 346 height 46
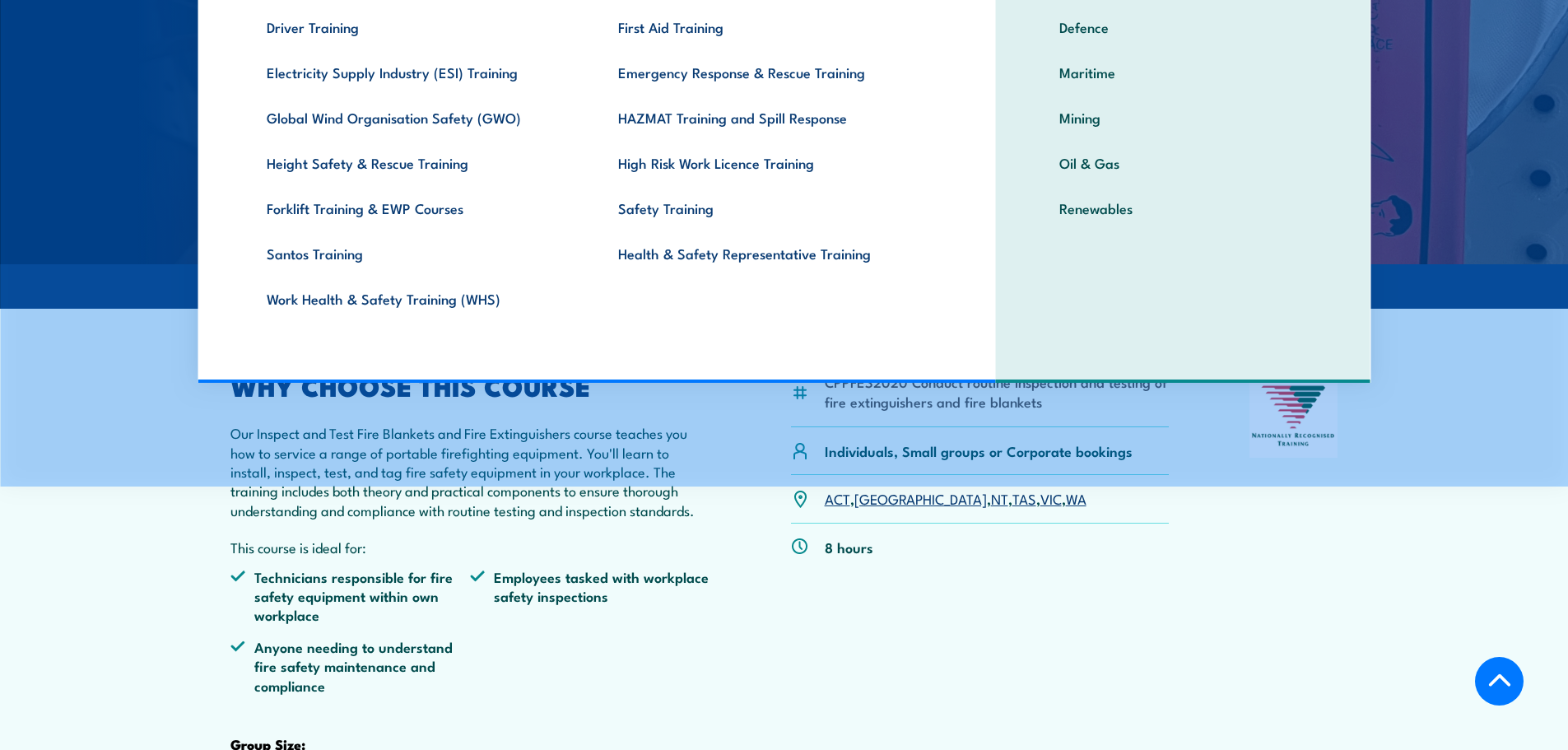
scroll to position [412, 0]
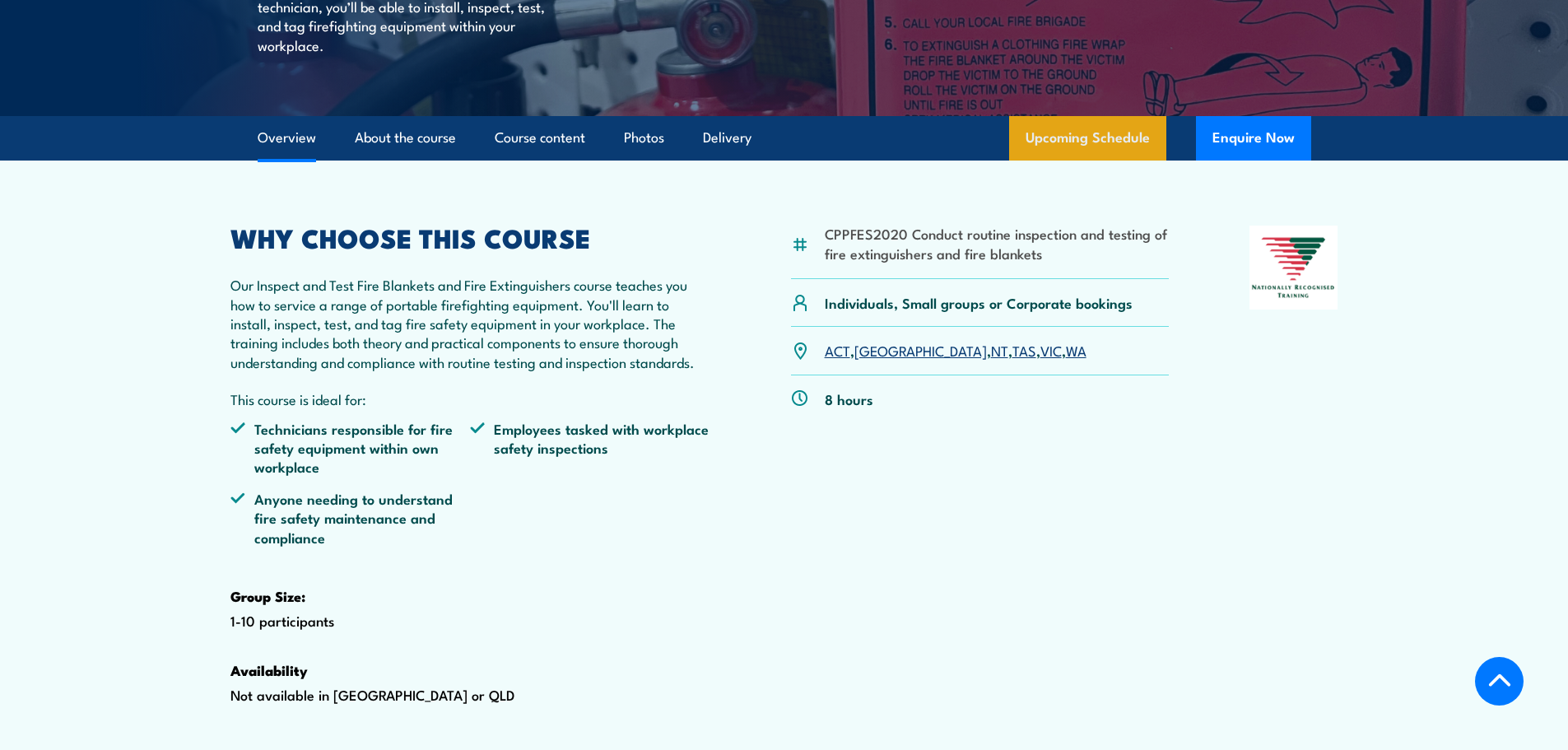
click at [1091, 161] on link "Upcoming Schedule" at bounding box center [1088, 138] width 157 height 45
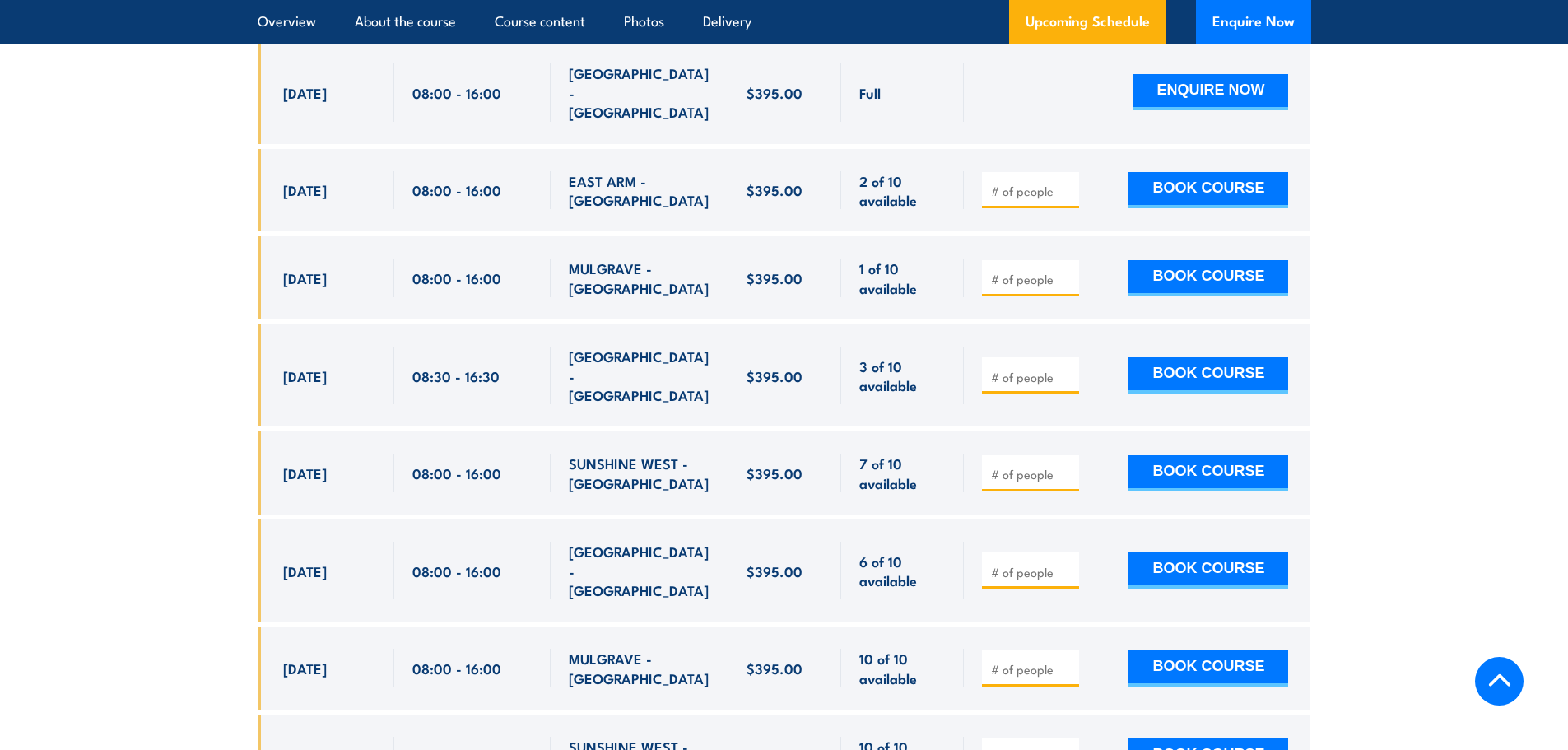
scroll to position [3469, 0]
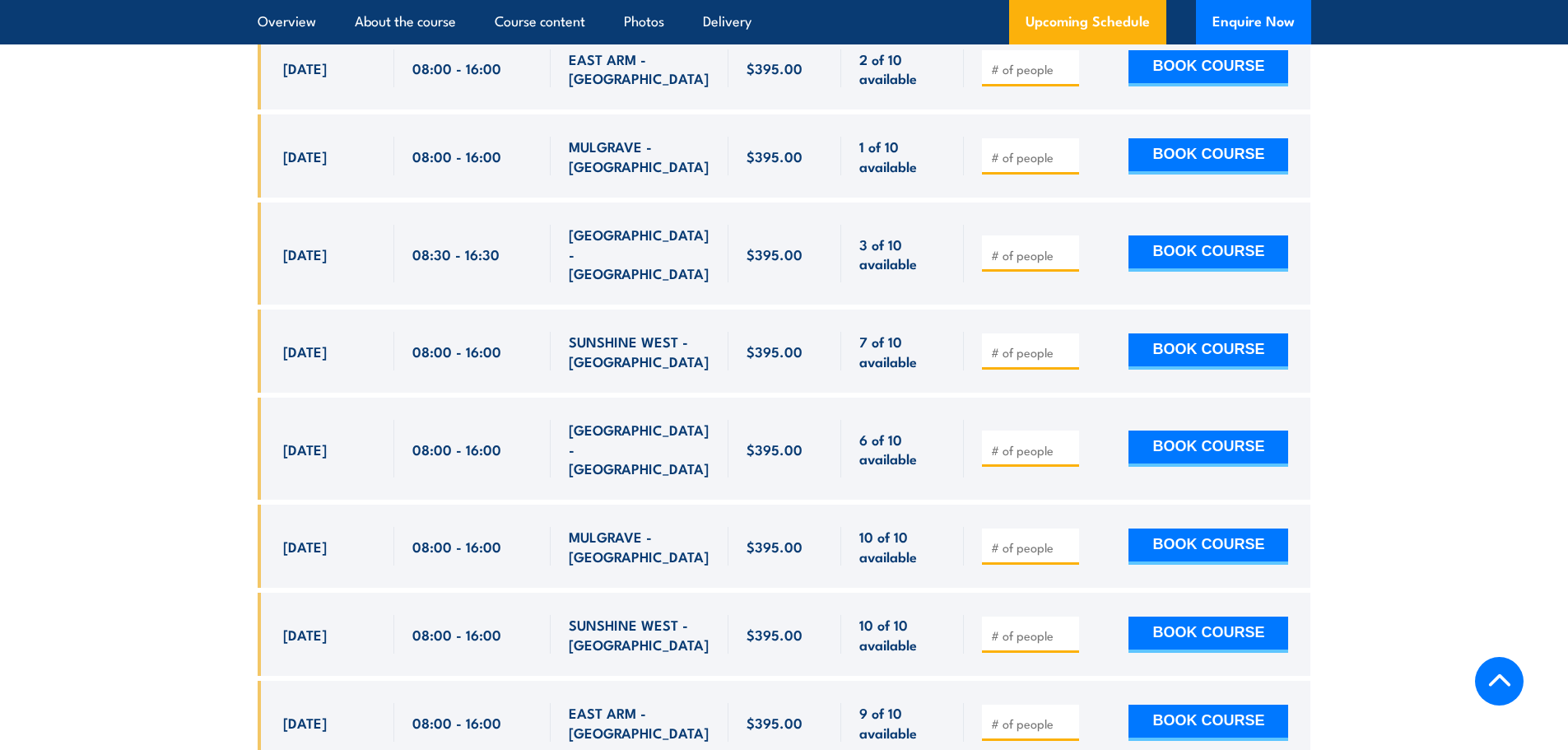
click at [999, 539] on input "number" at bounding box center [1032, 547] width 82 height 17
type input "1"
click at [1170, 529] on button "BOOK COURSE" at bounding box center [1208, 546] width 160 height 36
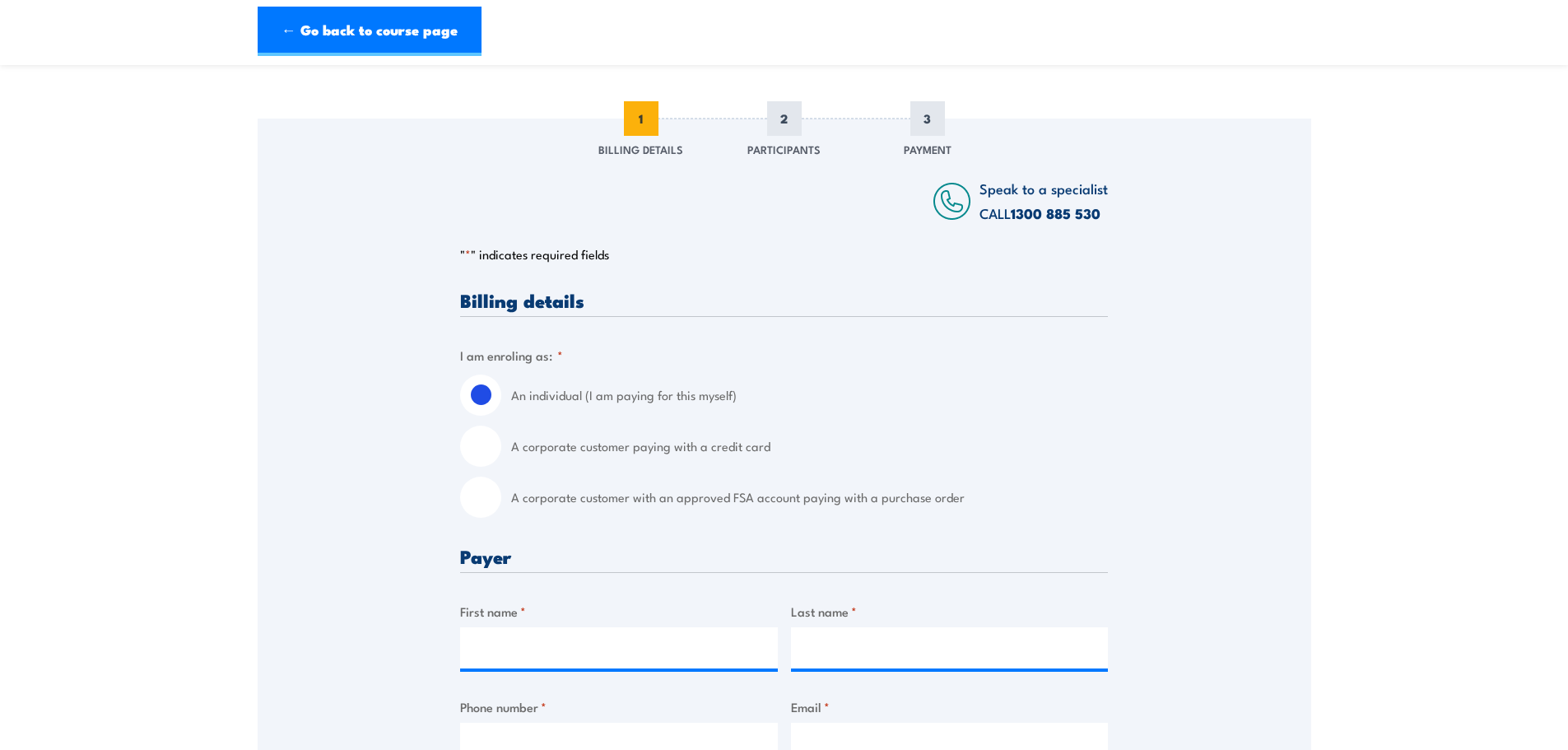
scroll to position [247, 0]
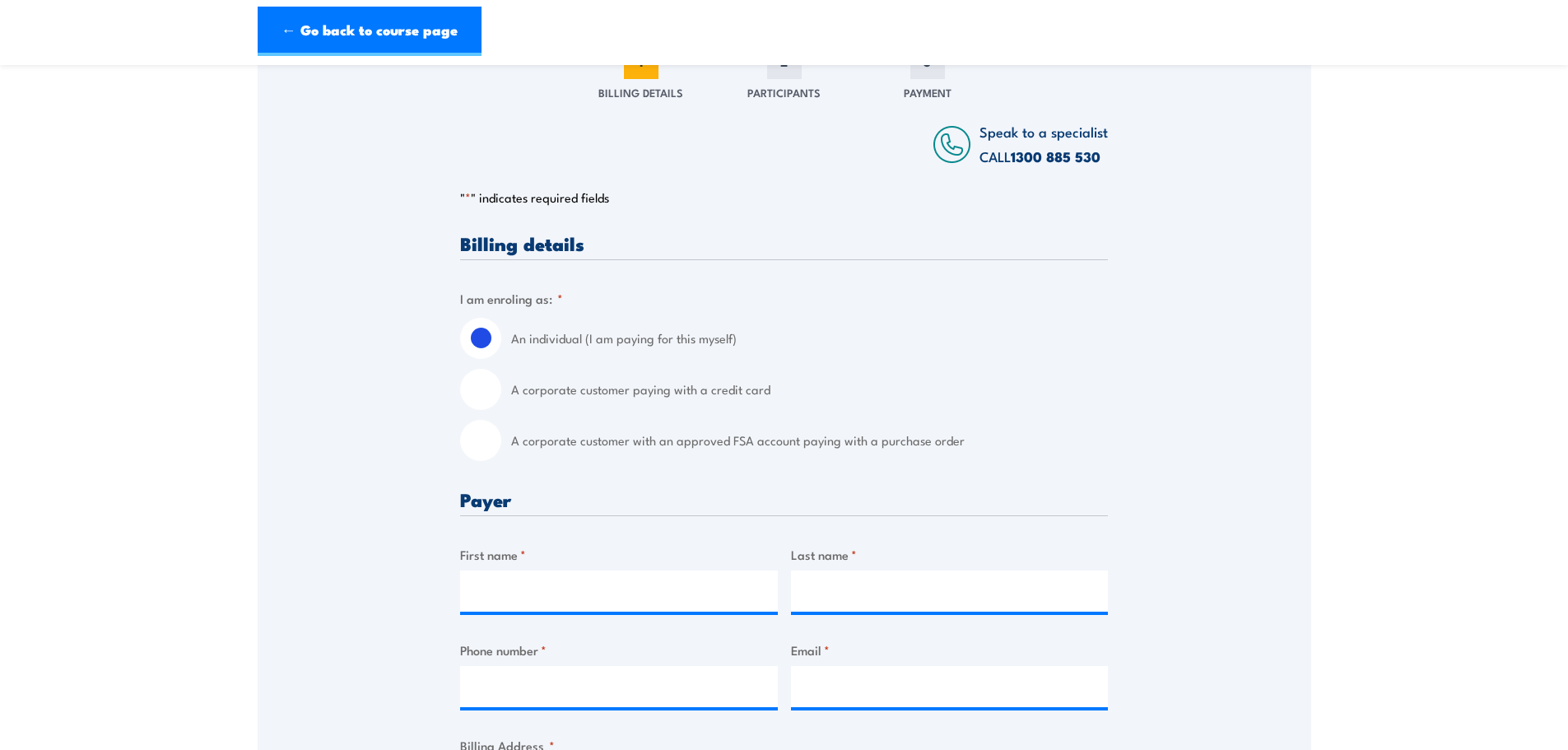
click at [482, 387] on input "A corporate customer paying with a credit card" at bounding box center [481, 389] width 41 height 41
radio input "true"
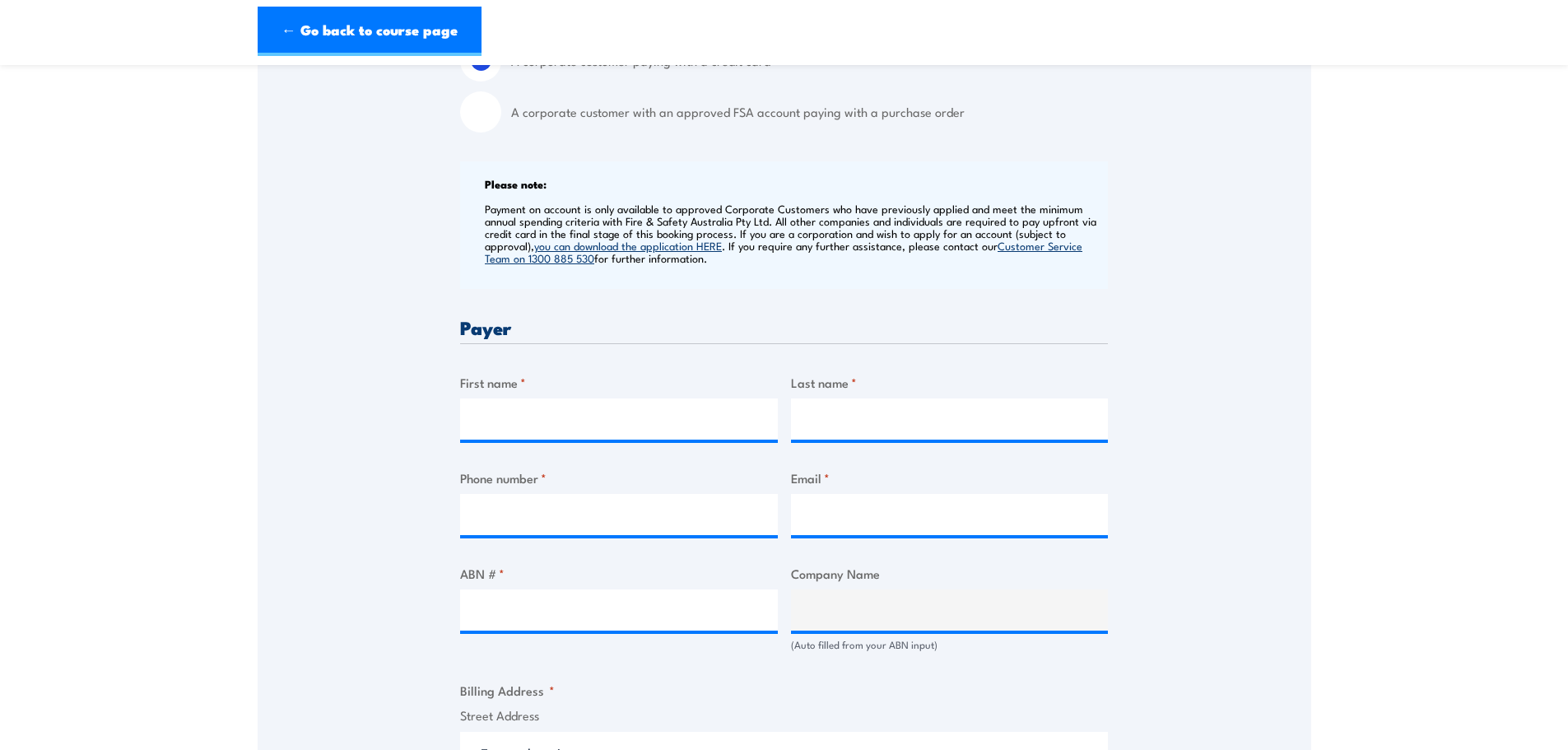
scroll to position [576, 0]
click at [608, 413] on input "First name *" at bounding box center [620, 418] width 318 height 41
type input "Kristen"
click at [945, 409] on input "Last name *" at bounding box center [950, 418] width 318 height 41
type input "Bentley"
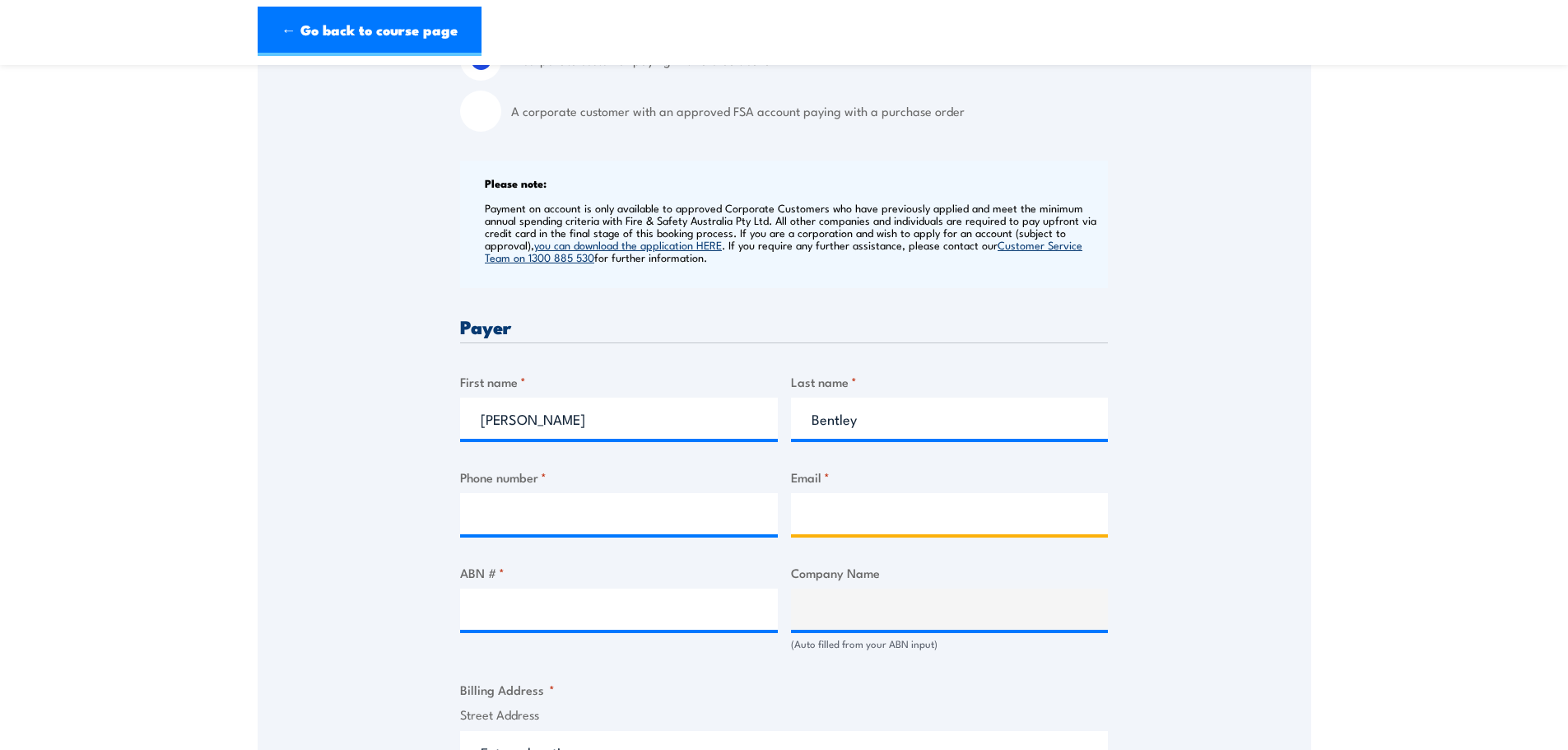
click at [842, 512] on input "Email *" at bounding box center [950, 513] width 318 height 41
paste input "trainingNELNA@nelnorthalliance.com.au>"
click at [1063, 517] on input "trainingNELNA@nelnorthalliance.com.au>" at bounding box center [950, 513] width 318 height 41
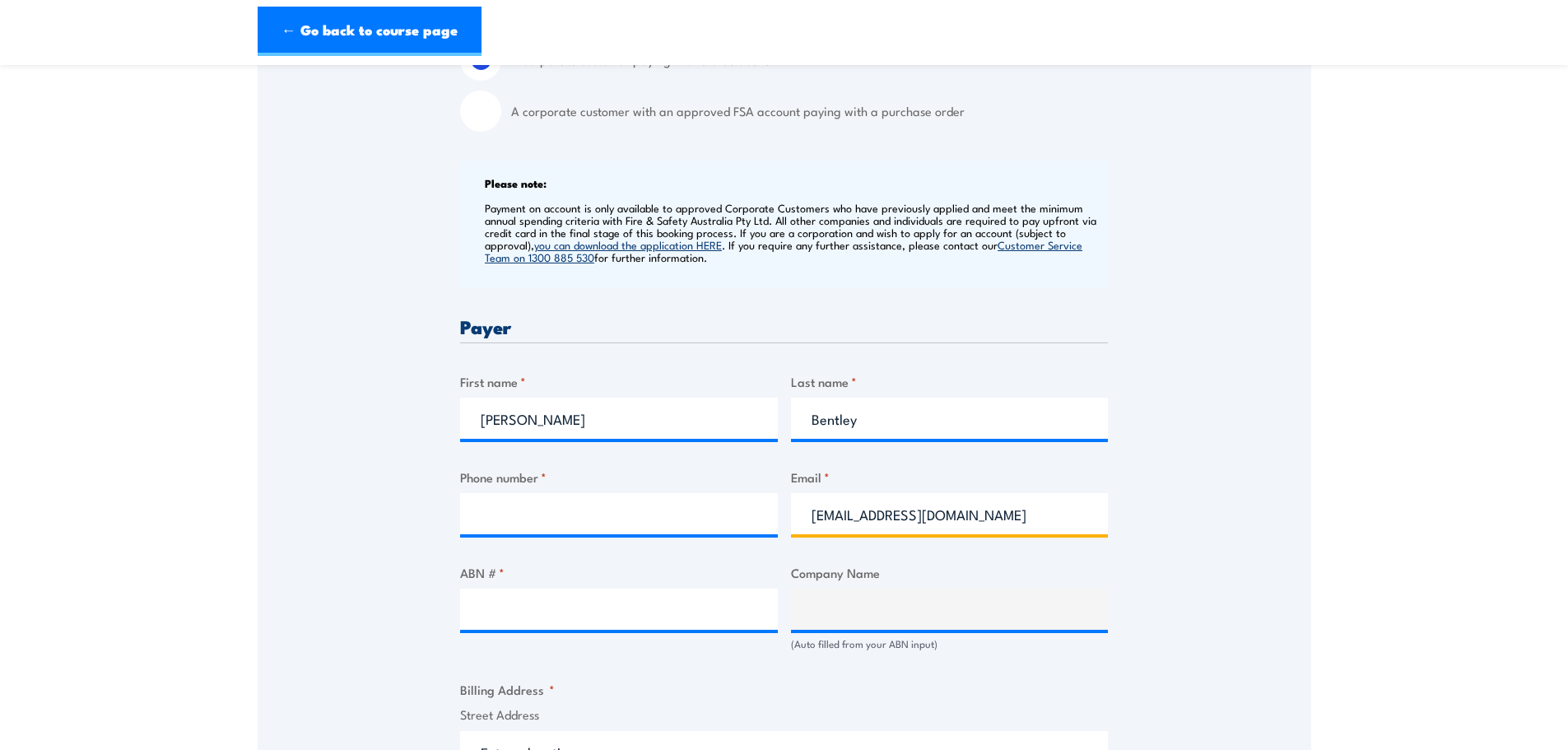
type input "trainingNELNA@nelnorthalliance.com.au"
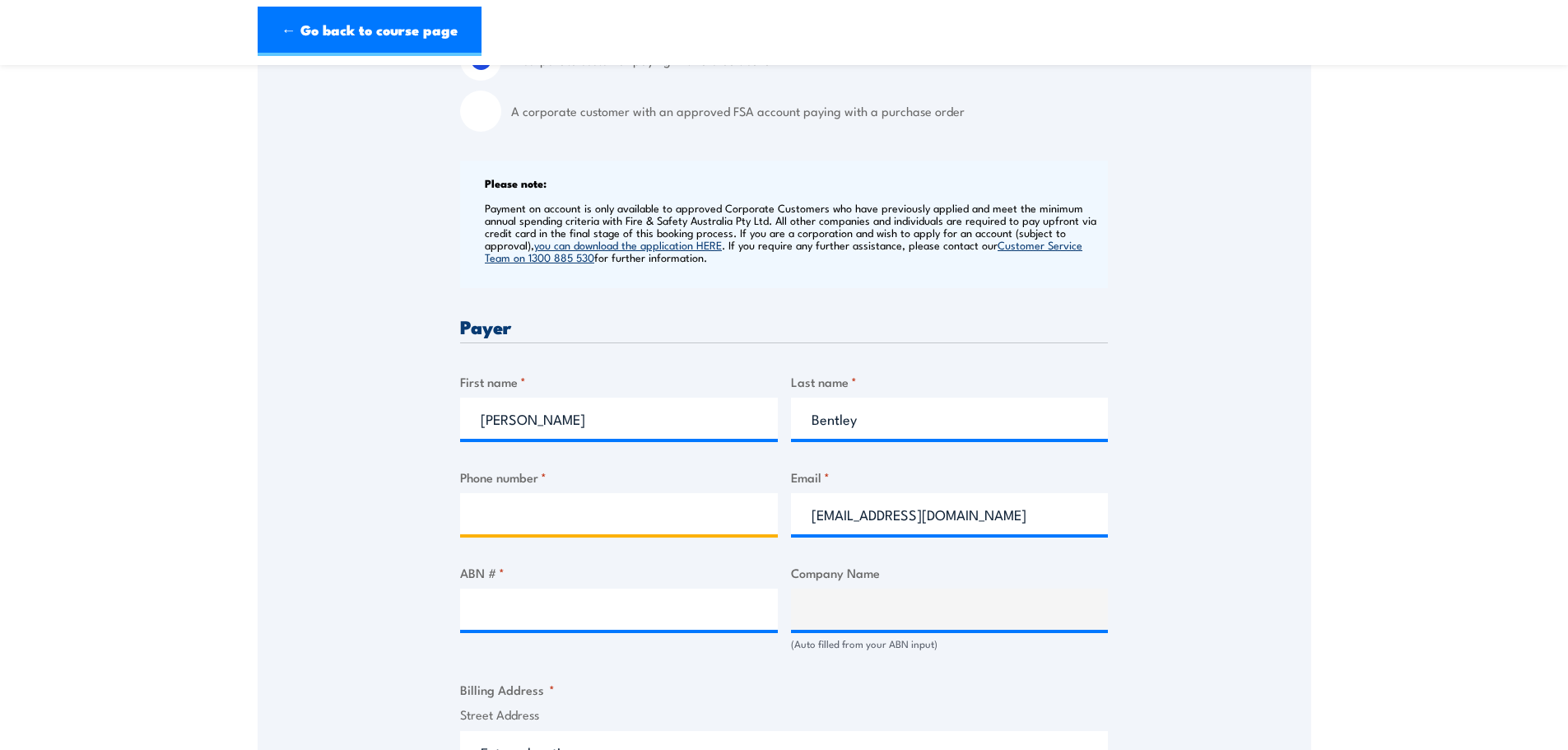
click at [524, 504] on input "Phone number *" at bounding box center [620, 513] width 318 height 41
type input "0490314848"
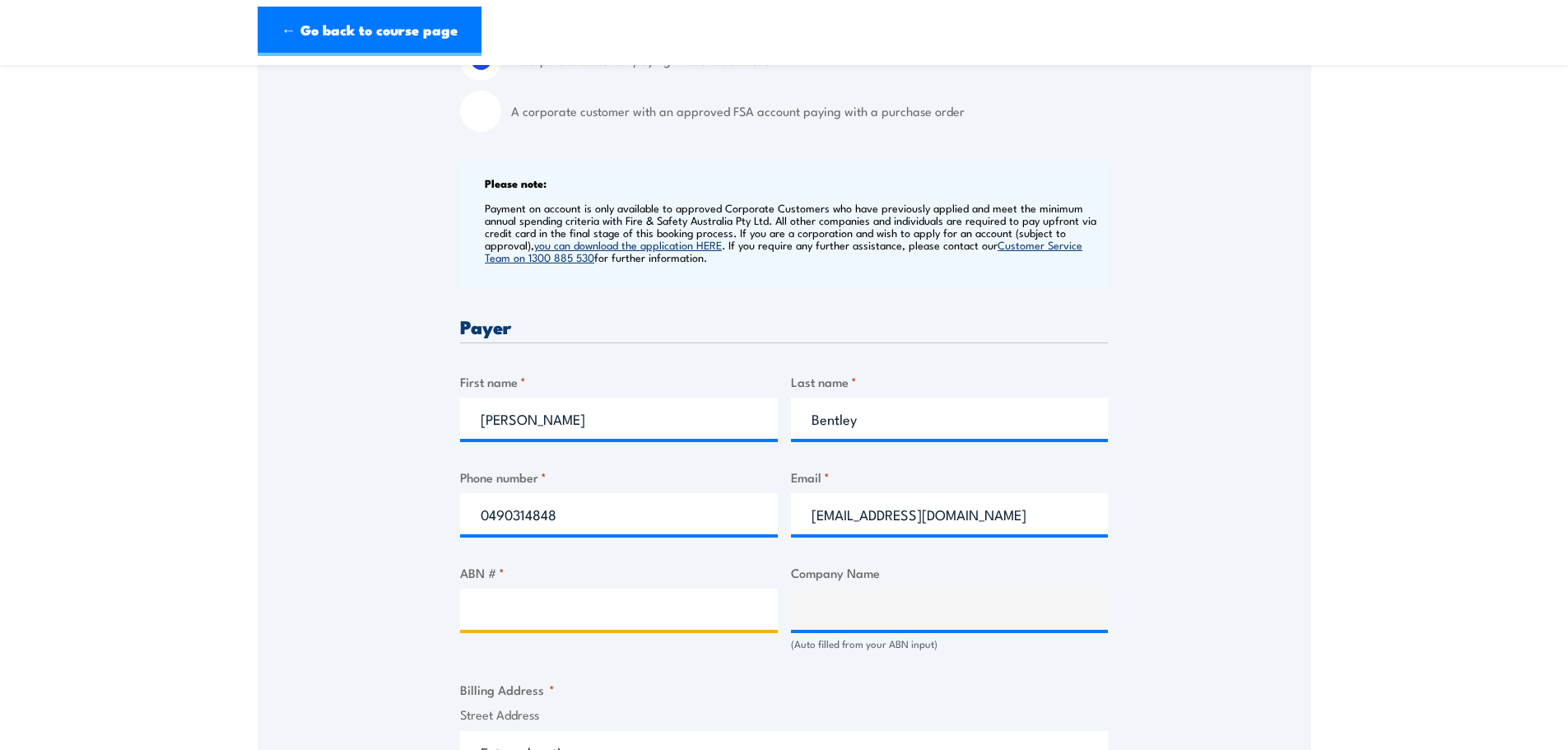
click at [510, 602] on input "ABN # *" at bounding box center [620, 608] width 318 height 41
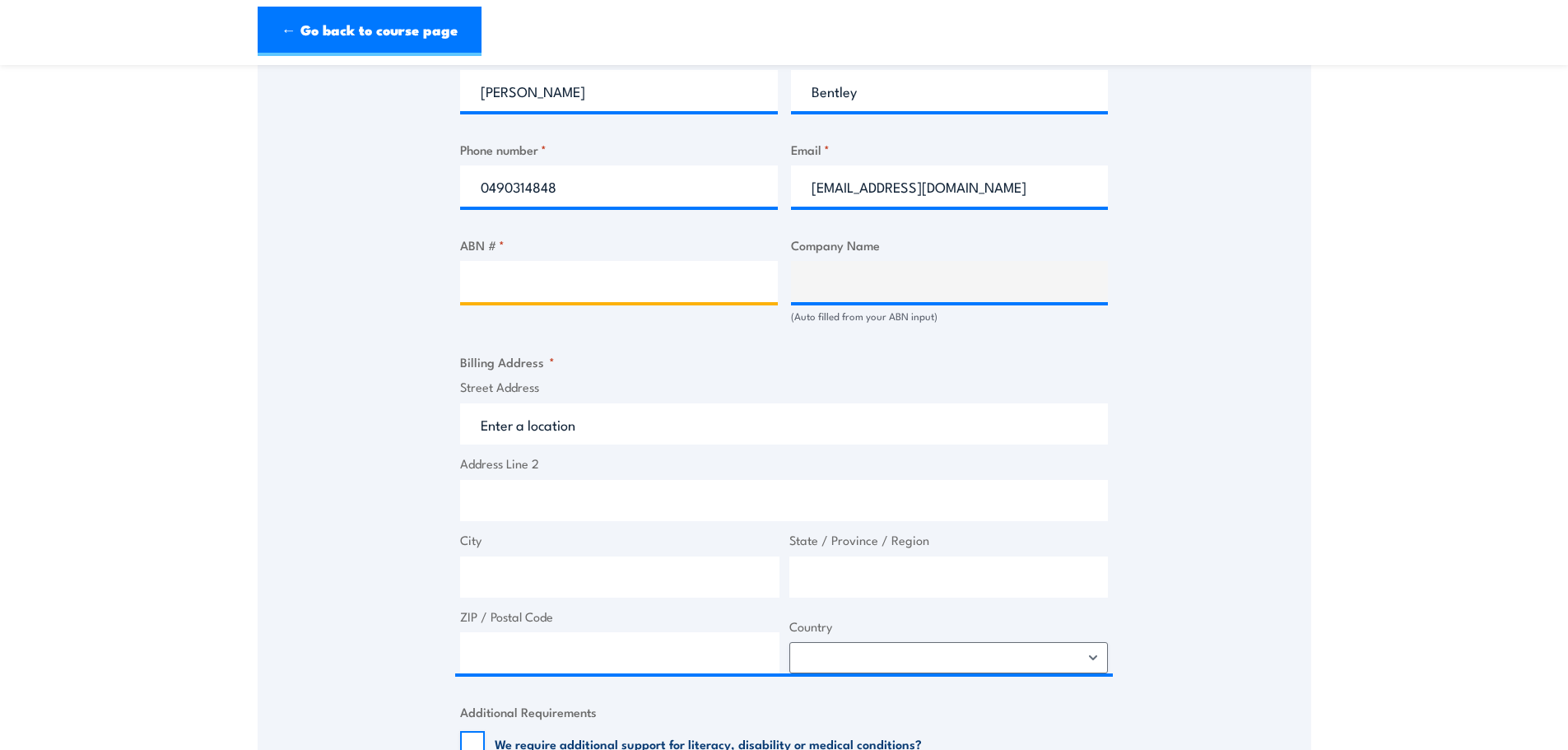
scroll to position [906, 0]
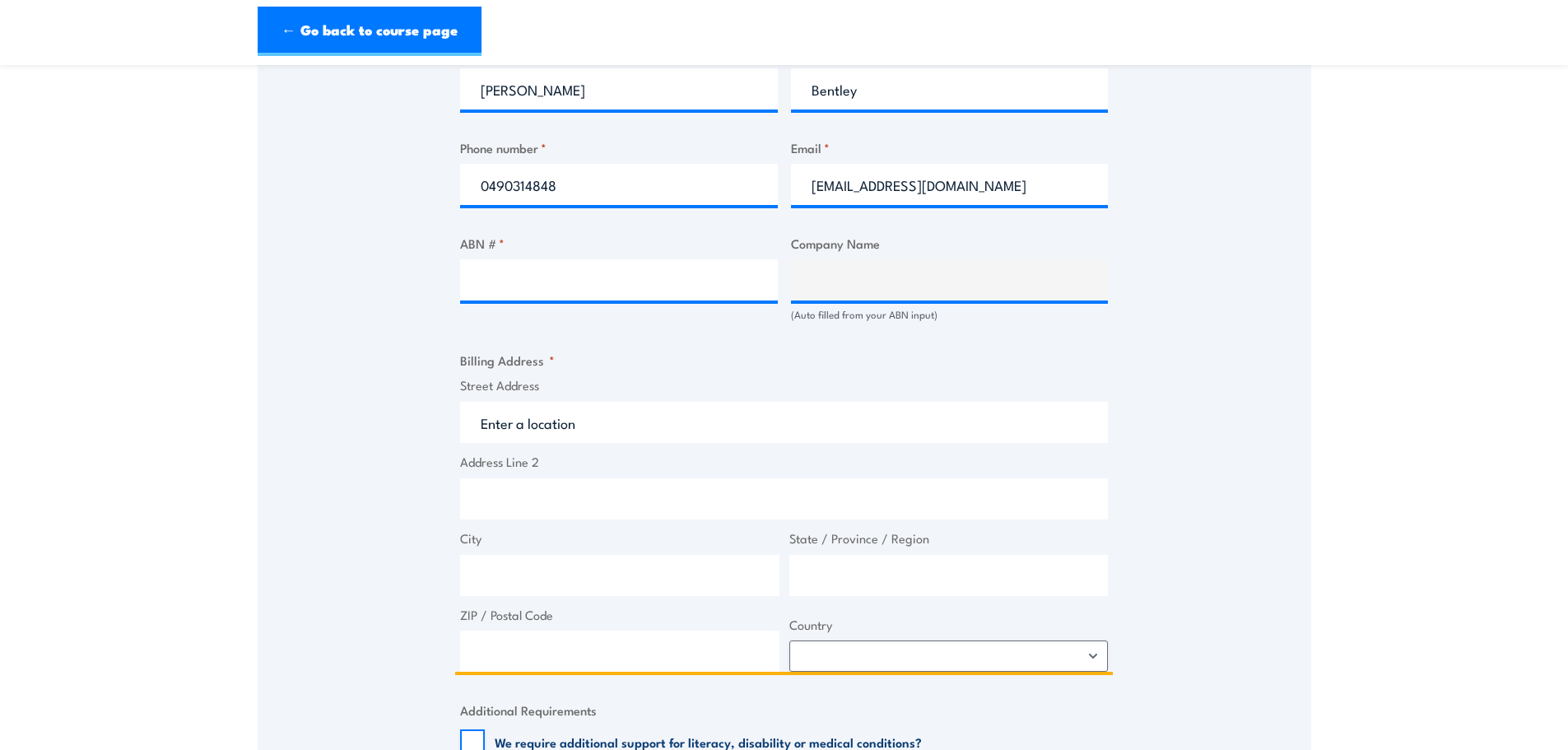
click at [494, 427] on input "Street Address" at bounding box center [784, 422] width 648 height 41
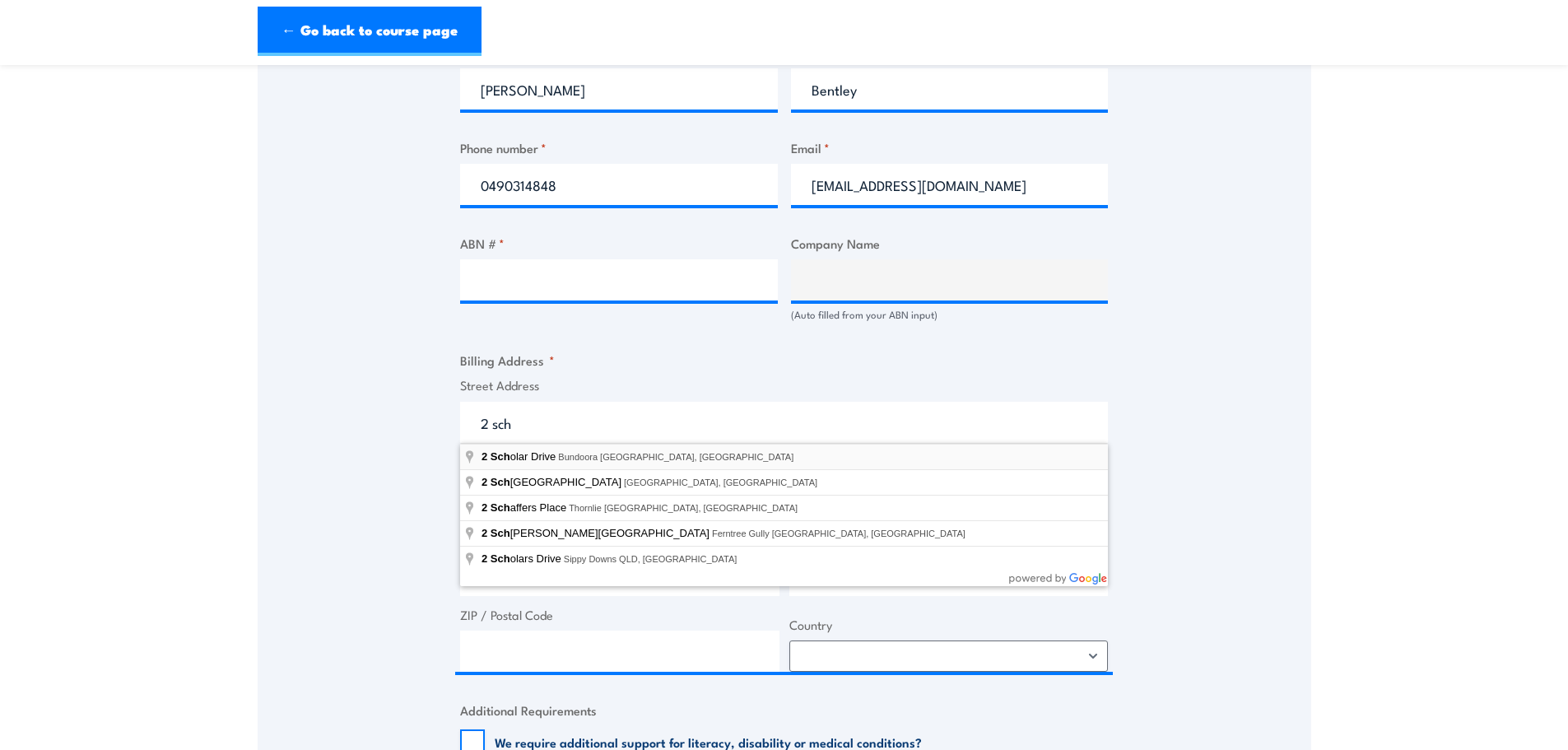
type input "2 Scholar Drive, Bundoora VIC, Australia"
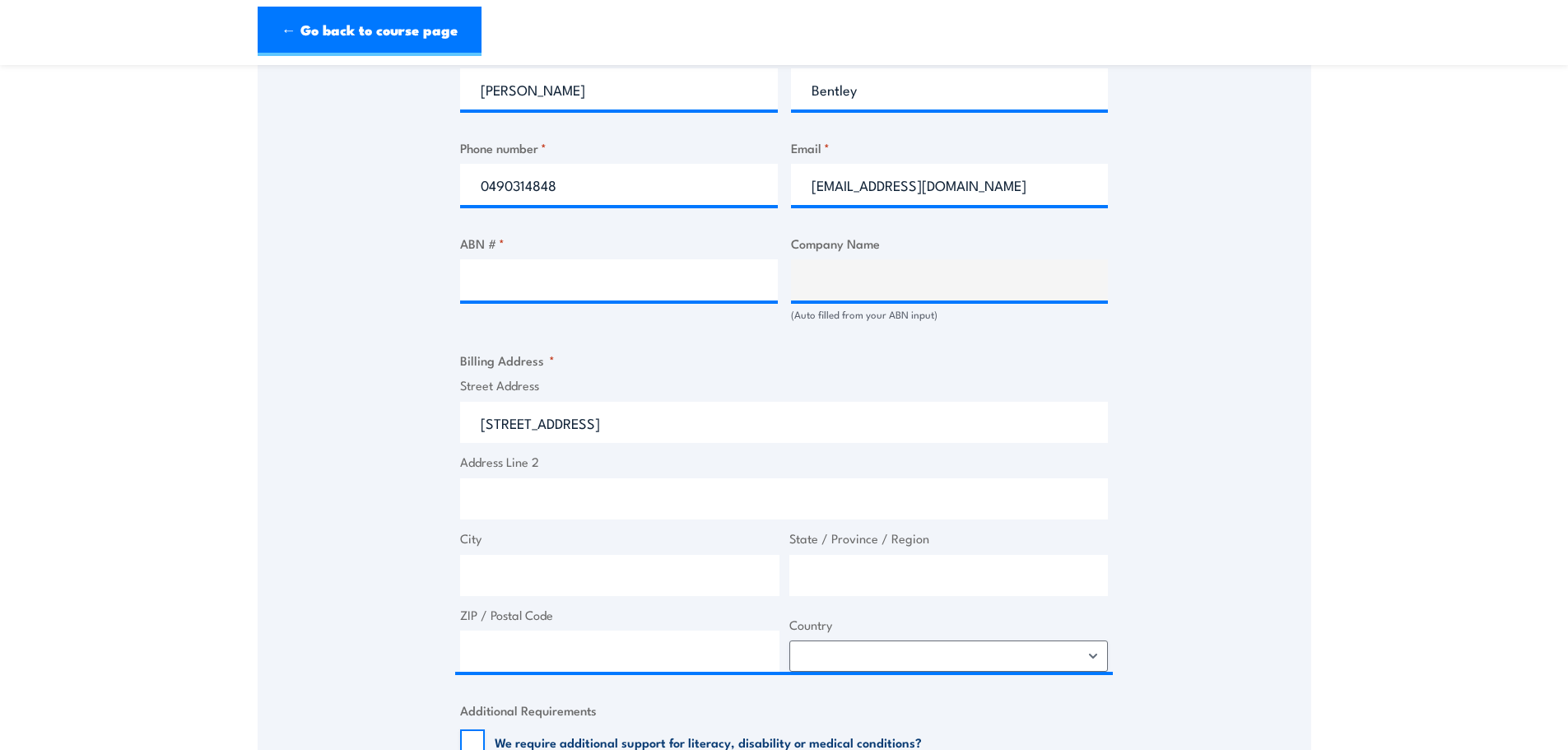
type input "2 Scholar Dr"
type input "Bundoora"
type input "Victoria"
type input "3083"
select select "Australia"
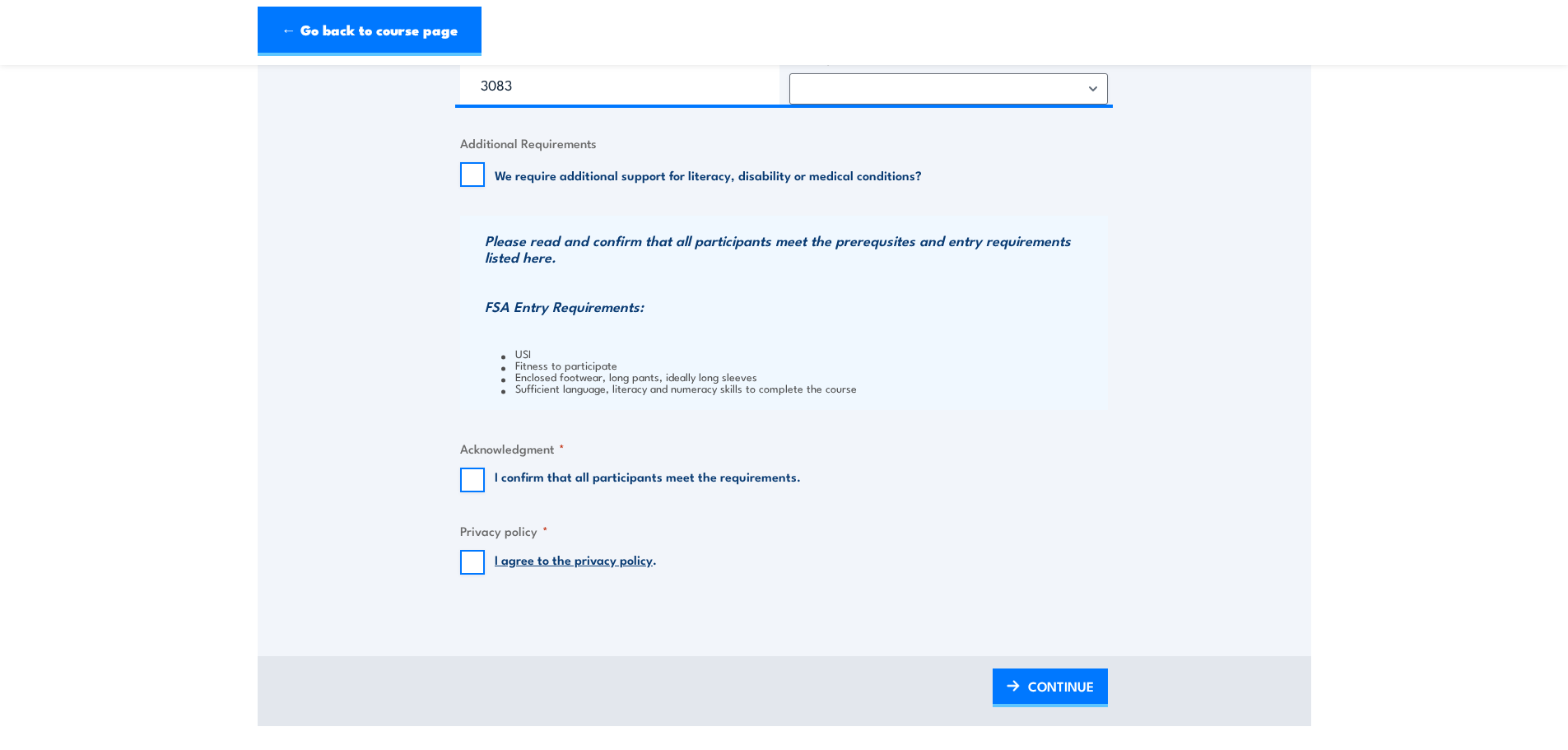
scroll to position [1482, 0]
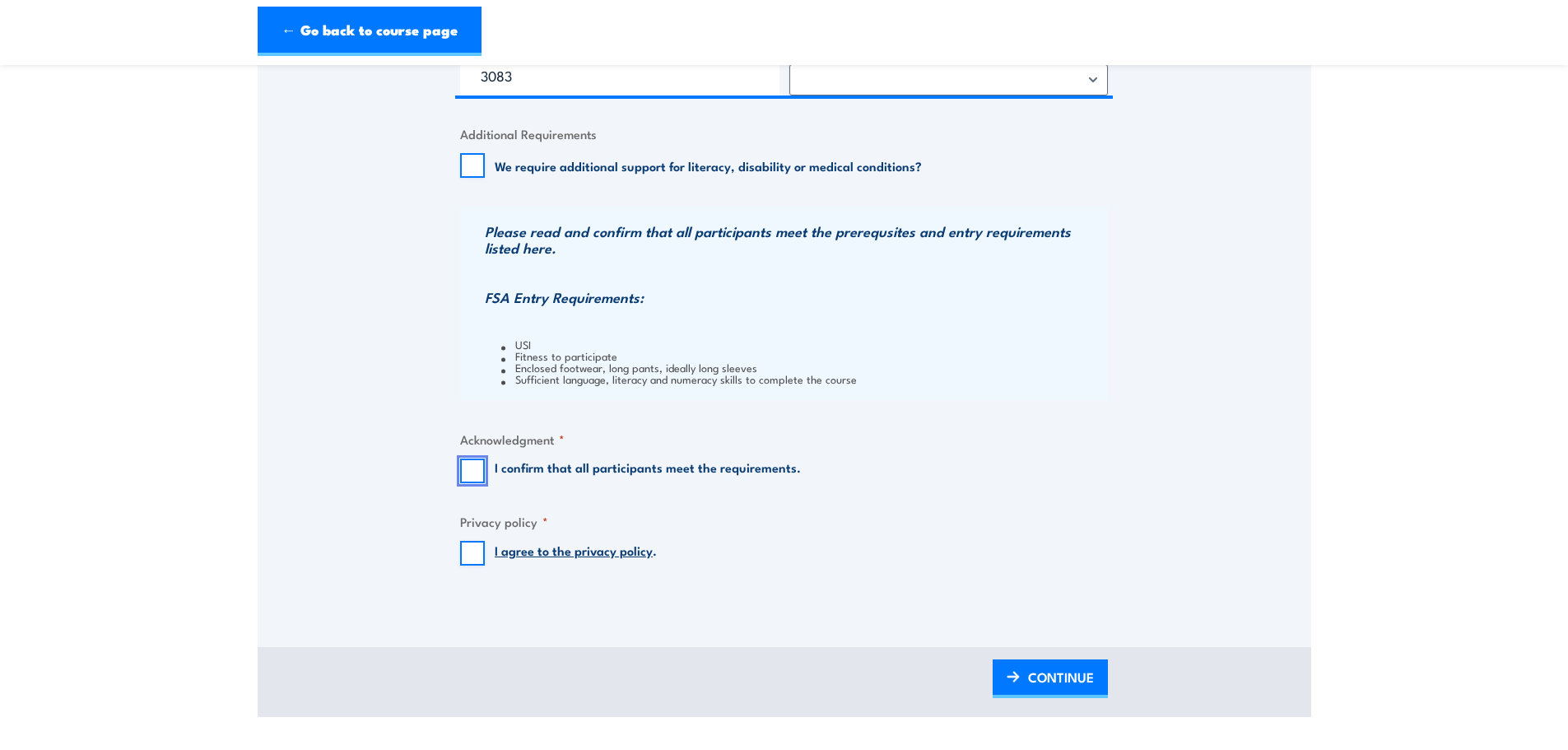
click at [465, 473] on input "I confirm that all participants meet the requirements." at bounding box center [473, 471] width 24 height 24
checkbox input "true"
click at [482, 544] on input "I agree to the privacy policy ." at bounding box center [473, 553] width 24 height 24
checkbox input "true"
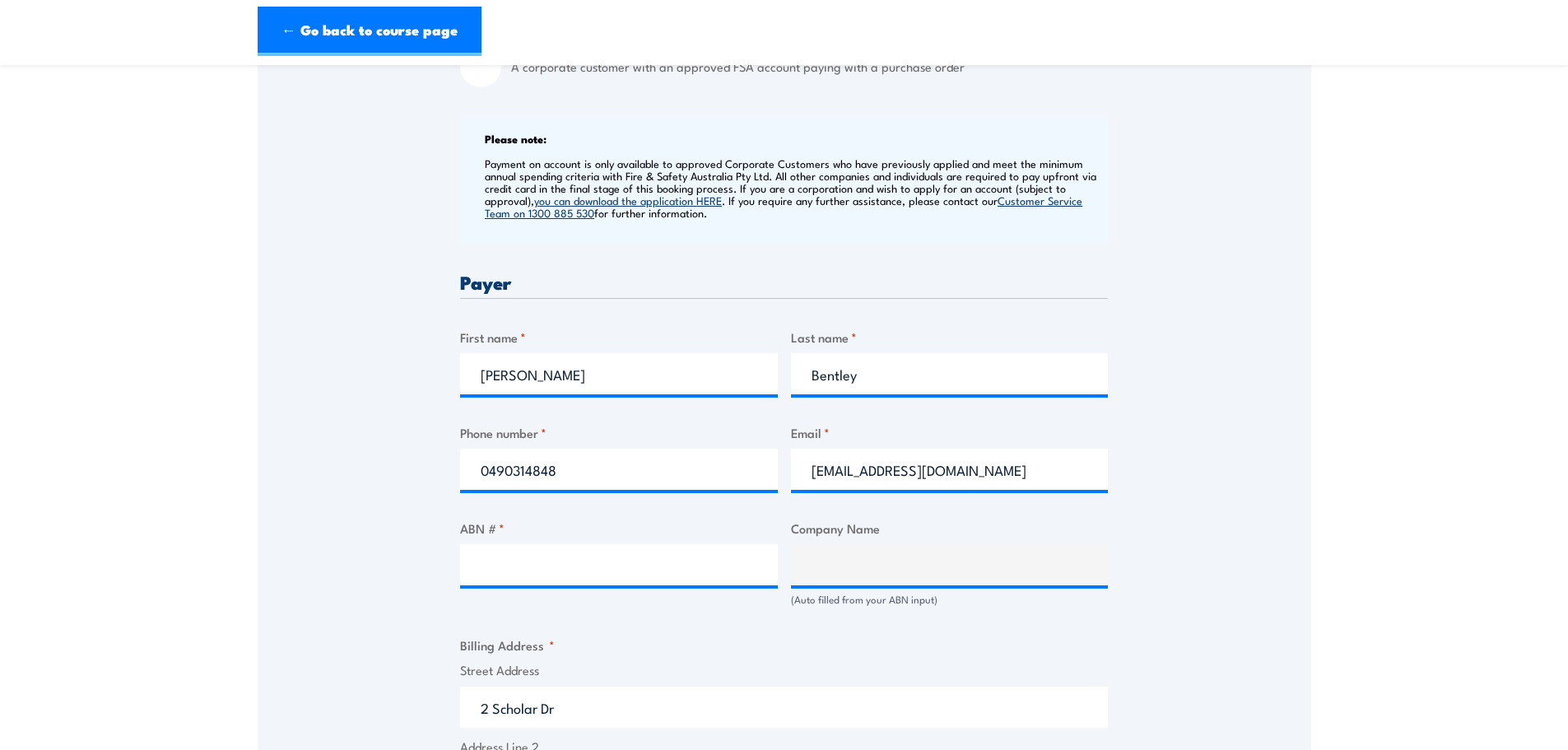
scroll to position [659, 0]
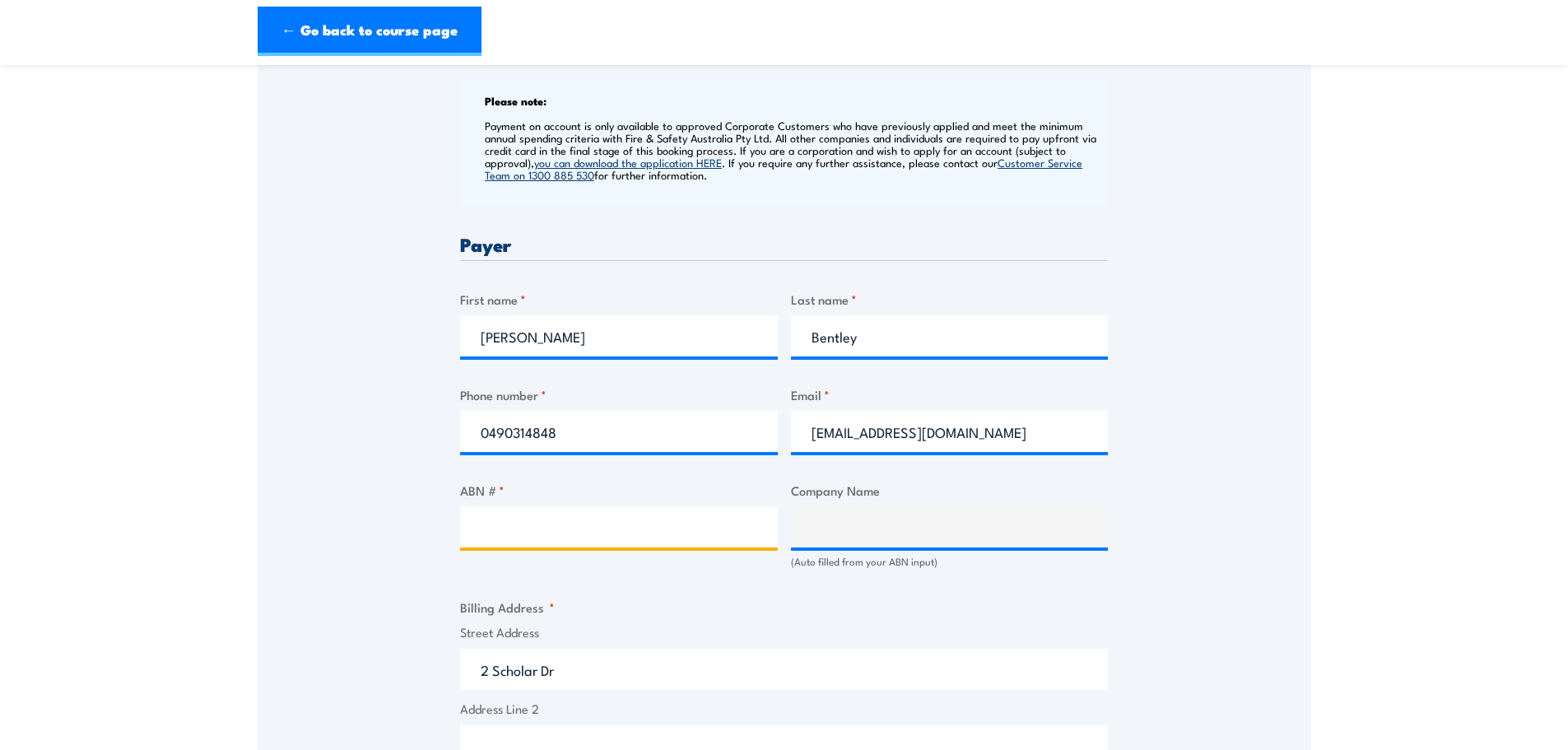
click at [528, 523] on input "ABN # *" at bounding box center [620, 526] width 318 height 41
click at [492, 520] on input "ABN # *" at bounding box center [620, 526] width 318 height 41
click at [483, 531] on input "ABN # *" at bounding box center [620, 526] width 318 height 41
click at [489, 531] on input "ABN # *" at bounding box center [620, 526] width 318 height 41
click at [500, 511] on input "ABN # *" at bounding box center [620, 526] width 318 height 41
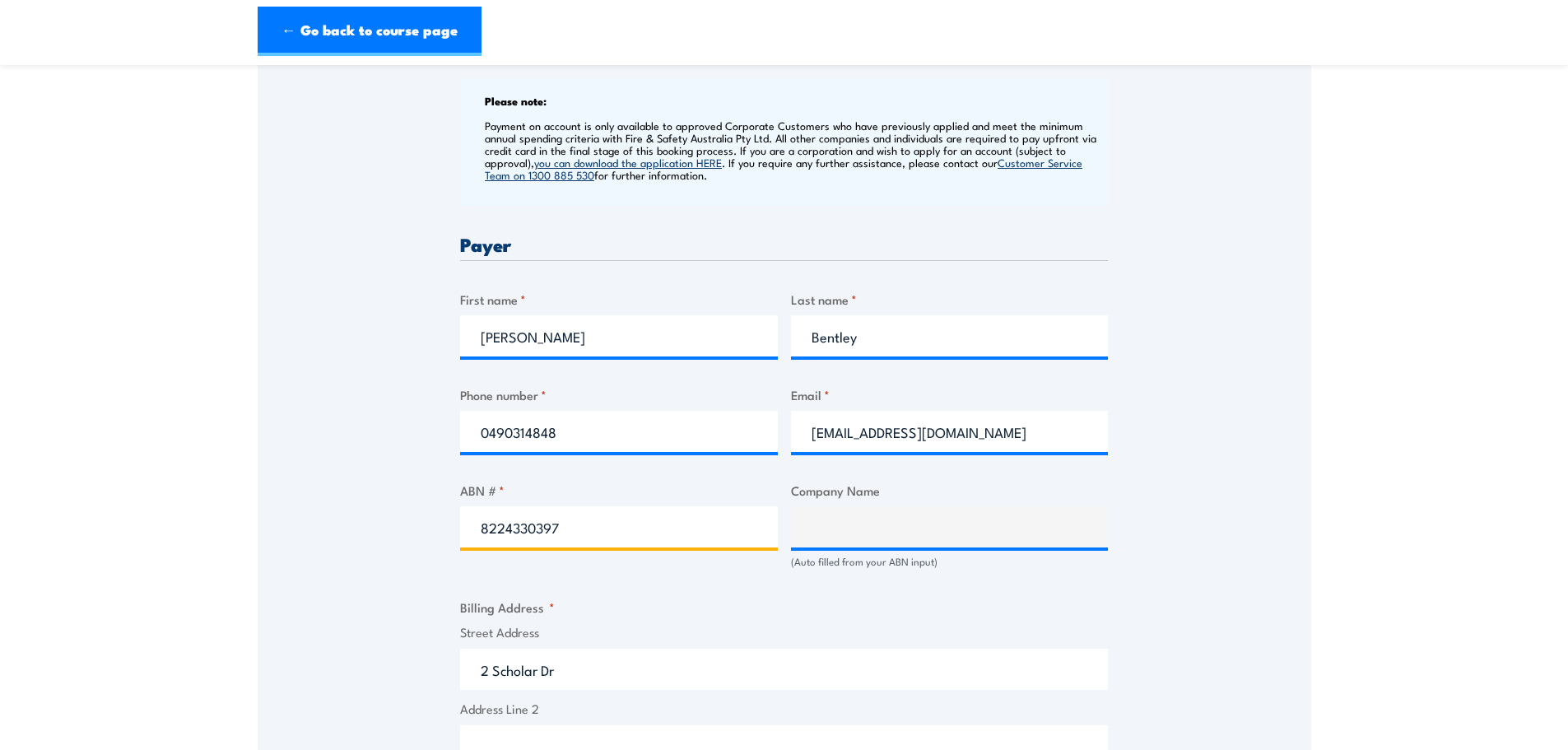
type input "82243303975"
type input "ACCIONA CONSTRUCTION AUSTRALIA PTY LTD & MACA CIVIL PTY LTD"
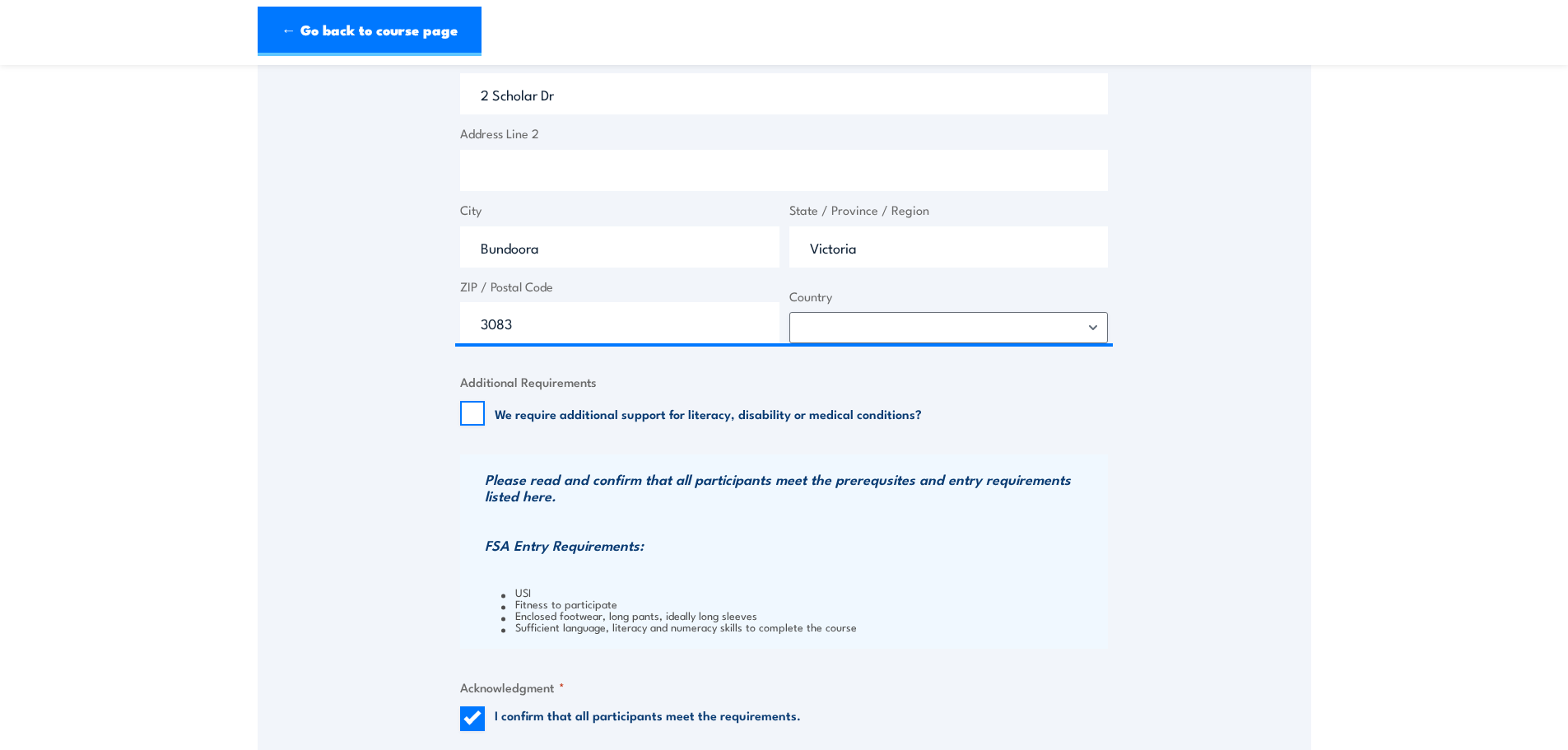
scroll to position [1235, 0]
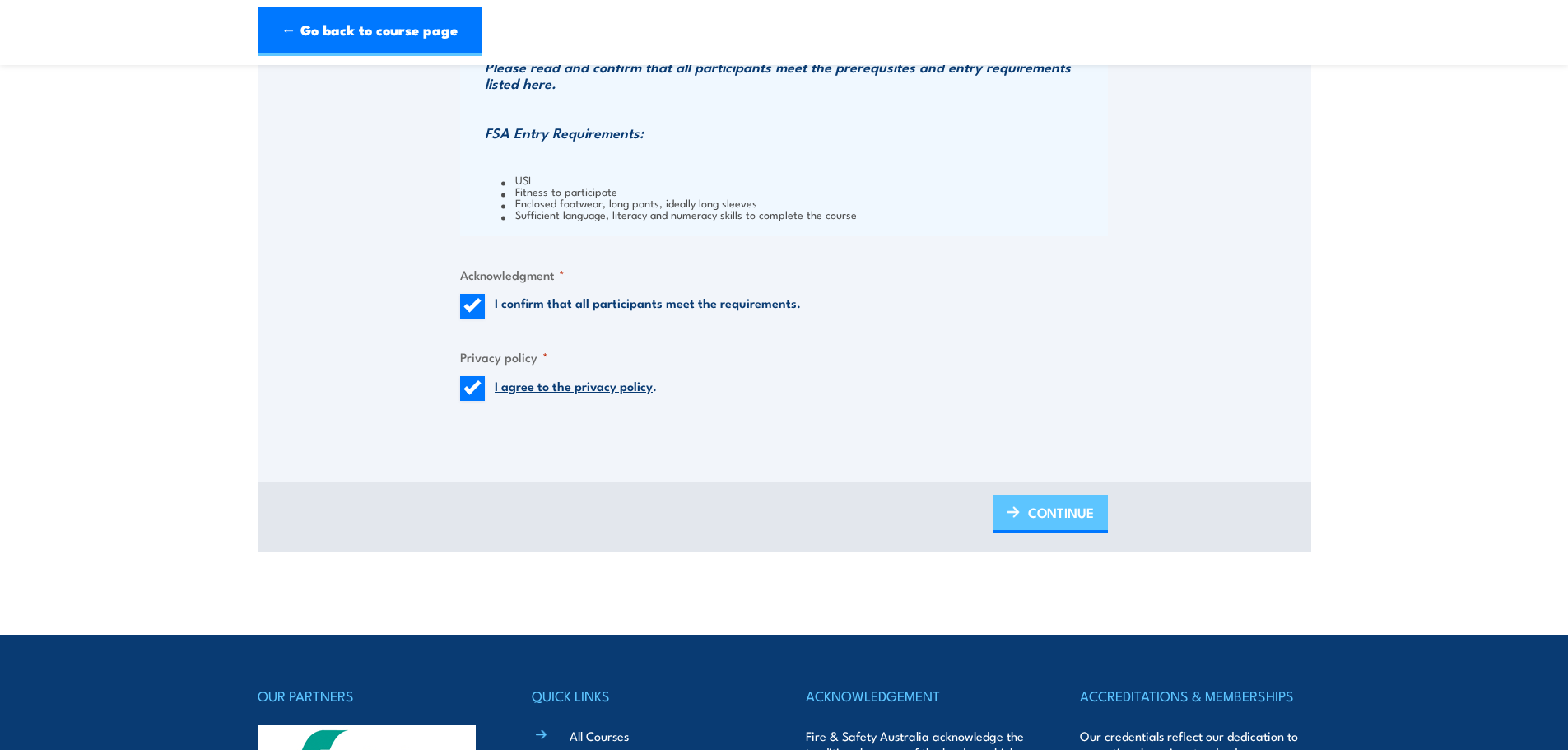
type input "82243303975"
click at [1049, 519] on span "CONTINUE" at bounding box center [1060, 512] width 66 height 44
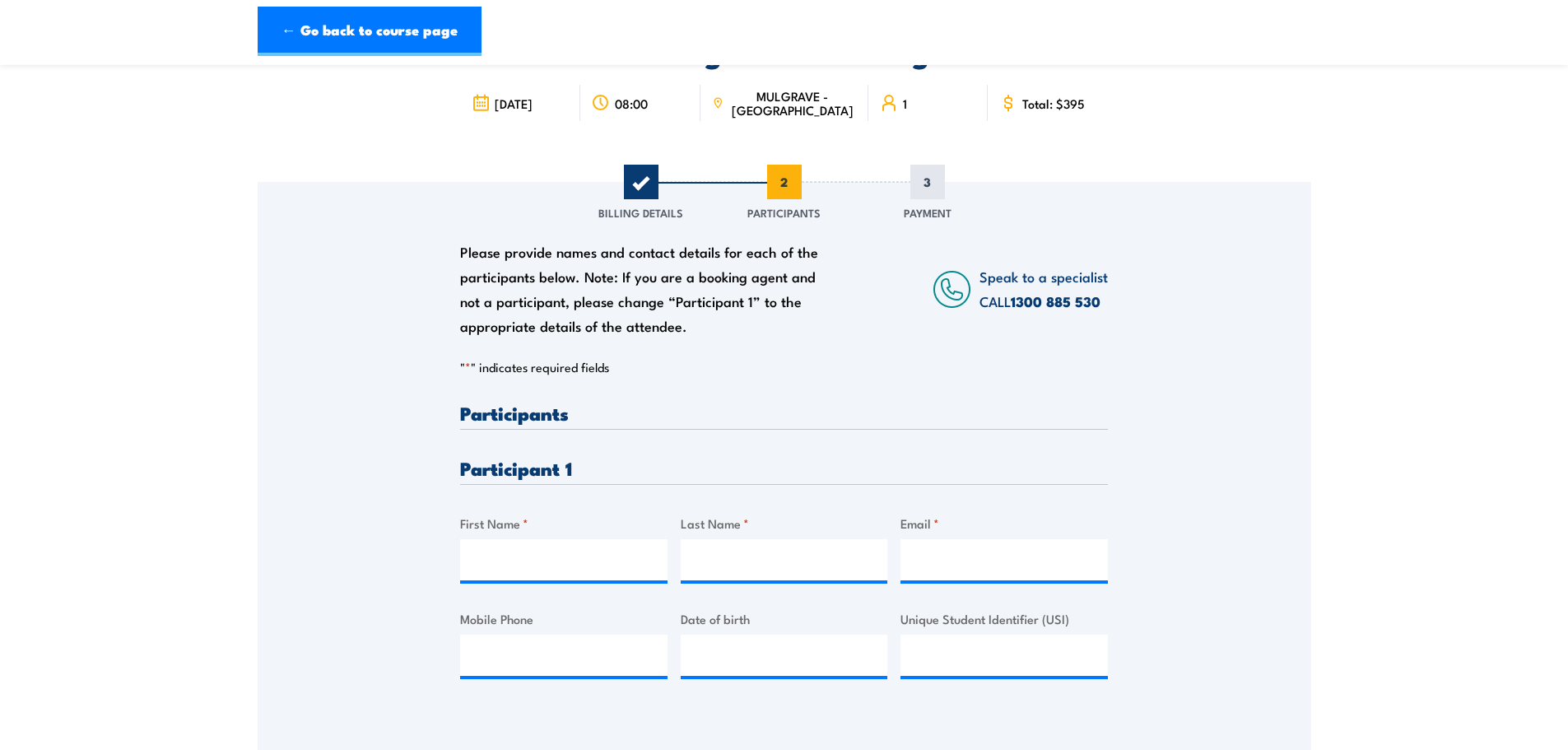
scroll to position [128, 0]
click at [558, 536] on div "First Name *" at bounding box center [564, 546] width 207 height 66
click at [549, 545] on input "First Name *" at bounding box center [564, 559] width 207 height 41
type input "Mia"
click at [703, 556] on input "Last Name *" at bounding box center [784, 559] width 207 height 41
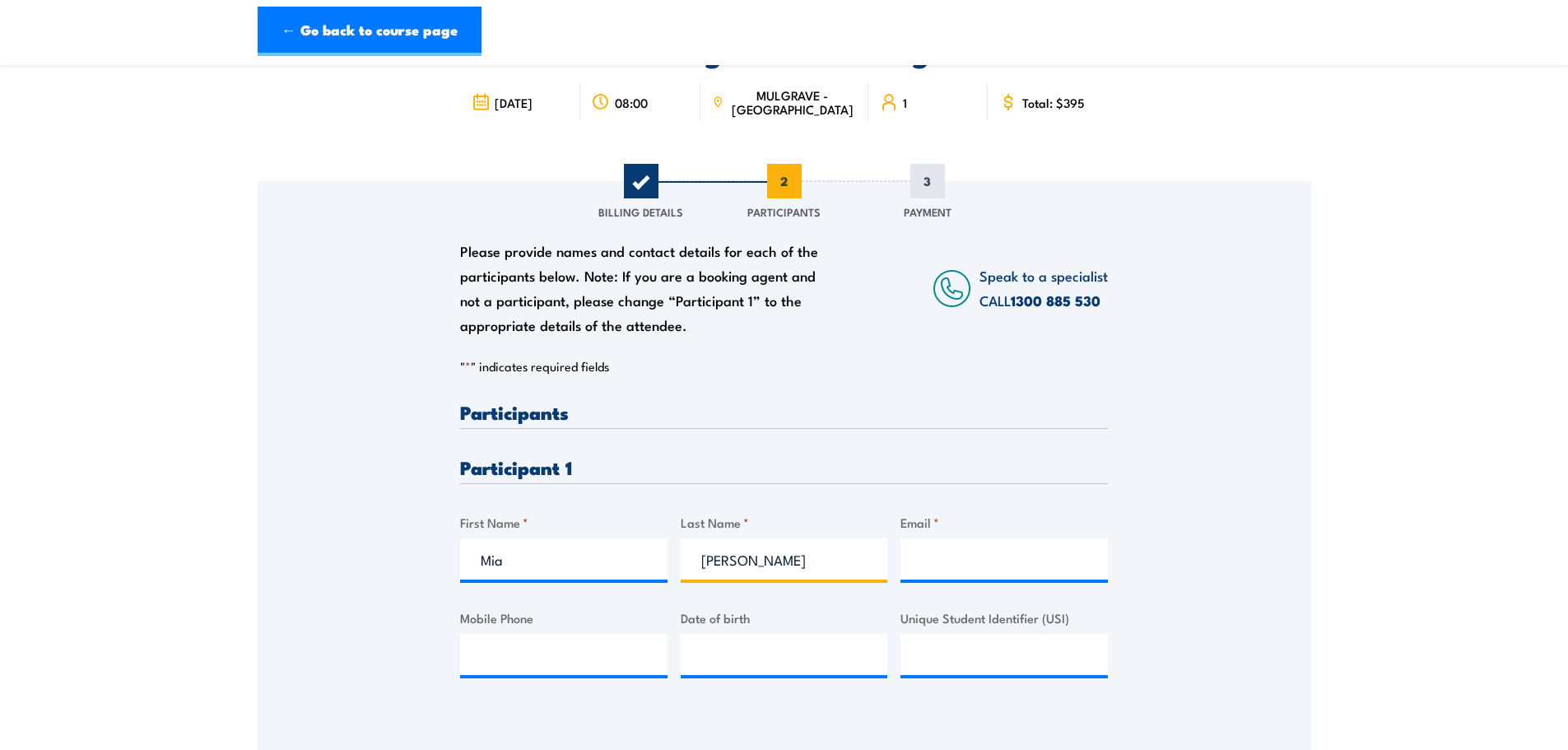
type input "Patti"
click at [983, 545] on input "Email *" at bounding box center [1003, 559] width 207 height 41
click at [909, 544] on input "Email *" at bounding box center [1003, 559] width 207 height 41
paste input "mia.patti@acciona.com.au"
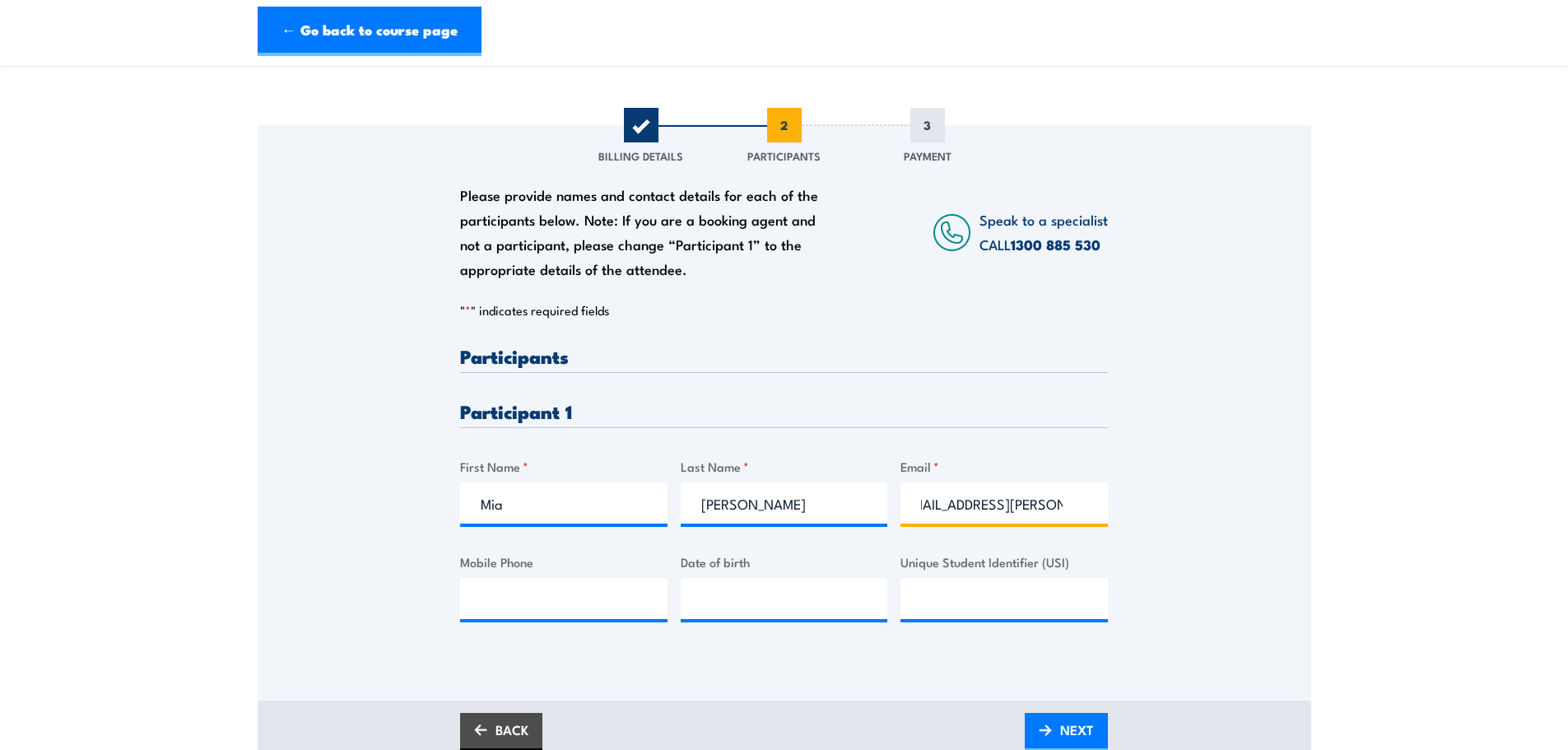
scroll to position [292, 0]
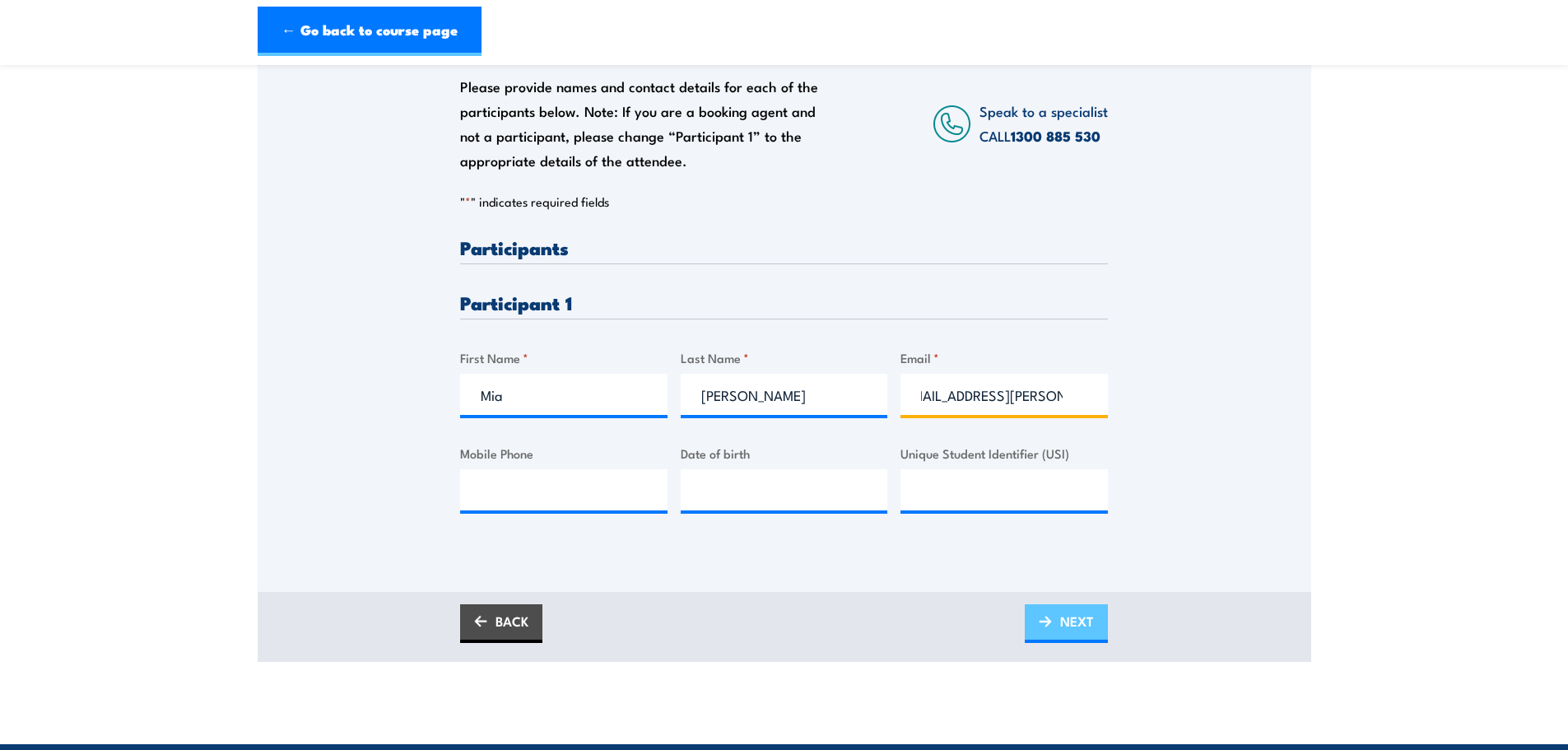
type input "mia.patti@acciona.com.au"
click at [1078, 609] on span "NEXT" at bounding box center [1077, 622] width 34 height 44
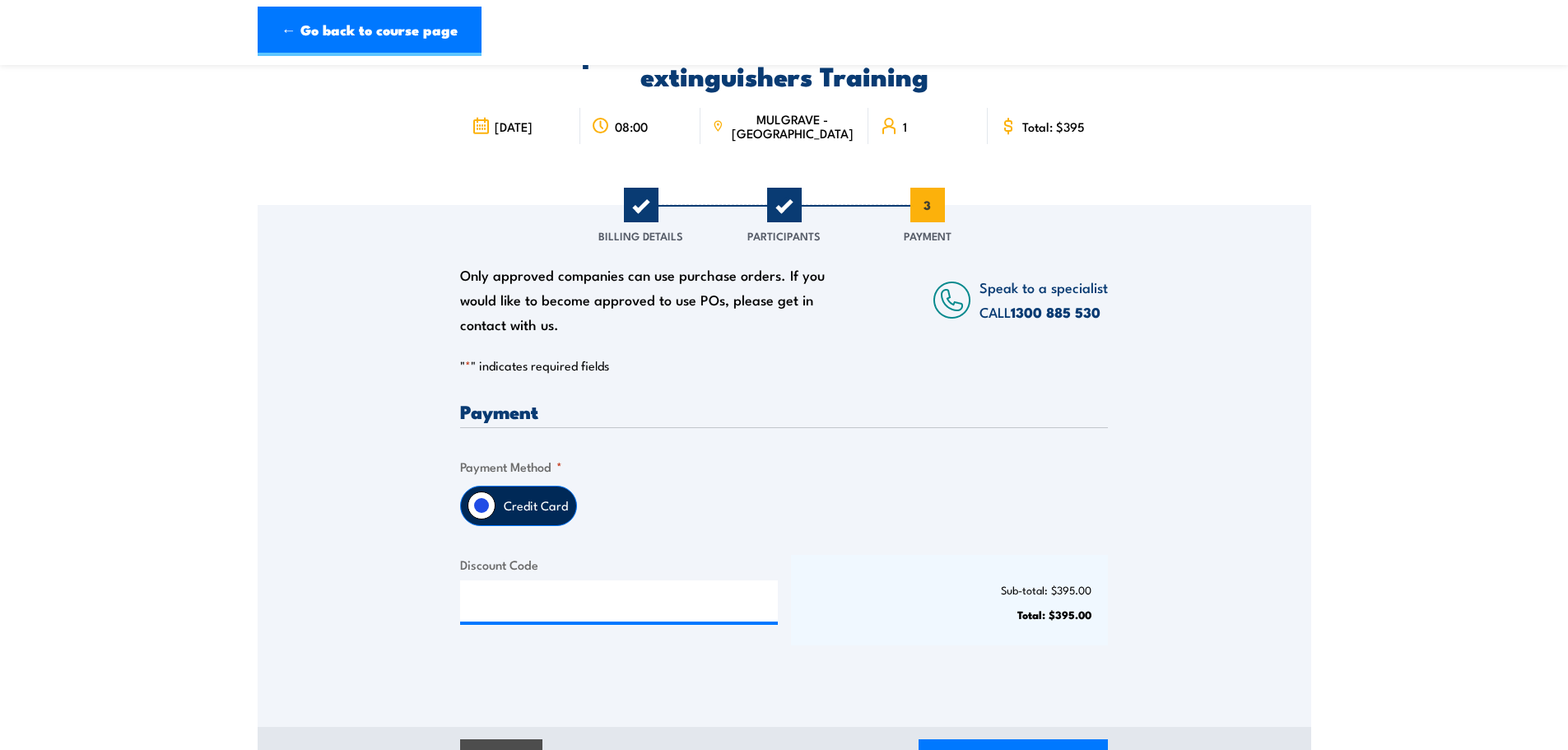
scroll to position [247, 0]
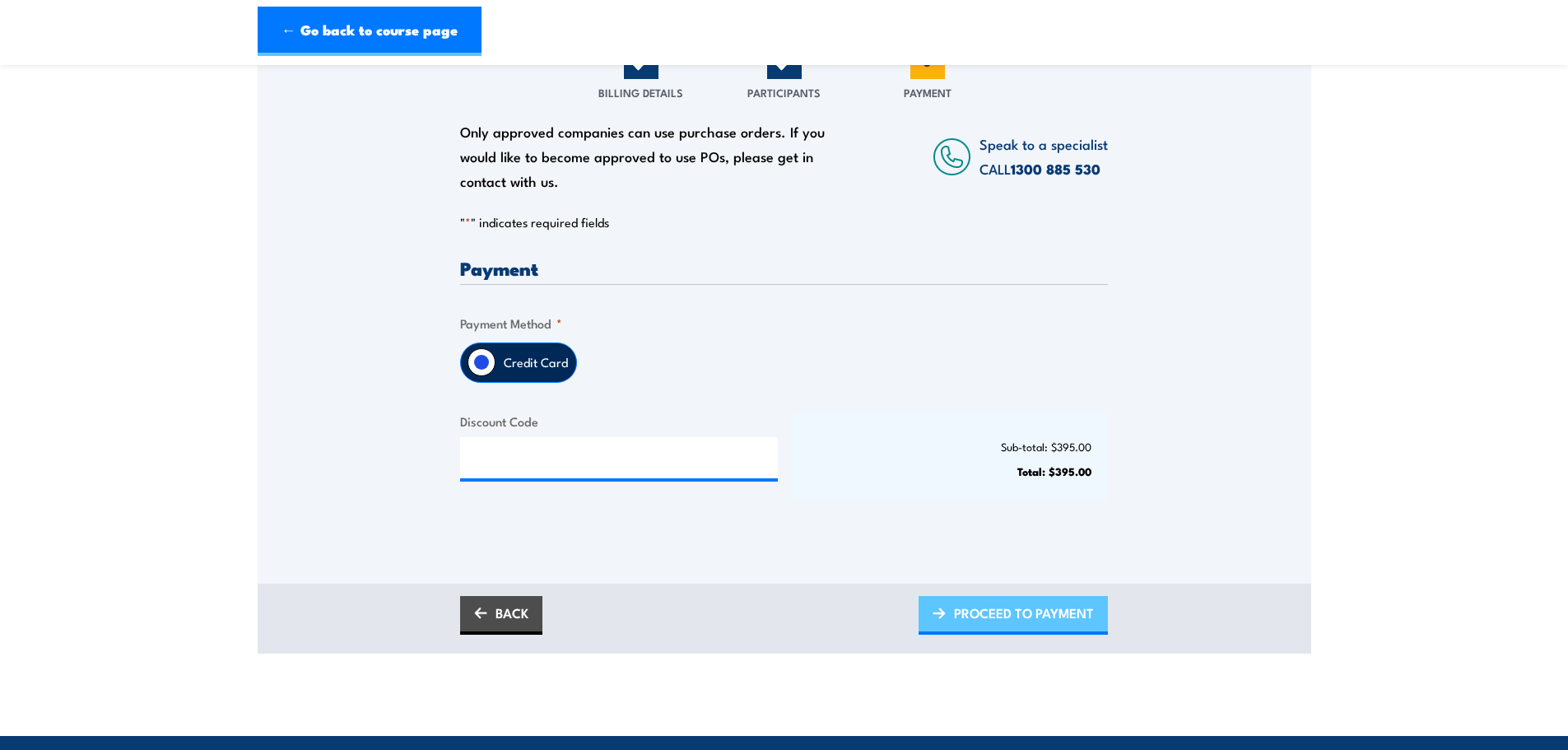
click at [976, 615] on span "PROCEED TO PAYMENT" at bounding box center [1024, 613] width 140 height 44
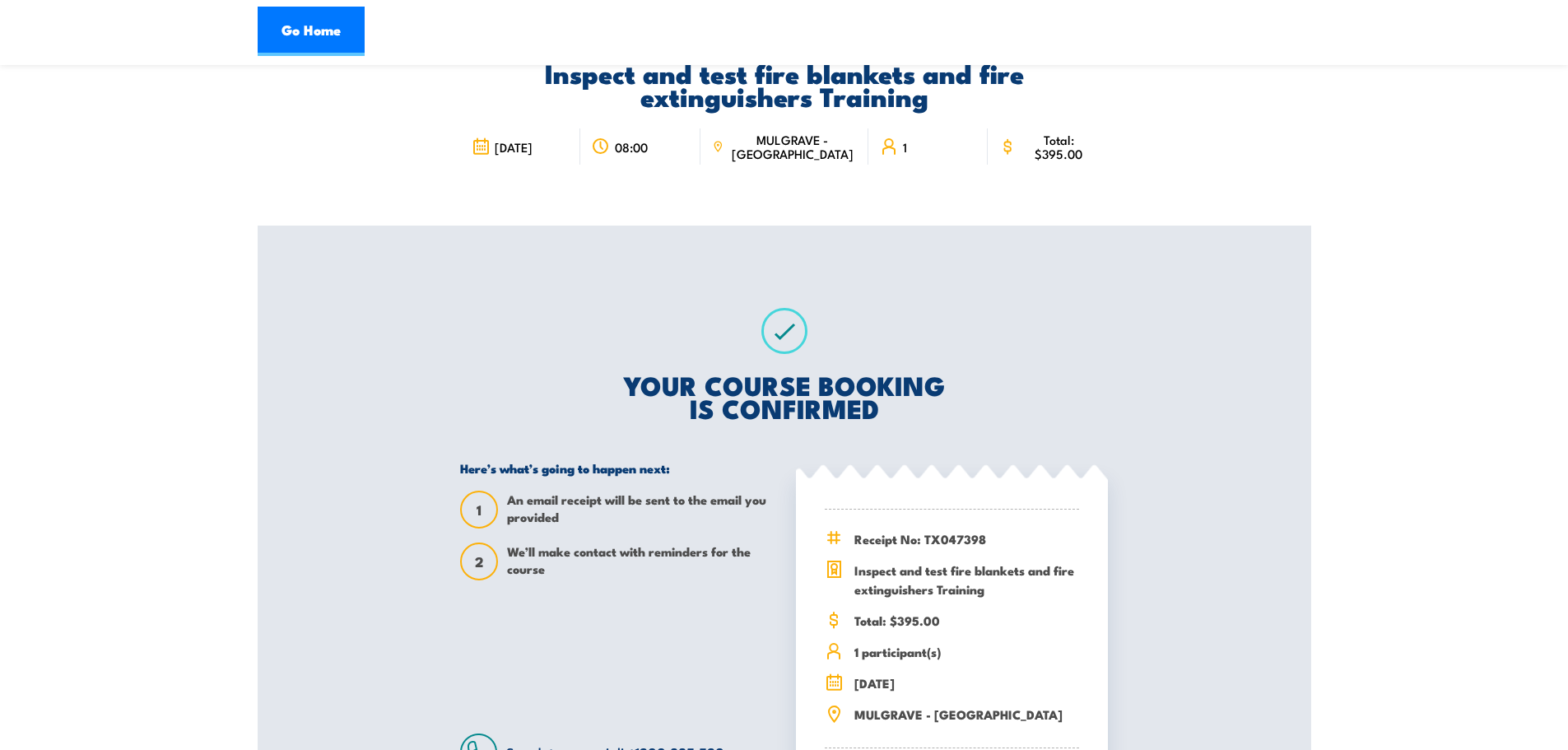
scroll to position [82, 0]
